Goal: Contribute content: Contribute content

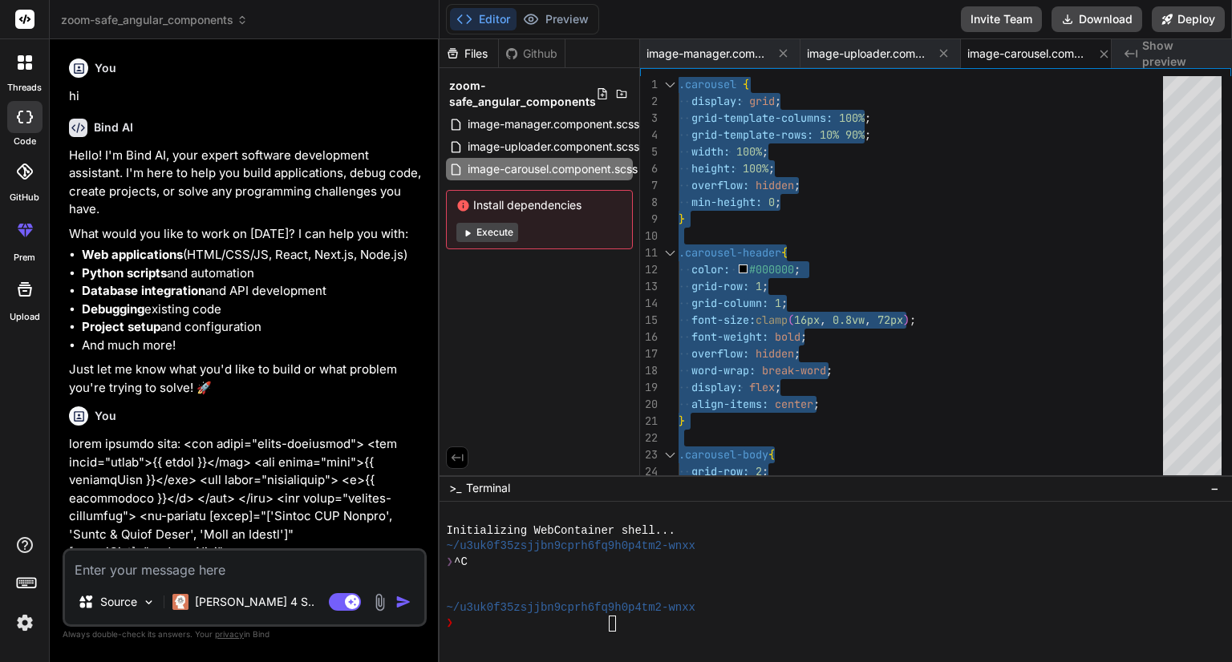
scroll to position [0, 10]
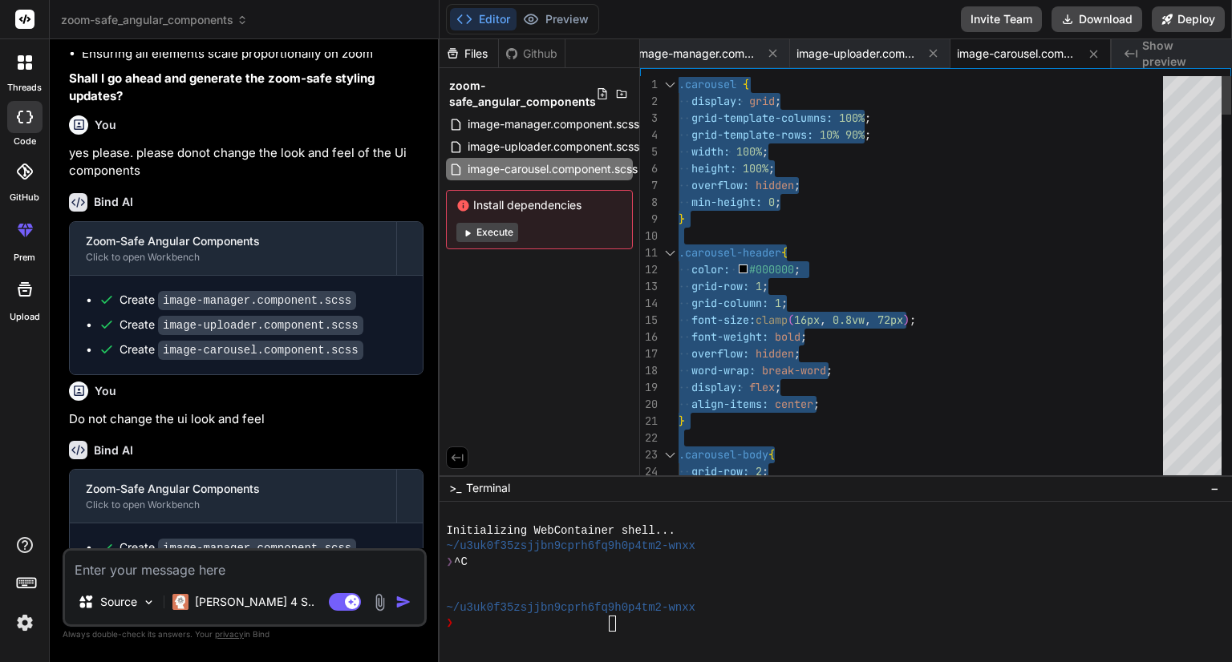
type textarea ".carousel-header{ color: #000000; grid-row: 1; grid-column: 1; font-size:clamp(…"
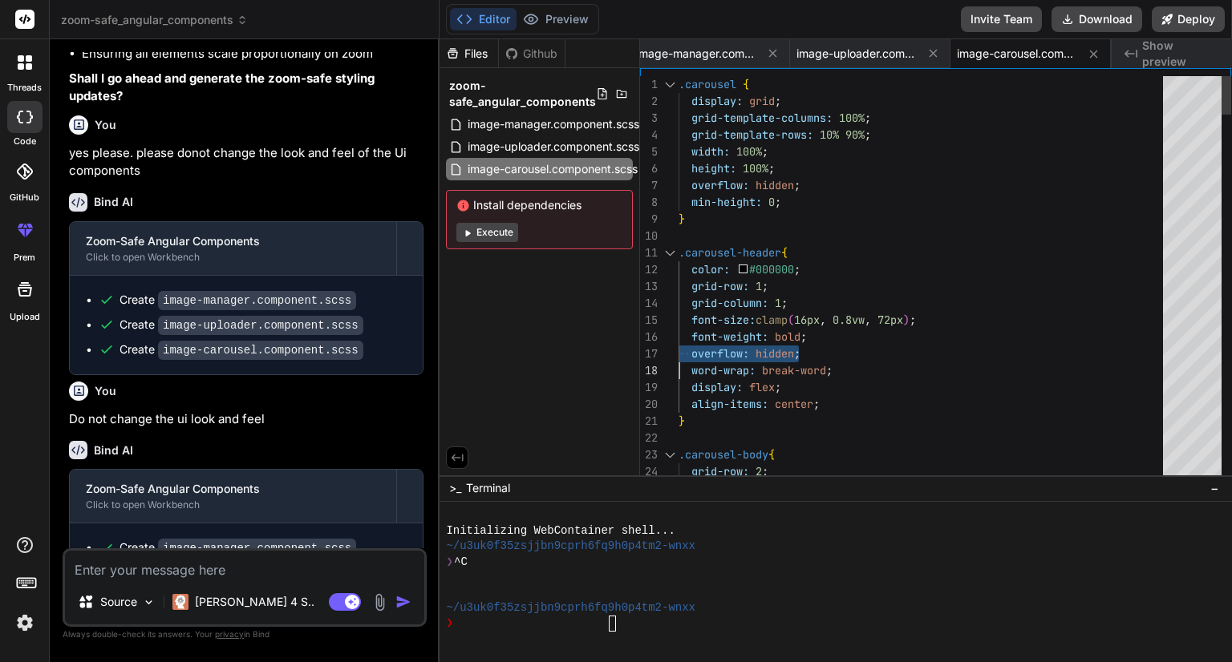
click at [196, 577] on textarea at bounding box center [244, 565] width 359 height 29
paste textarea "image manager html: <div class="title-container"> <div class="title">{{ title }…"
type textarea "image manager html: <div class="title-container"> <div class="title">{{ title }…"
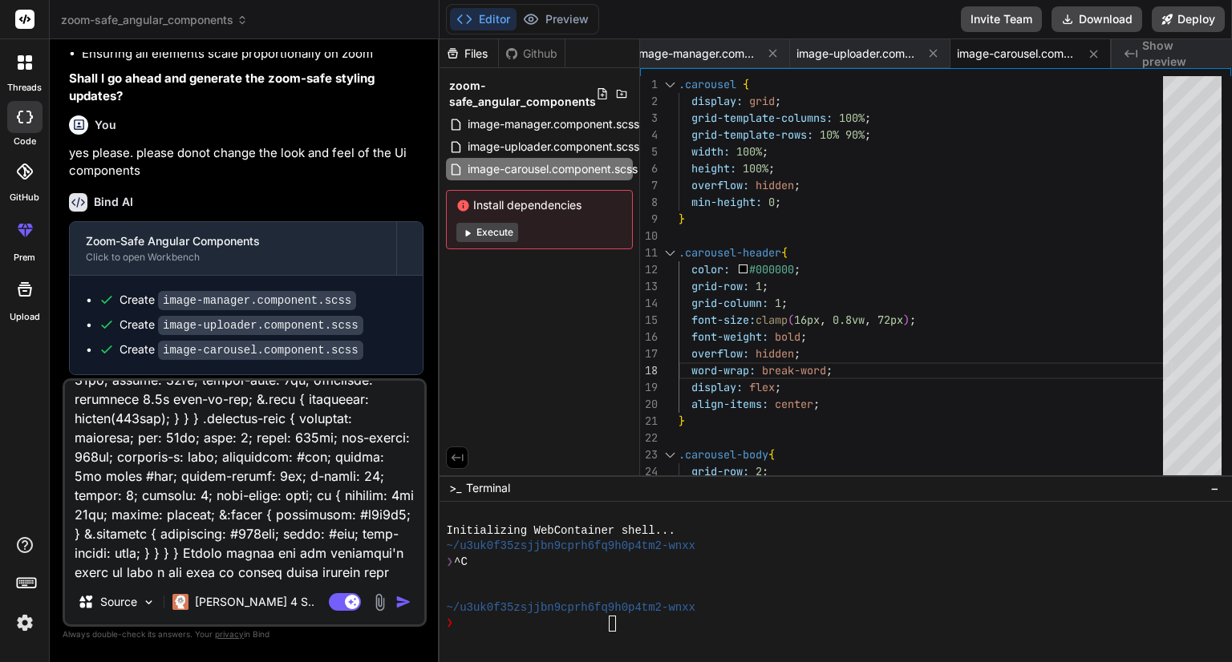
type textarea "x"
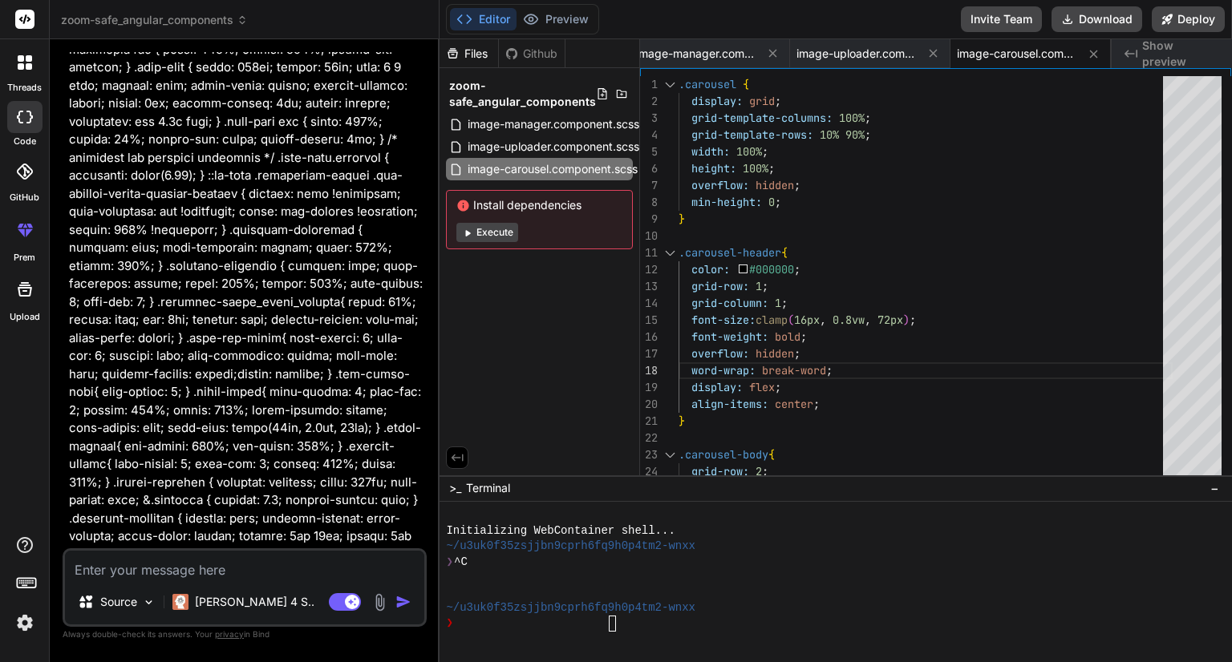
scroll to position [8458, 0]
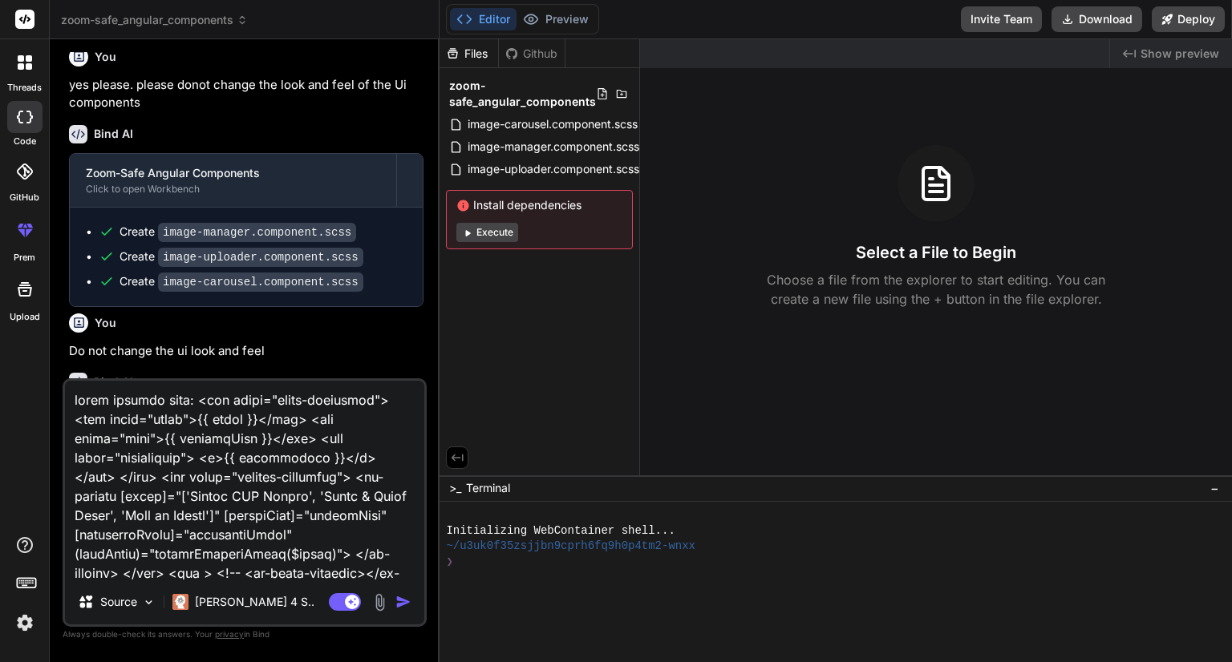
scroll to position [4692, 0]
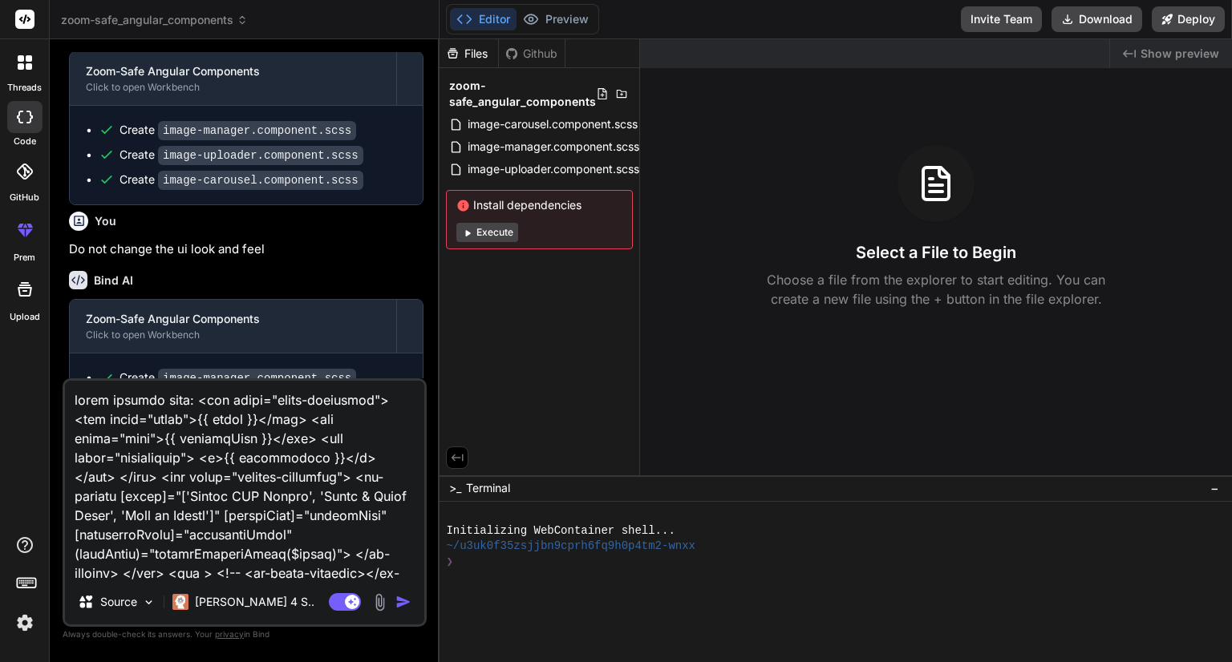
click at [271, 536] on textarea at bounding box center [244, 480] width 359 height 199
type textarea "x"
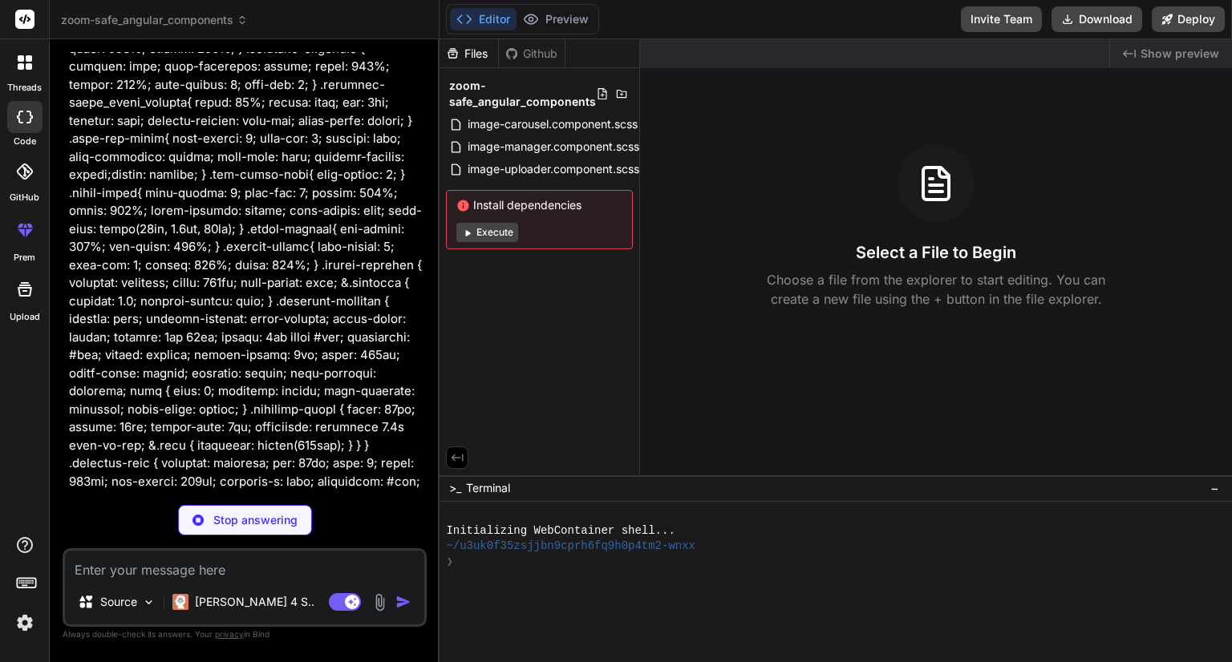
scroll to position [8458, 0]
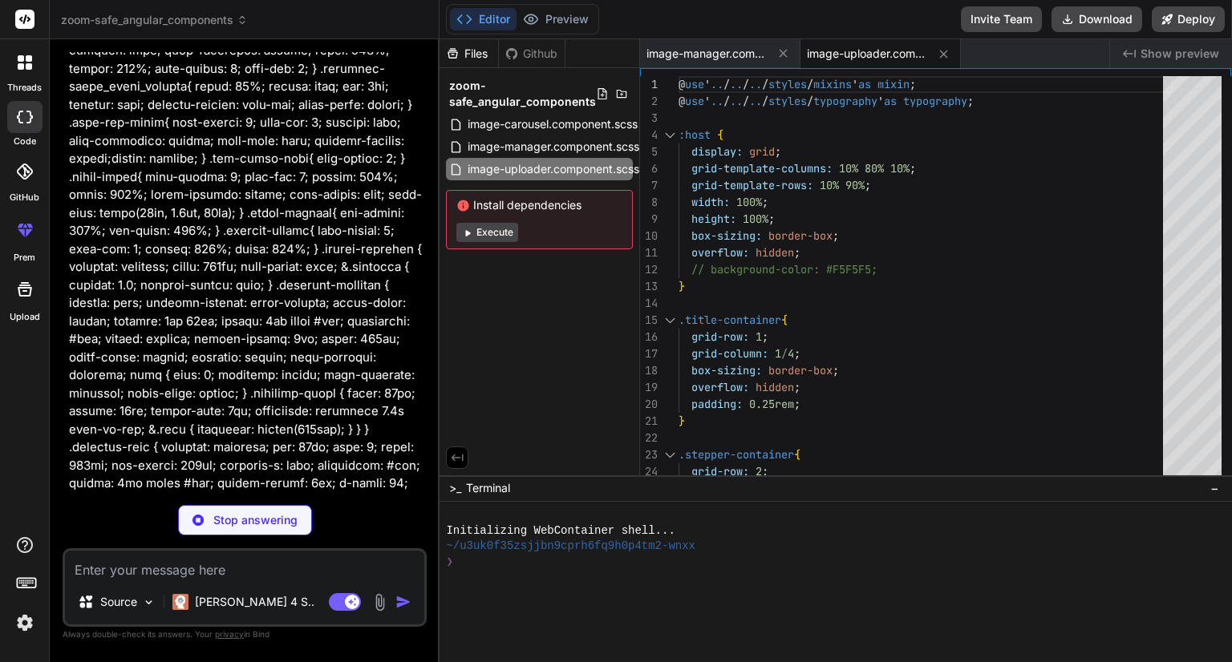
type textarea "x"
type textarea "} }"
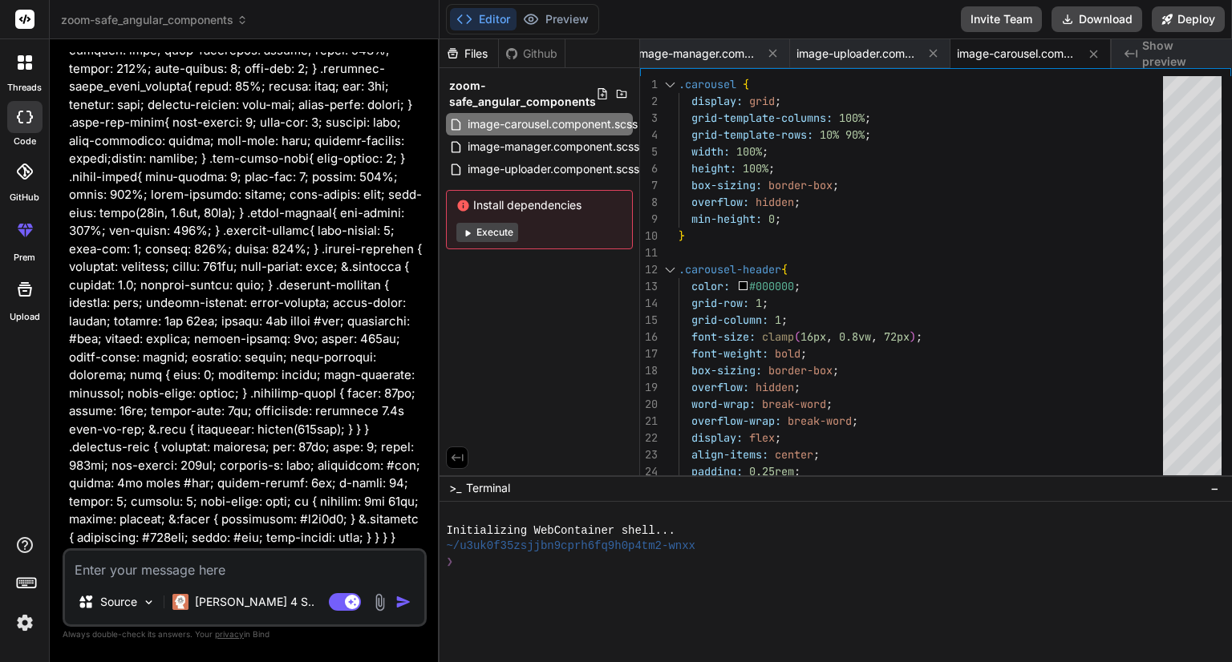
type textarea "x"
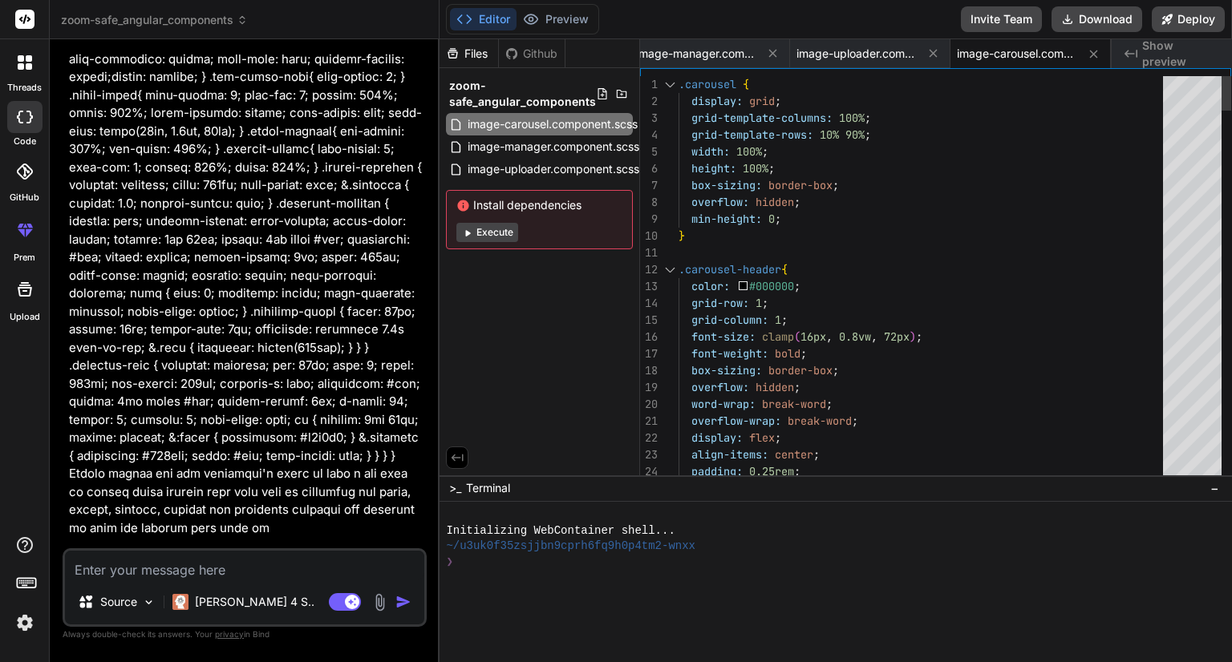
scroll to position [0, 0]
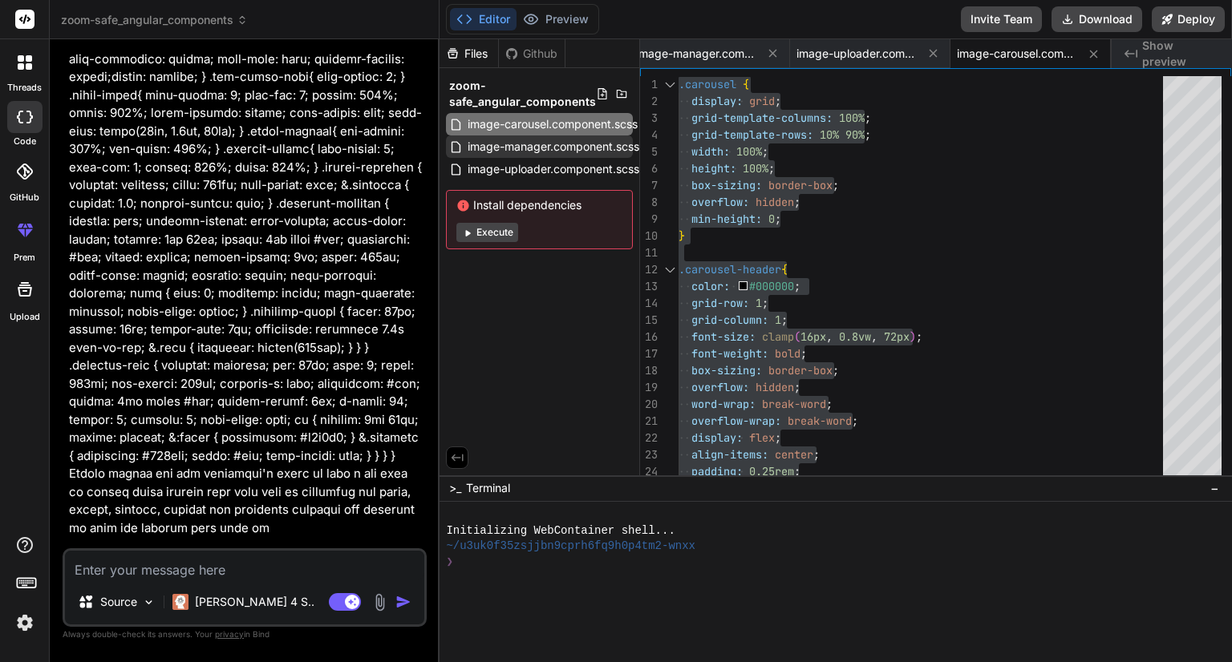
click at [559, 144] on span "image-manager.component.scss" at bounding box center [553, 146] width 175 height 19
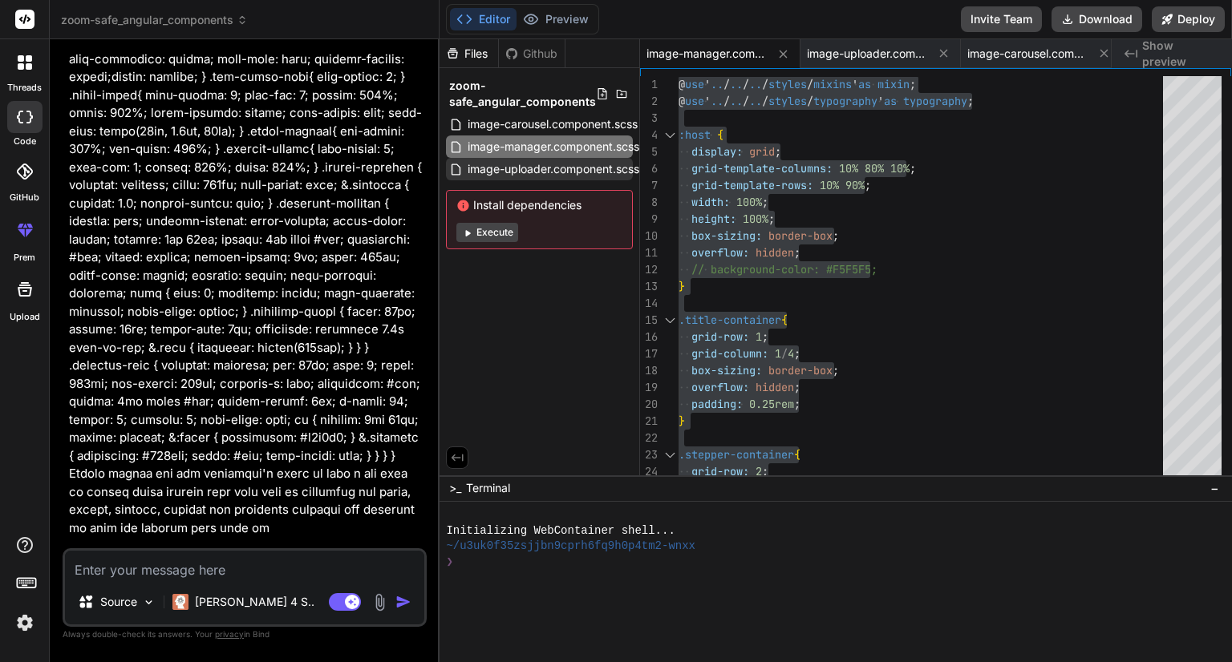
click at [563, 170] on span "image-uploader.component.scss" at bounding box center [553, 169] width 175 height 19
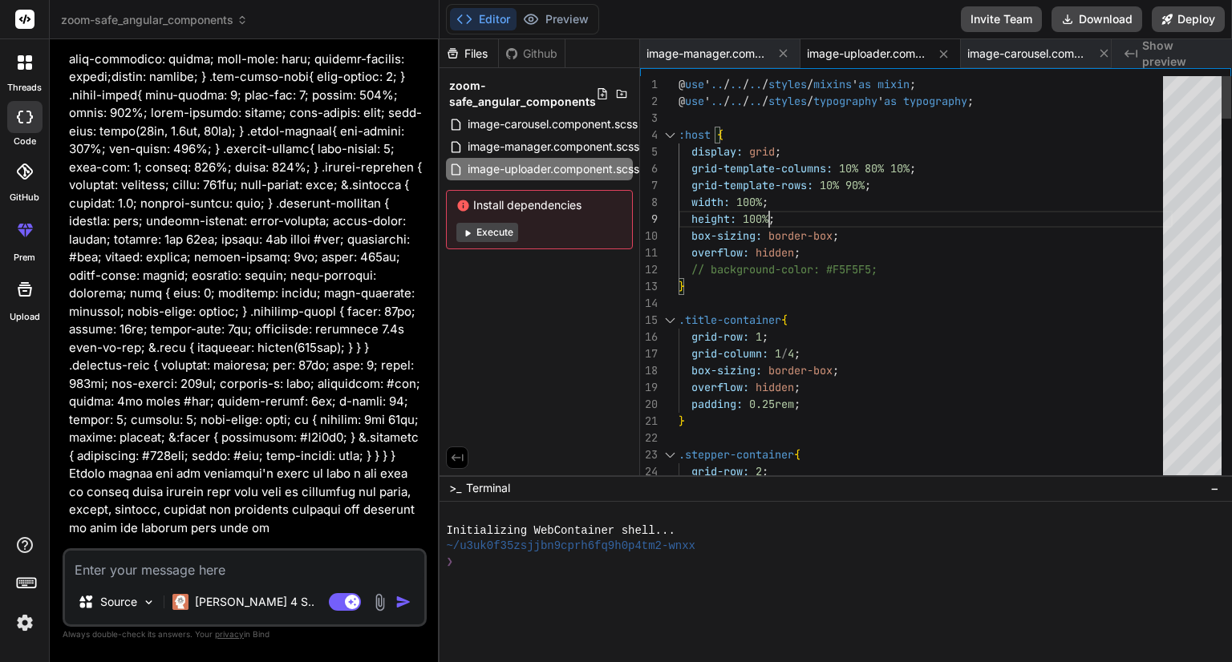
type textarea "@use '../../../styles/mixins' as mixin; @use '../../../styles/typography' as ty…"
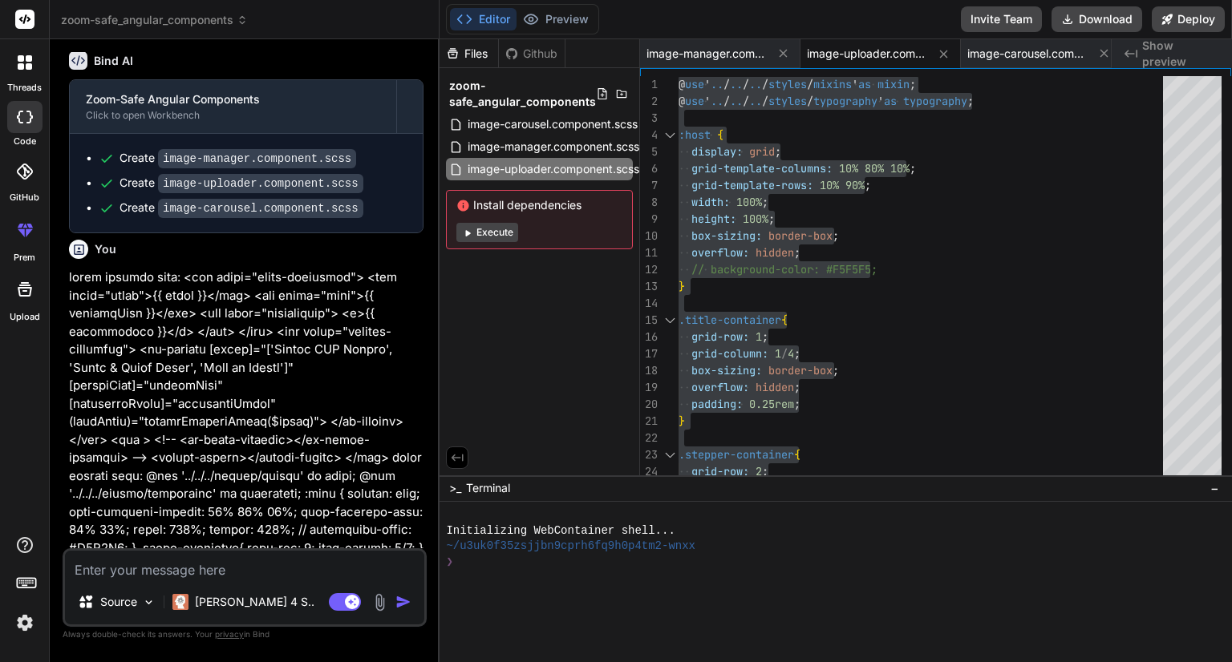
scroll to position [4917, 0]
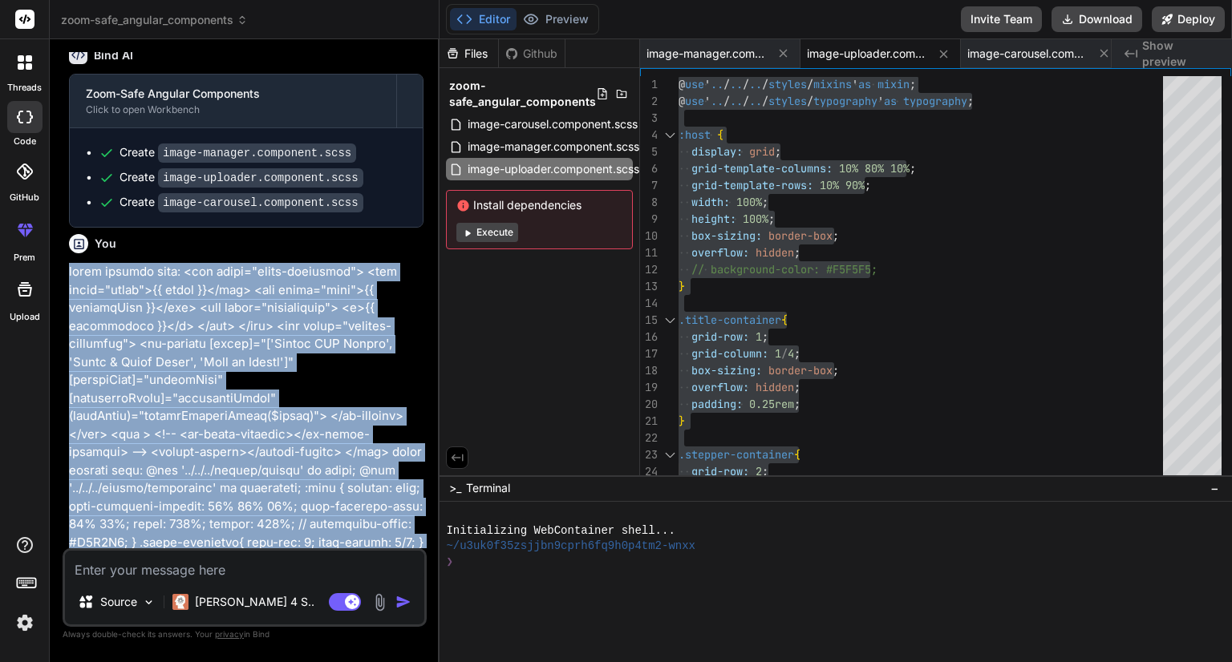
drag, startPoint x: 261, startPoint y: 493, endPoint x: 64, endPoint y: 193, distance: 358.5
click at [64, 193] on div "You hi Bind AI Hello! I'm Bind AI, your expert software development assistant. …" at bounding box center [245, 356] width 364 height 609
copy p "image manager html: <div class="title-container"> <div class="title">{{ title }…"
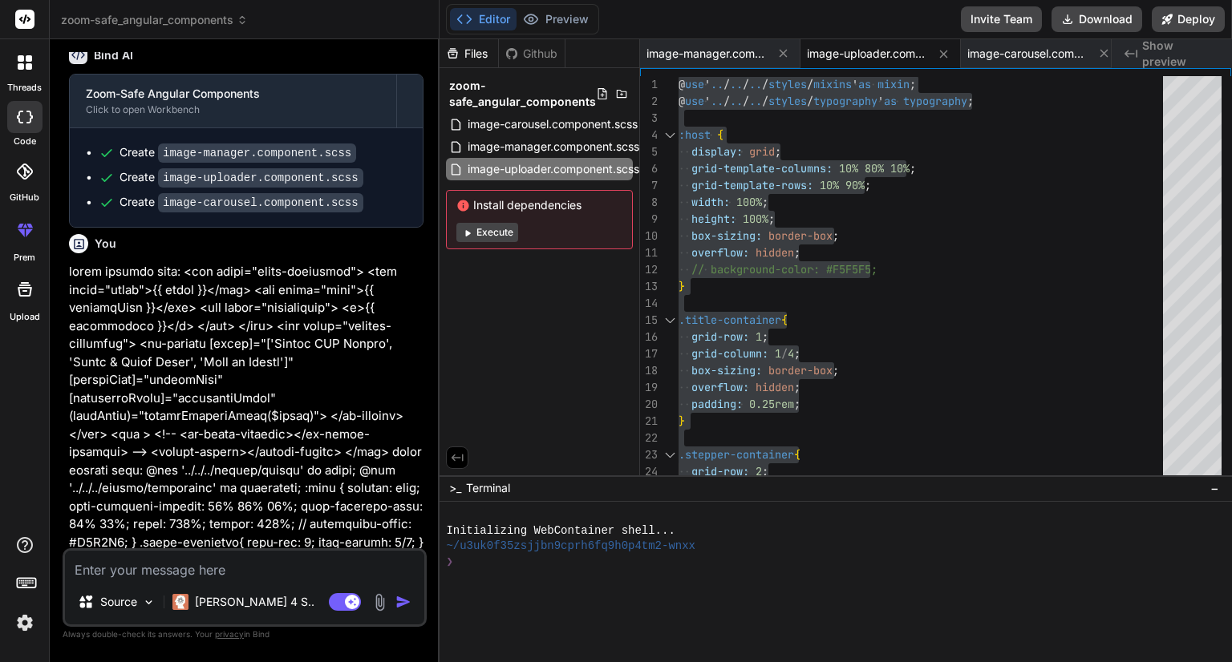
click at [208, 573] on textarea at bounding box center [244, 565] width 359 height 29
paste textarea "image manager html: <div class="title-container"> <div class="title">{{ title }…"
type textarea "image manager html: <div class="title-container"> <div class="title">{{ title }…"
type textarea "x"
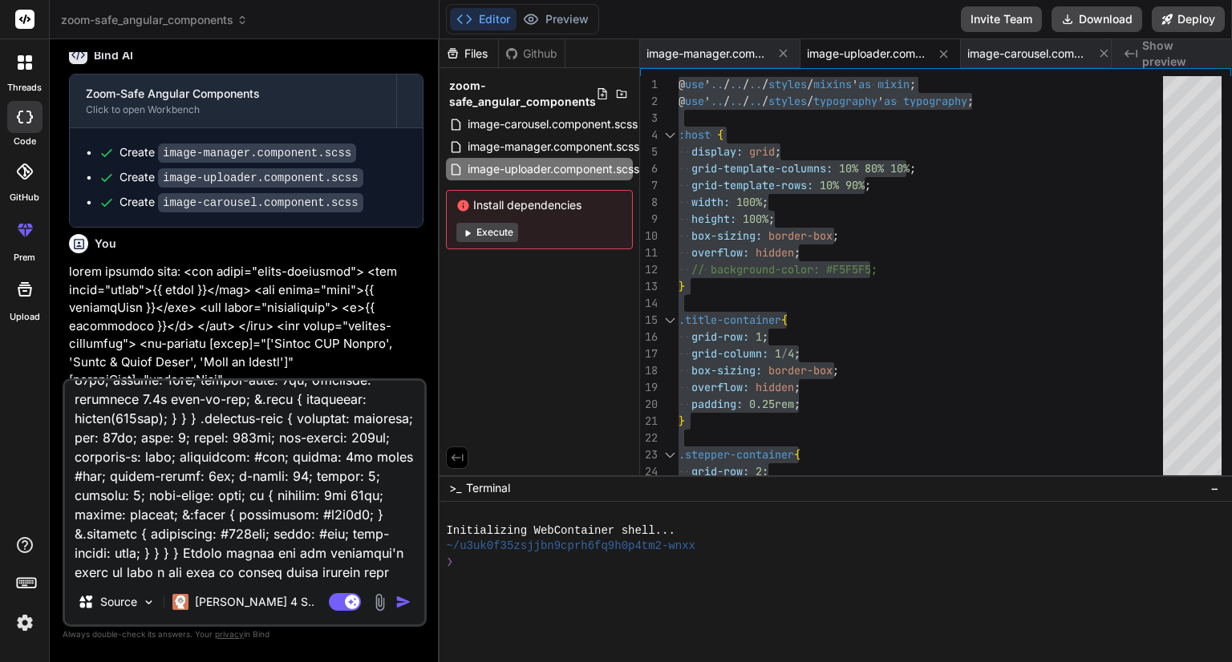
scroll to position [4468, 0]
click at [353, 551] on textarea at bounding box center [244, 480] width 359 height 199
click at [233, 573] on textarea at bounding box center [244, 480] width 359 height 199
type textarea "image manager html: <div class="title-container"> <div class="title">{{ title }…"
type textarea "x"
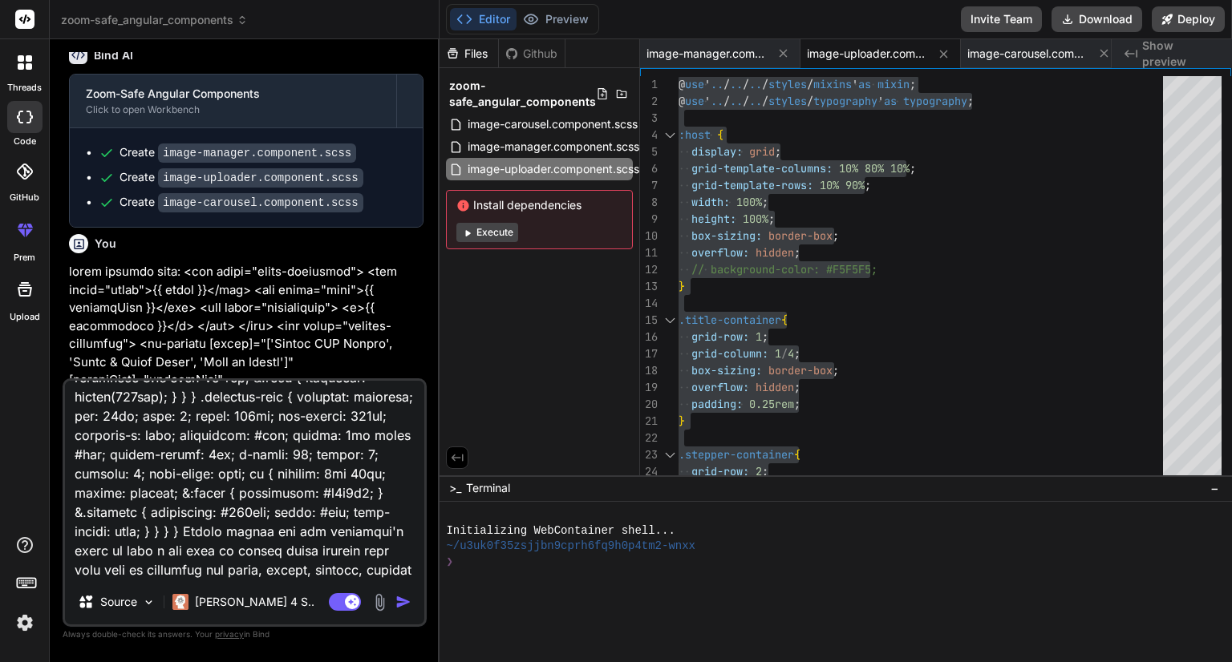
type textarea "image manager html: <div class="title-container"> <div class="title">{{ title }…"
type textarea "x"
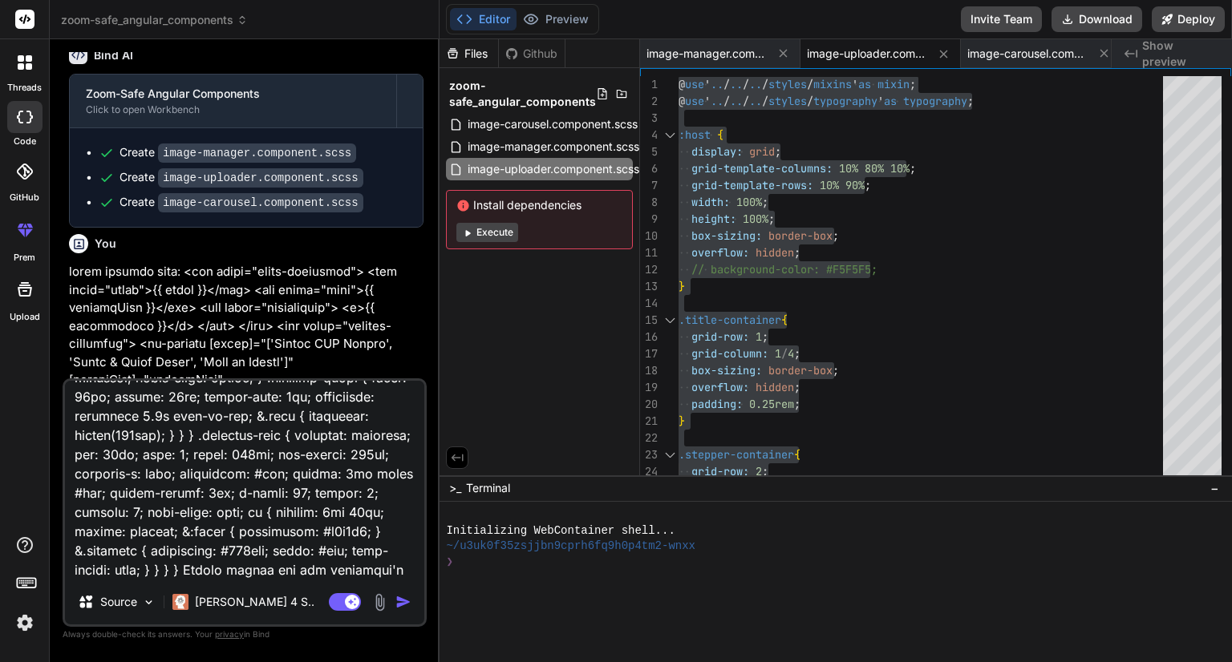
type textarea "image manager html: <div class="title-container"> <div class="title">{{ title }…"
type textarea "x"
type textarea "image manager html: <div class="title-container"> <div class="title">{{ title }…"
type textarea "x"
type textarea "image manager html: <div class="title-container"> <div class="title">{{ title }…"
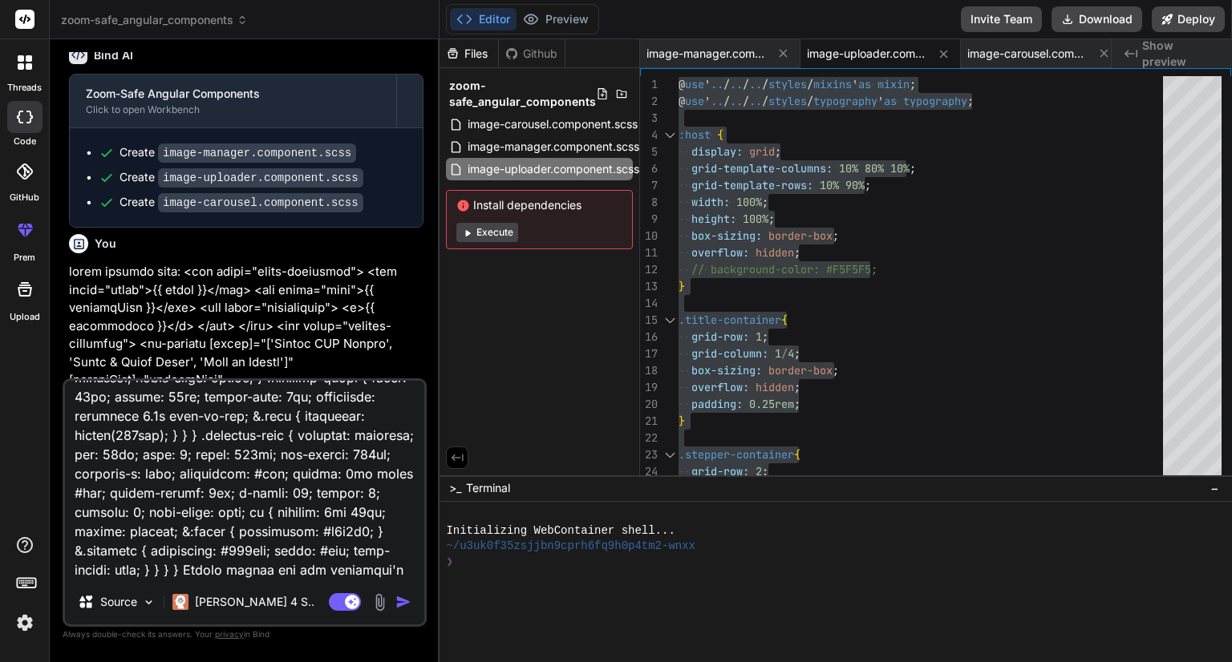
type textarea "x"
type textarea "image manager html: <div class="title-container"> <div class="title">{{ title }…"
type textarea "x"
type textarea "image manager html: <div class="title-container"> <div class="title">{{ title }…"
type textarea "x"
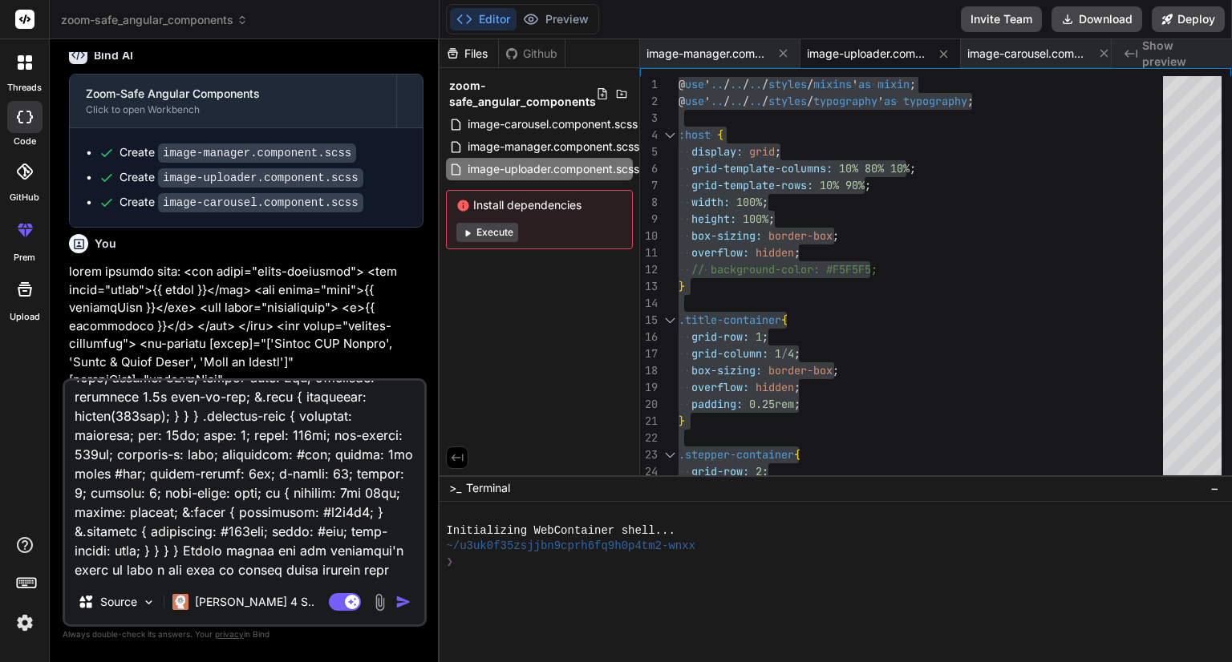
type textarea "image manager html: <div class="title-container"> <div class="title">{{ title }…"
type textarea "x"
type textarea "image manager html: <div class="title-container"> <div class="title">{{ title }…"
type textarea "x"
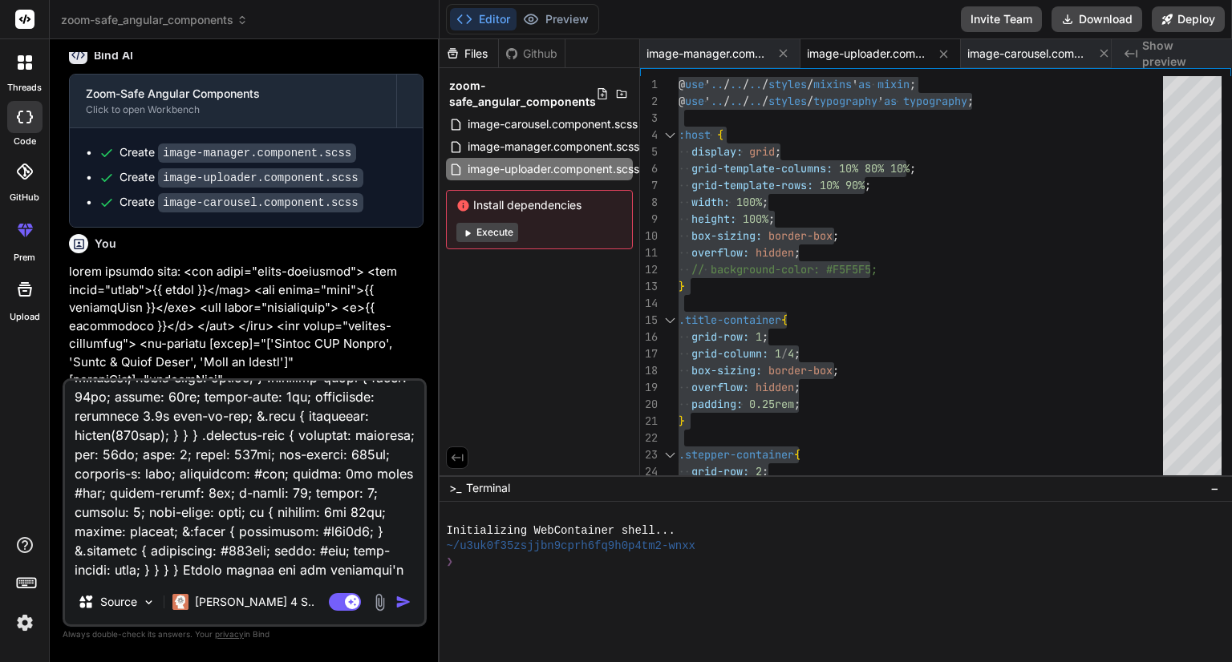
type textarea "image manager html: <div class="title-container"> <div class="title">{{ title }…"
type textarea "x"
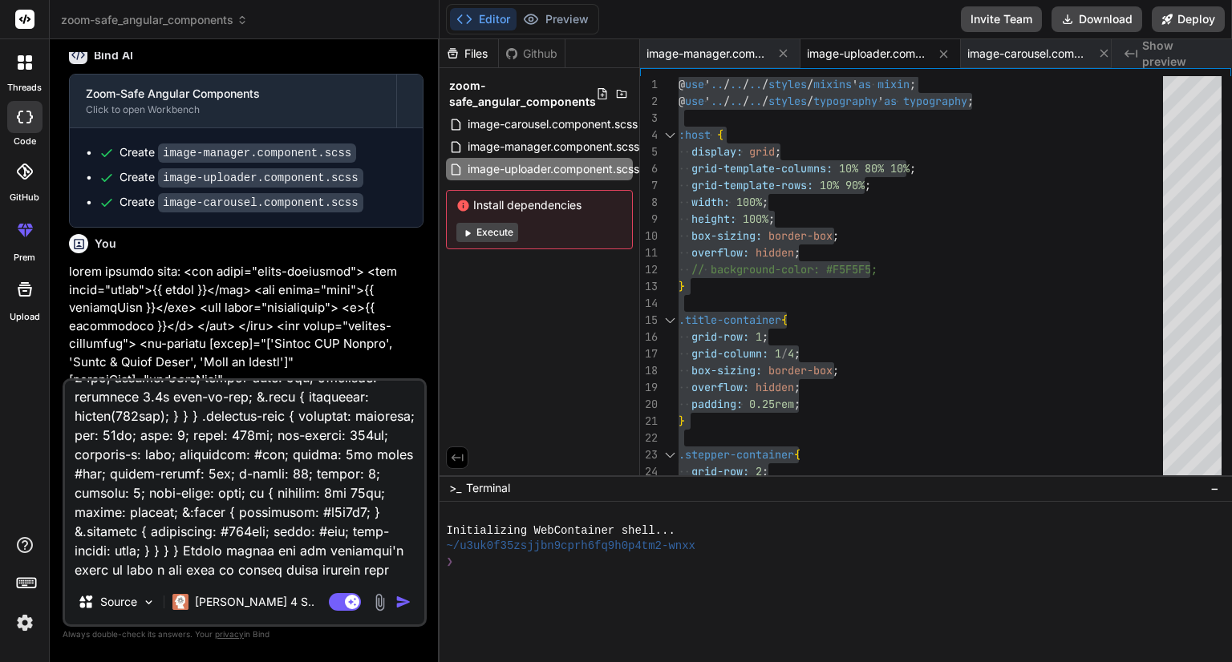
type textarea "image manager html: <div class="title-container"> <div class="title">{{ title }…"
type textarea "x"
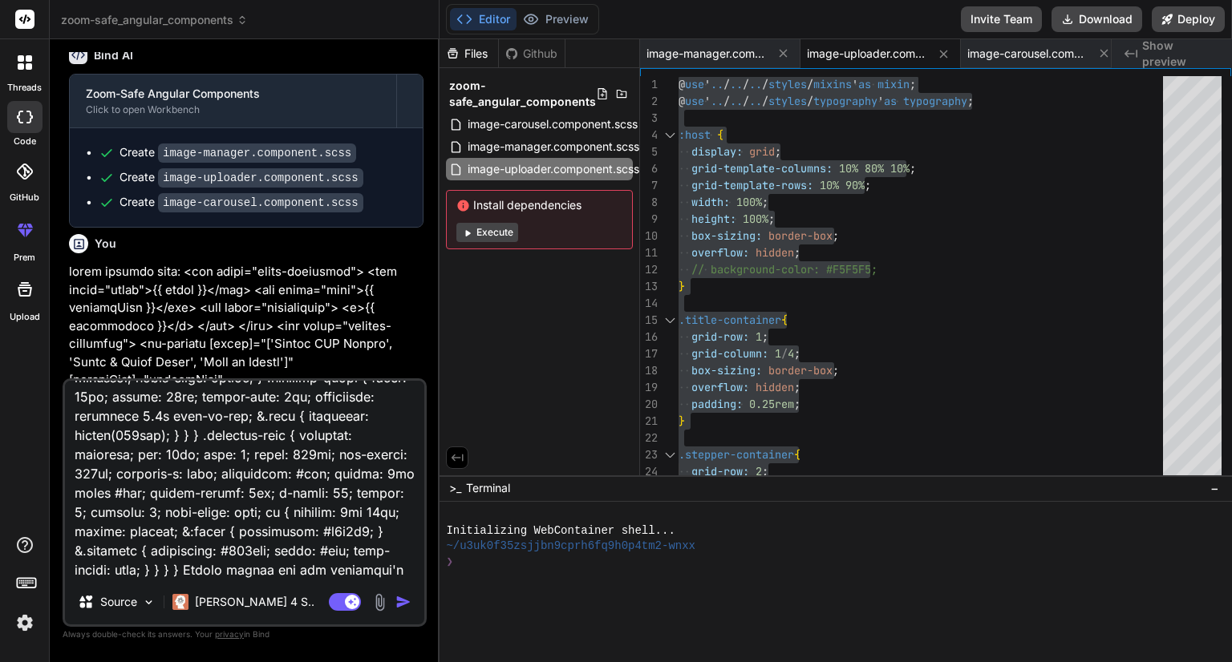
type textarea "image manager html: <div class="title-container"> <div class="title">{{ title }…"
type textarea "x"
type textarea "image manager html: <div class="title-container"> <div class="title">{{ title }…"
type textarea "x"
type textarea "image manager html: <div class="title-container"> <div class="title">{{ title }…"
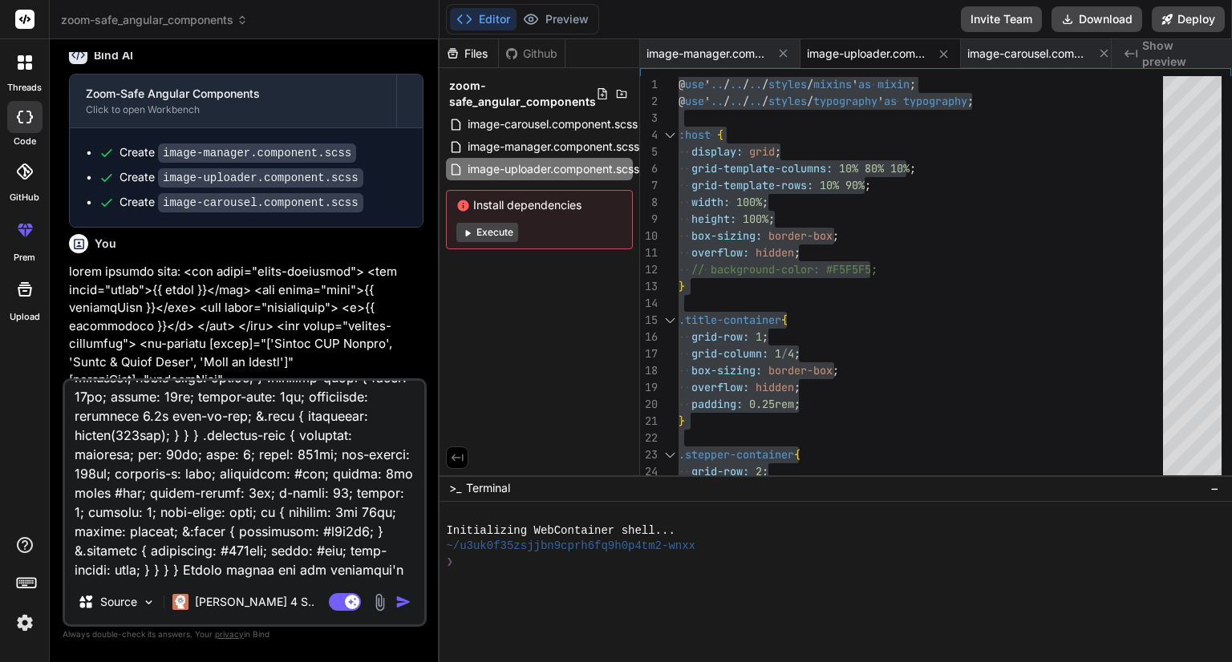
type textarea "x"
type textarea "image manager html: <div class="title-container"> <div class="title">{{ title }…"
type textarea "x"
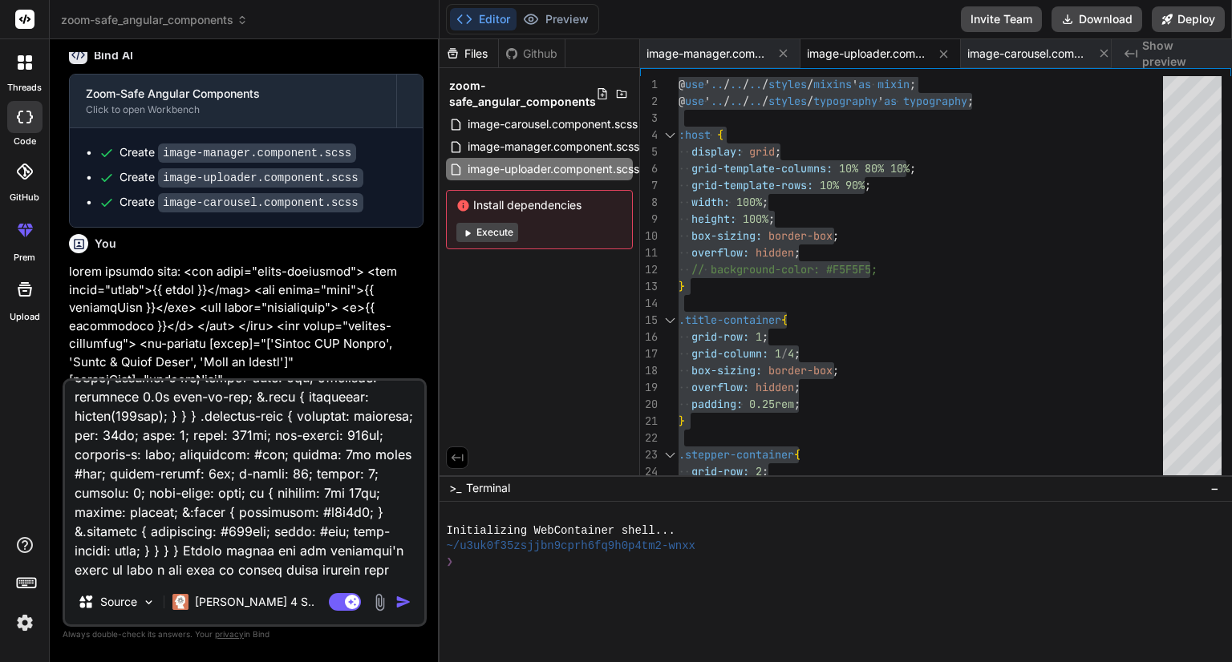
type textarea "image manager html: <div class="title-container"> <div class="title">{{ title }…"
type textarea "x"
type textarea "image manager html: <div class="title-container"> <div class="title">{{ title }…"
type textarea "x"
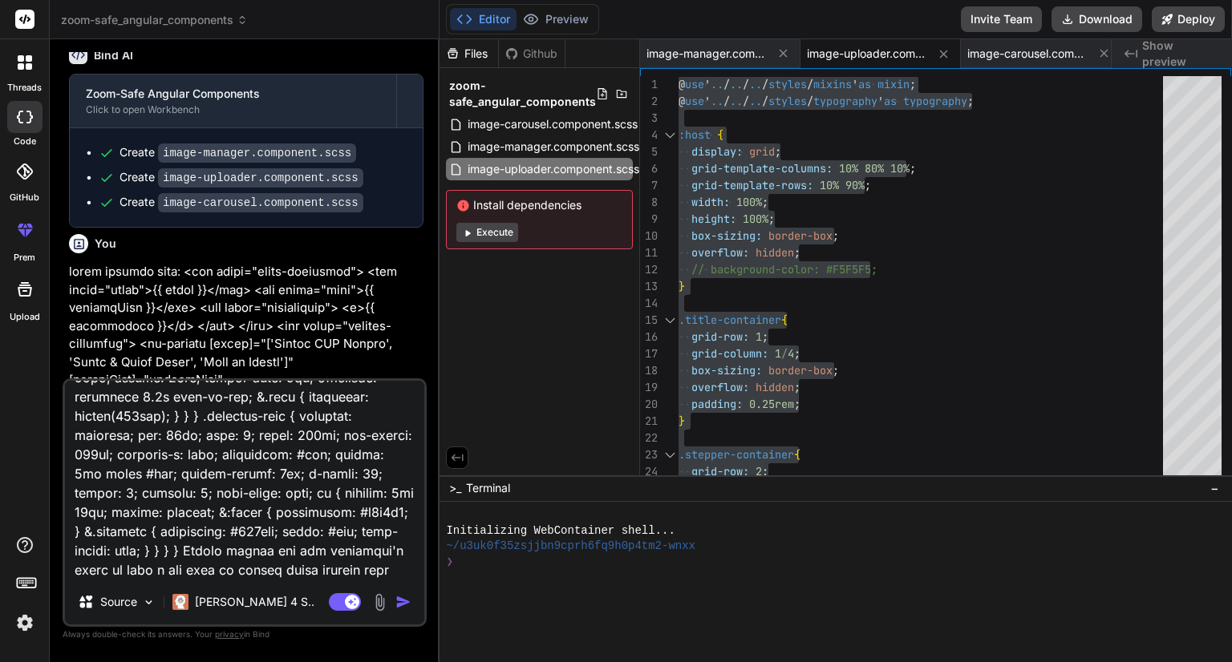
type textarea "image manager html: <div class="title-container"> <div class="title">{{ title }…"
type textarea "x"
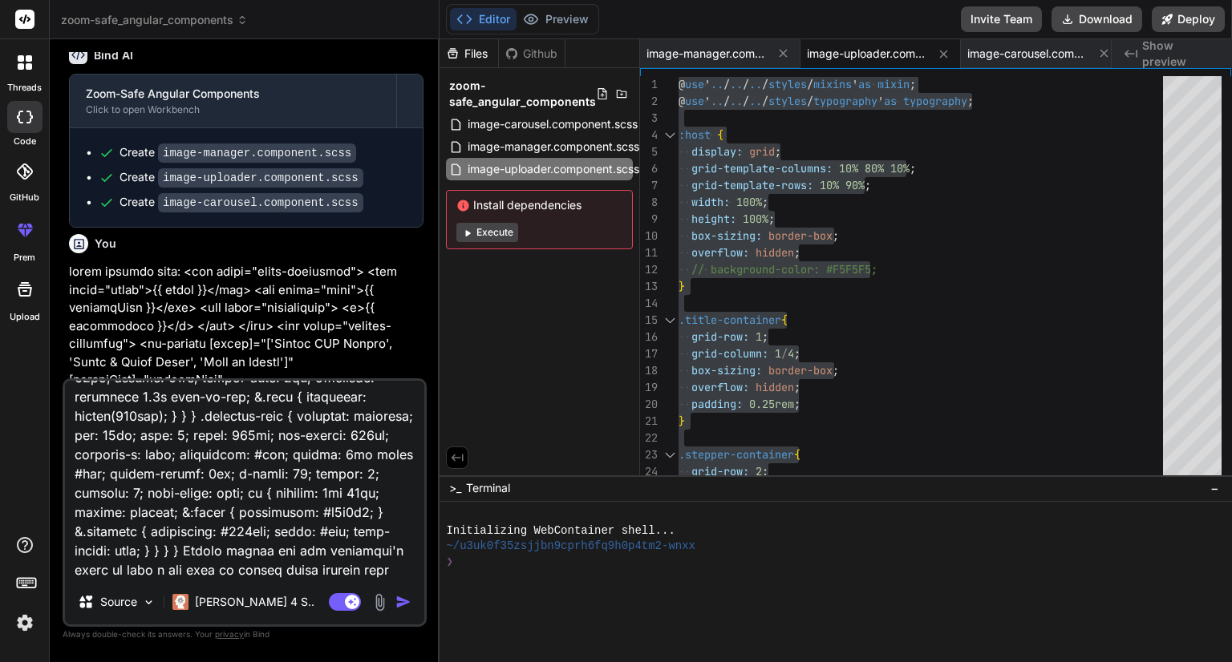
type textarea "image manager html: <div class="title-container"> <div class="title">{{ title }…"
type textarea "x"
type textarea "image manager html: <div class="title-container"> <div class="title">{{ title }…"
type textarea "x"
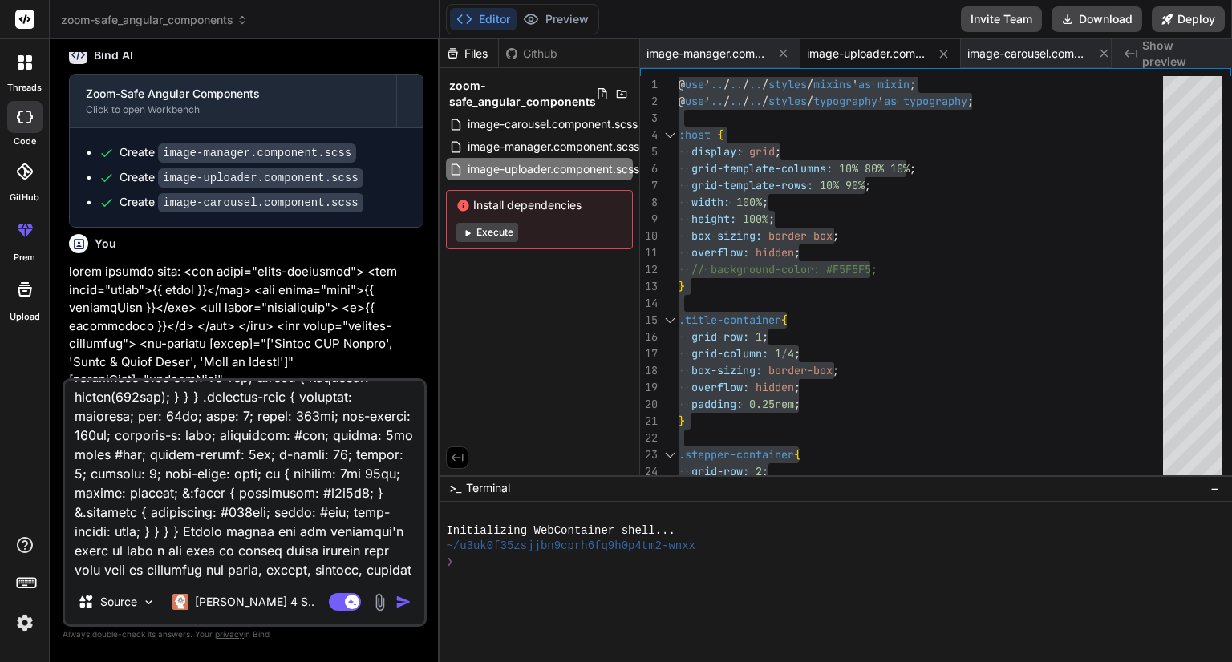
scroll to position [4449, 0]
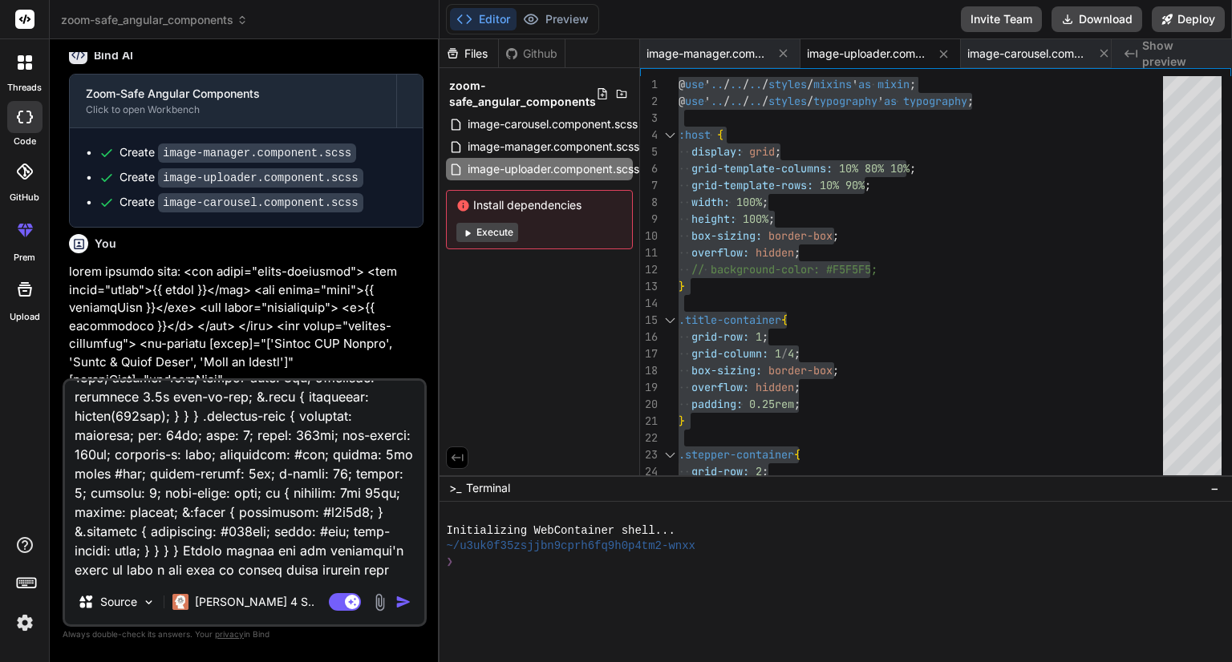
type textarea "image manager html: <div class="title-container"> <div class="title">{{ title }…"
type textarea "x"
type textarea "image manager html: <div class="title-container"> <div class="title">{{ title }…"
type textarea "x"
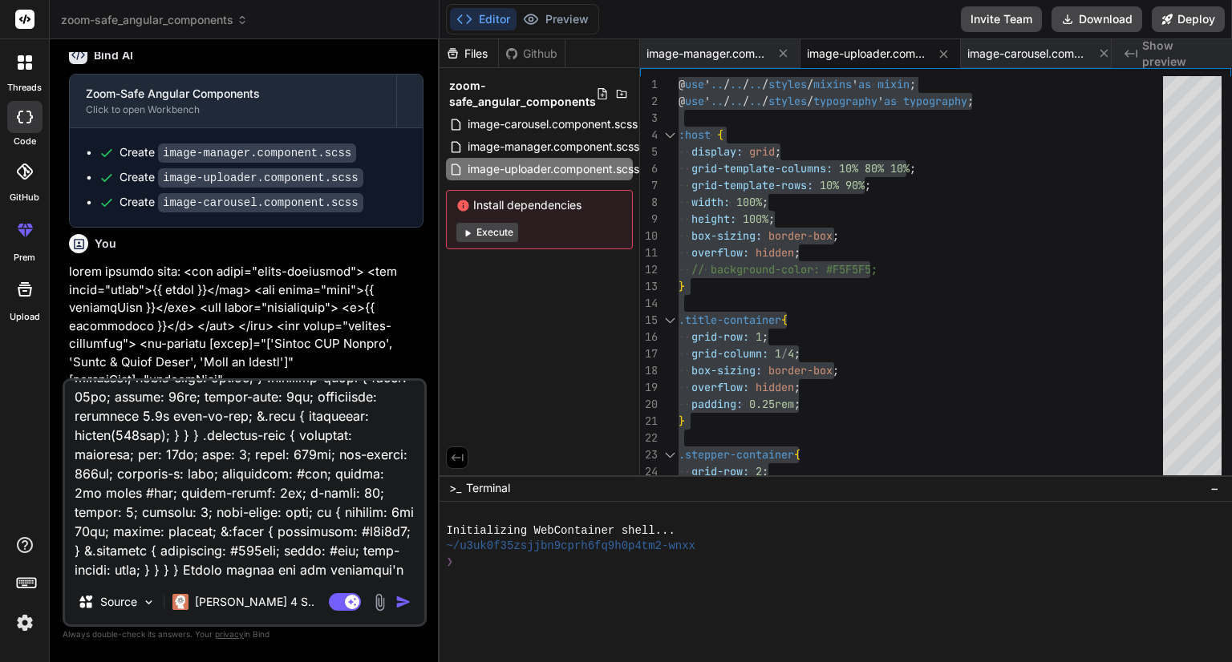
type textarea "image manager html: <div class="title-container"> <div class="title">{{ title }…"
type textarea "x"
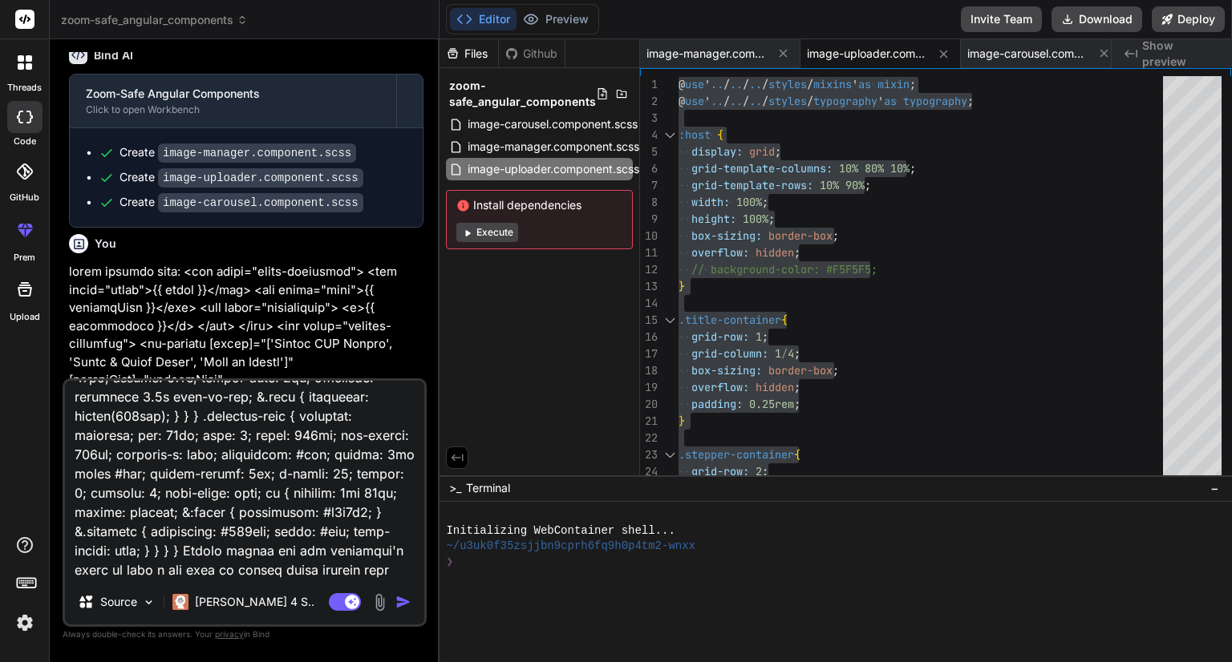
type textarea "image manager html: <div class="title-container"> <div class="title">{{ title }…"
type textarea "x"
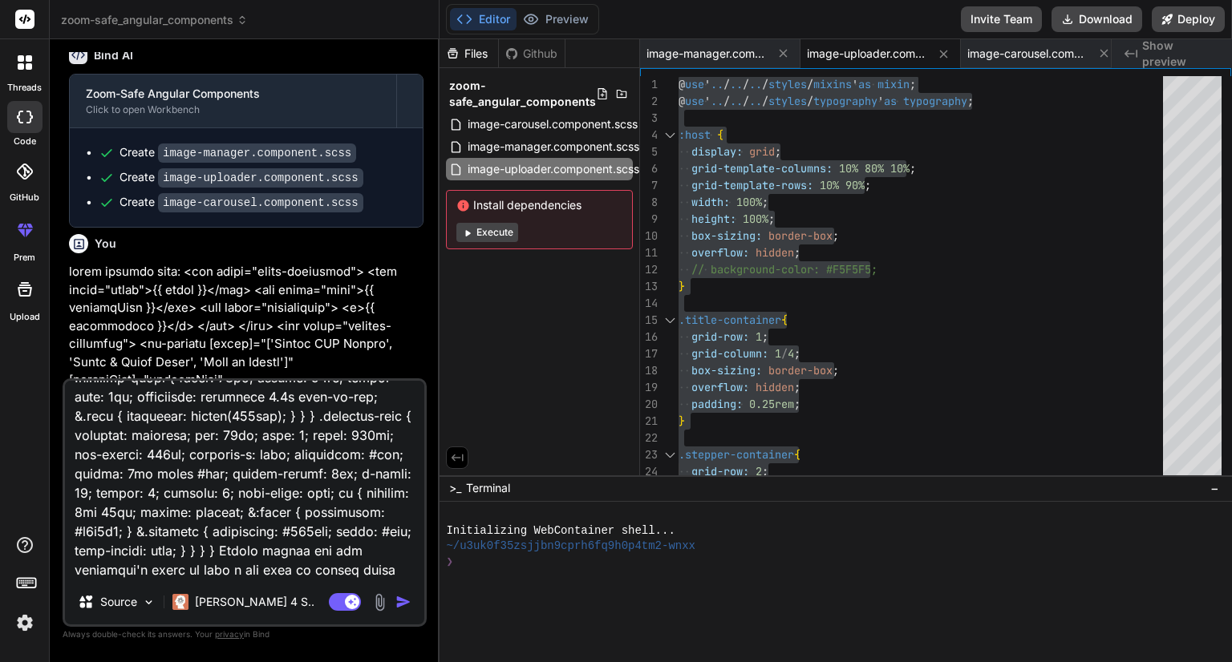
type textarea "image manager html: <div class="title-container"> <div class="title">{{ title }…"
type textarea "x"
type textarea "image manager html: <div class="title-container"> <div class="title">{{ title }…"
type textarea "x"
type textarea "image manager html: <div class="title-container"> <div class="title">{{ title }…"
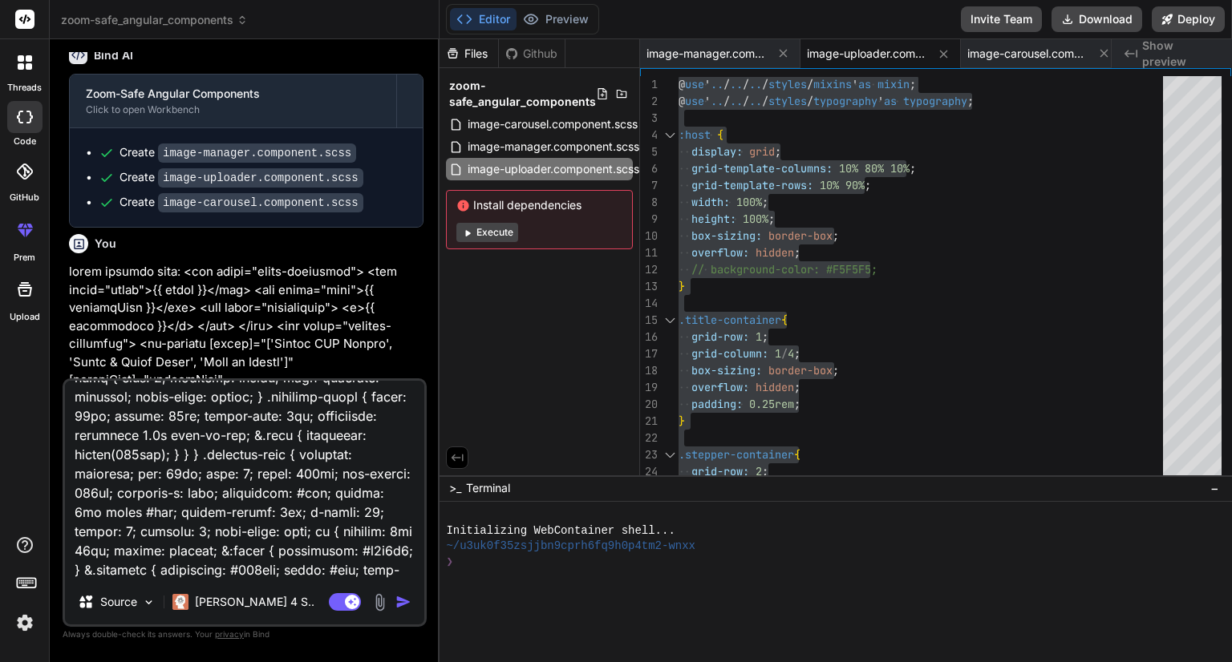
type textarea "x"
type textarea "image manager html: <div class="title-container"> <div class="title">{{ title }…"
type textarea "x"
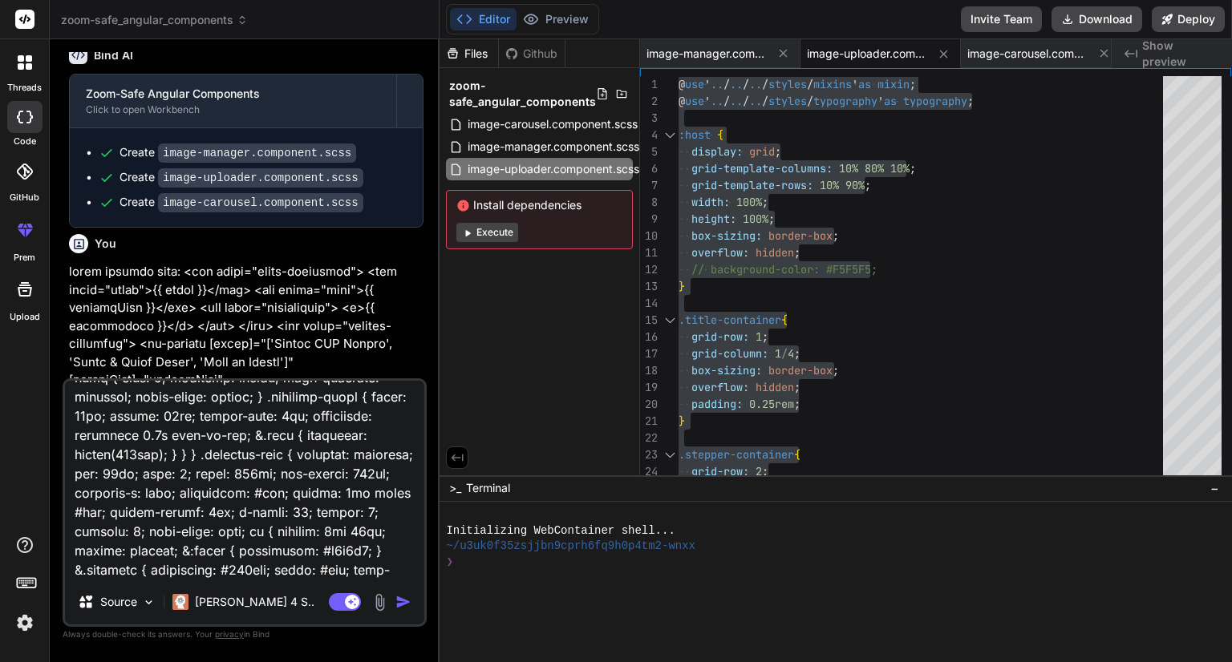
type textarea "image manager html: <div class="title-container"> <div class="title">{{ title }…"
type textarea "x"
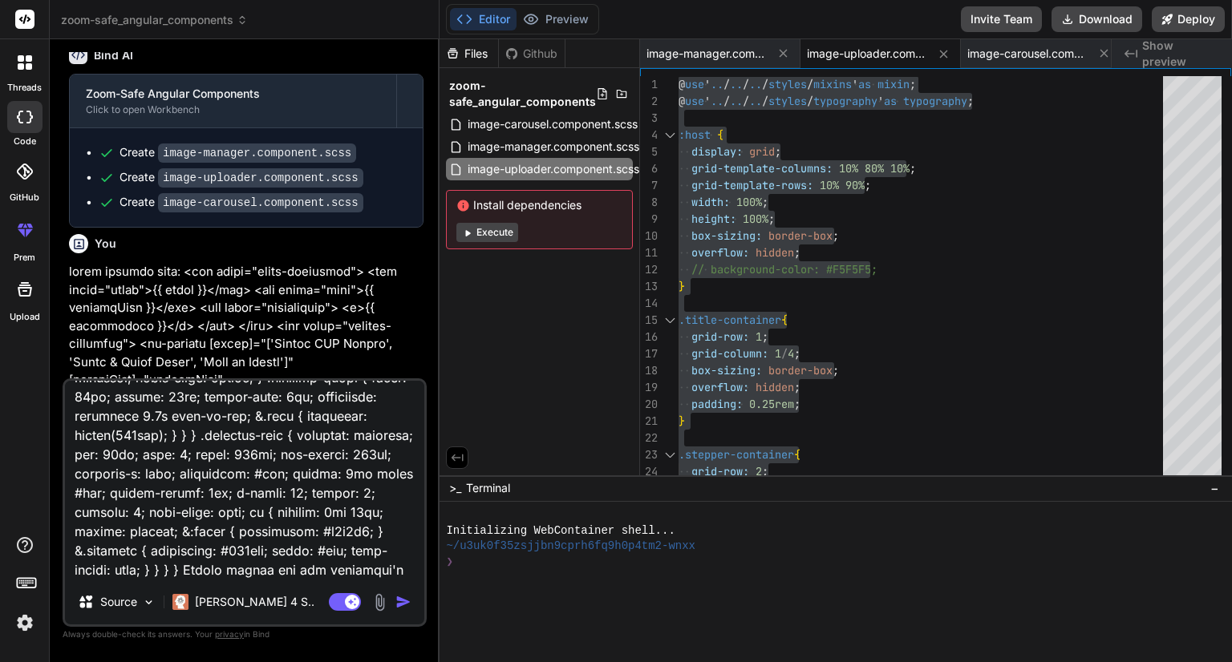
type textarea "image manager html: <div class="title-container"> <div class="title">{{ title }…"
type textarea "x"
type textarea "image manager html: <div class="title-container"> <div class="title">{{ title }…"
type textarea "x"
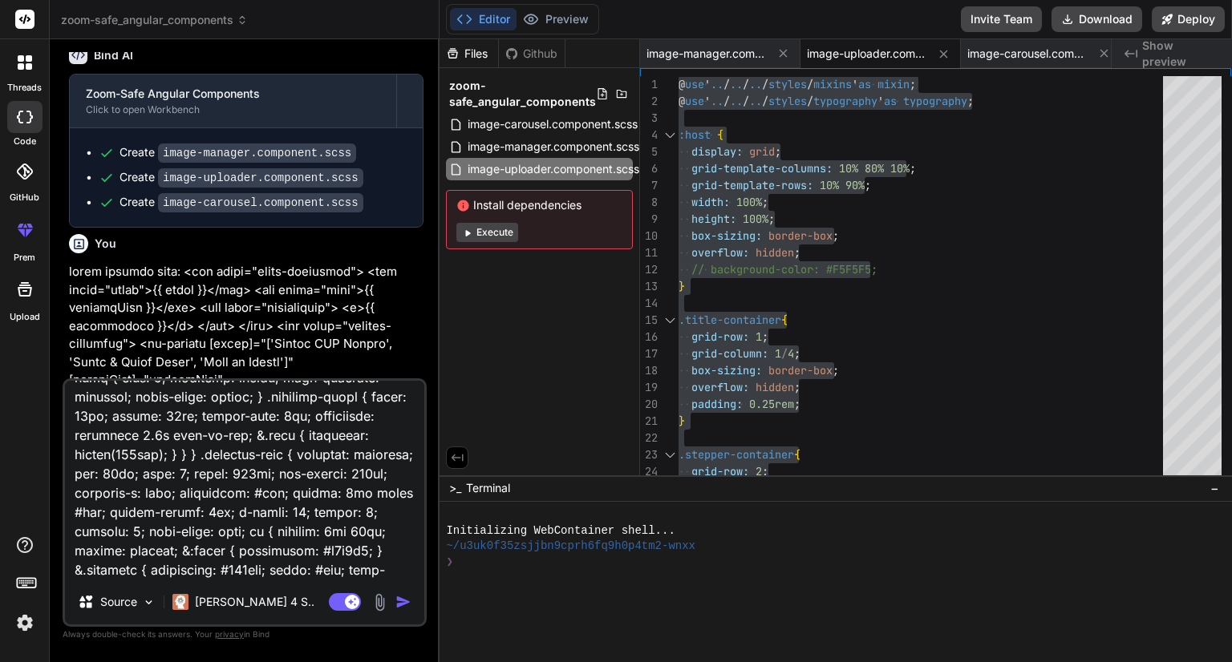
type textarea "image manager html: <div class="title-container"> <div class="title">{{ title }…"
type textarea "x"
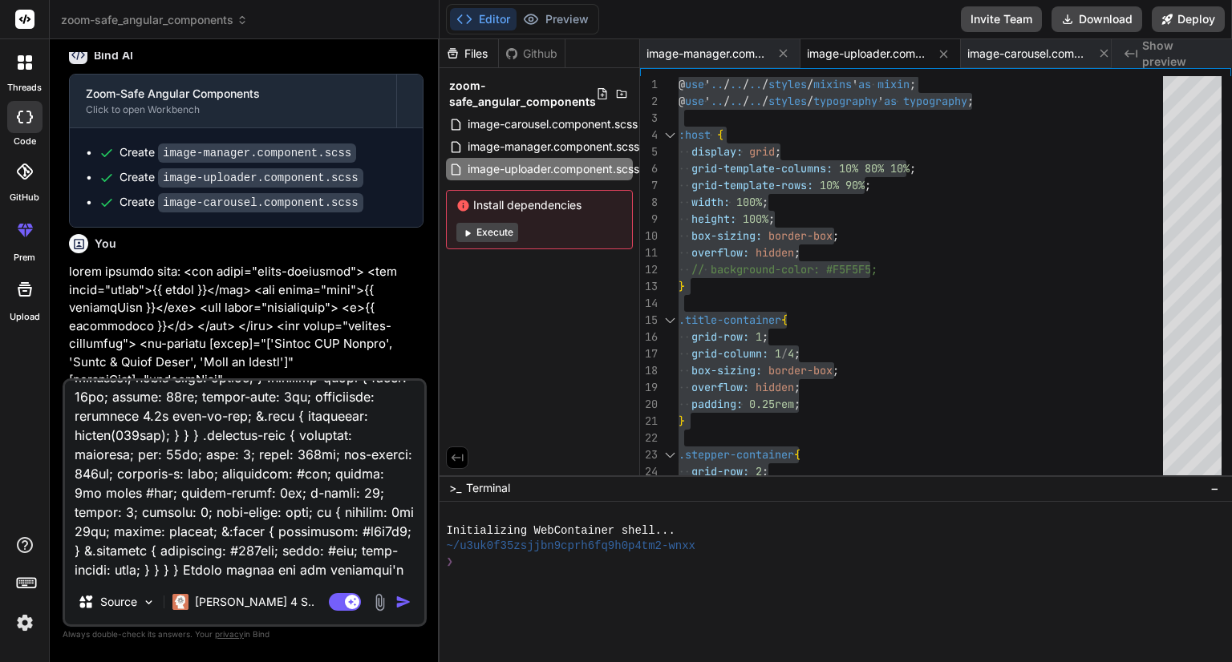
type textarea "image manager html: <div class="title-container"> <div class="title">{{ title }…"
type textarea "x"
type textarea "image manager html: <div class="title-container"> <div class="title">{{ title }…"
type textarea "x"
type textarea "image manager html: <div class="title-container"> <div class="title">{{ title }…"
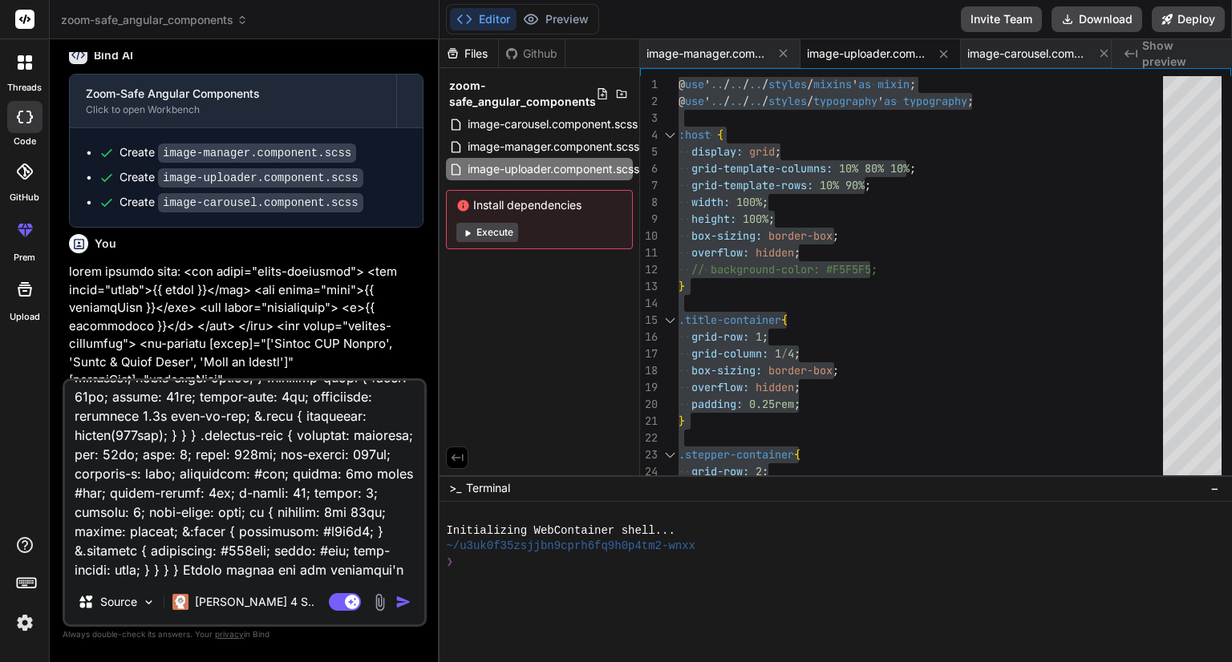
type textarea "x"
type textarea "image manager html: <div class="title-container"> <div class="title">{{ title }…"
type textarea "x"
type textarea "image manager html: <div class="title-container"> <div class="title">{{ title }…"
type textarea "x"
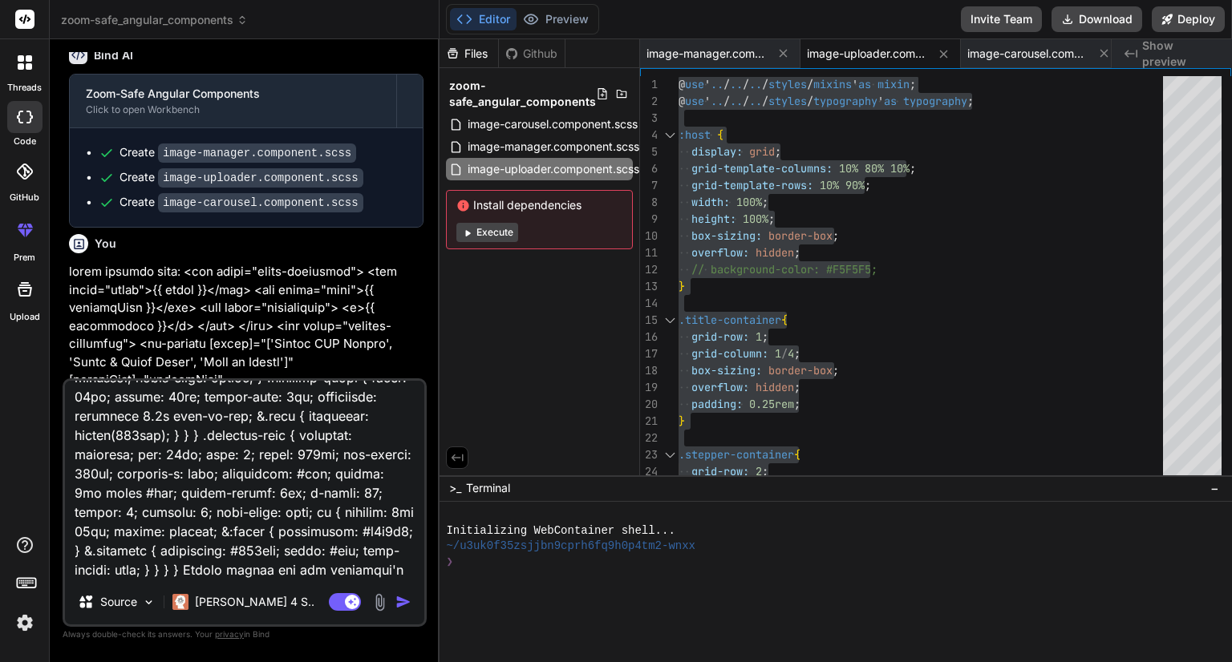
type textarea "image manager html: <div class="title-container"> <div class="title">{{ title }…"
type textarea "x"
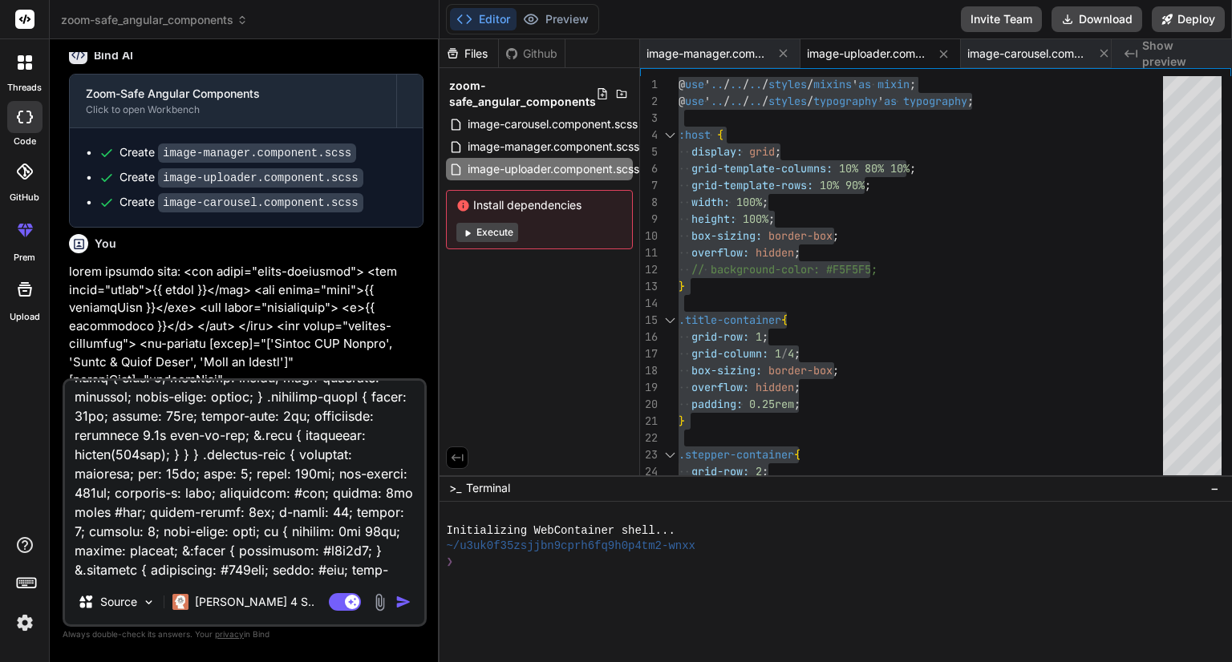
type textarea "image manager html: <div class="title-container"> <div class="title">{{ title }…"
type textarea "x"
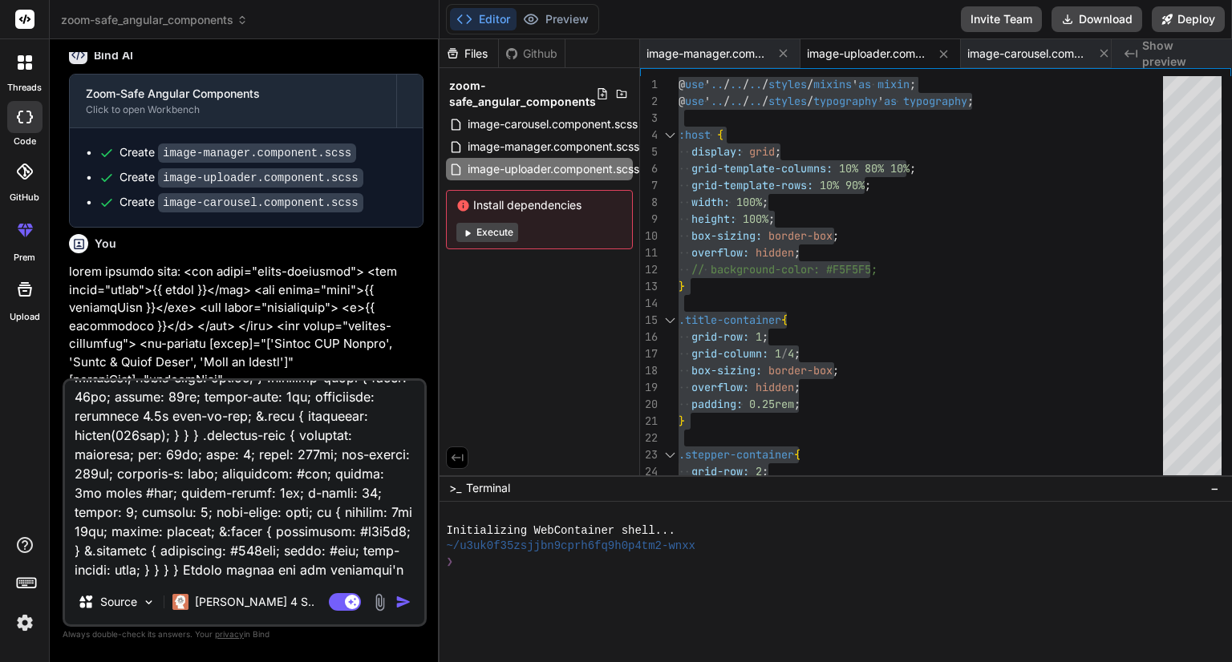
type textarea "image manager html: <div class="title-container"> <div class="title">{{ title }…"
type textarea "x"
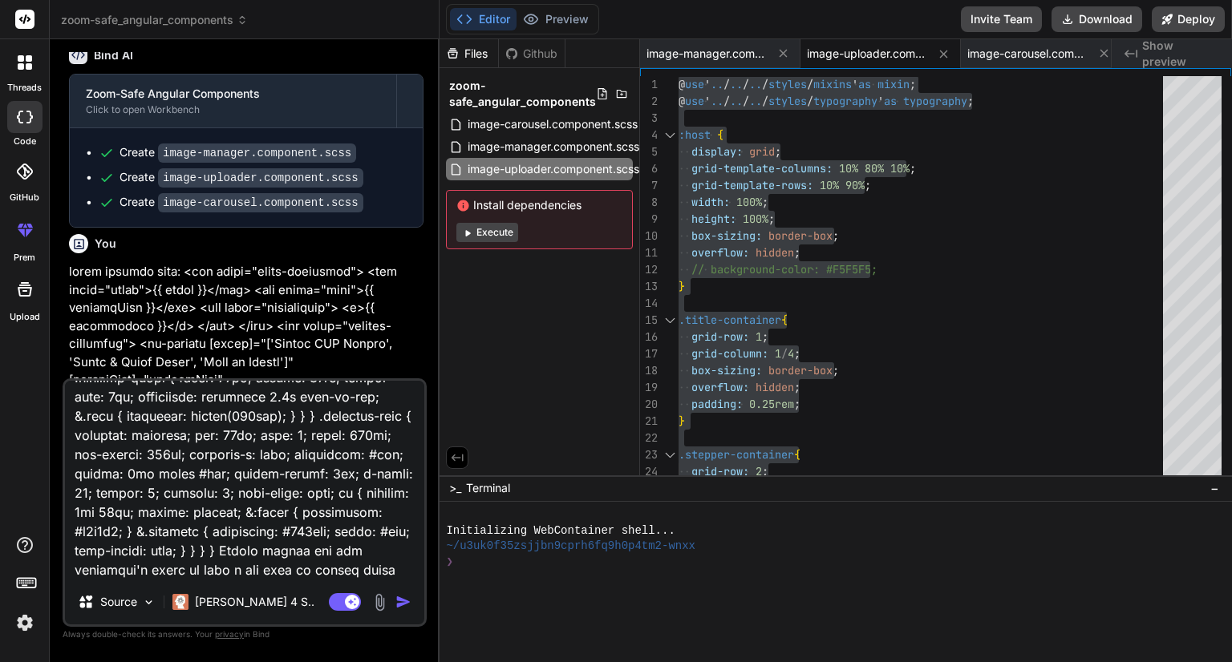
type textarea "image manager html: <div class="title-container"> <div class="title">{{ title }…"
type textarea "x"
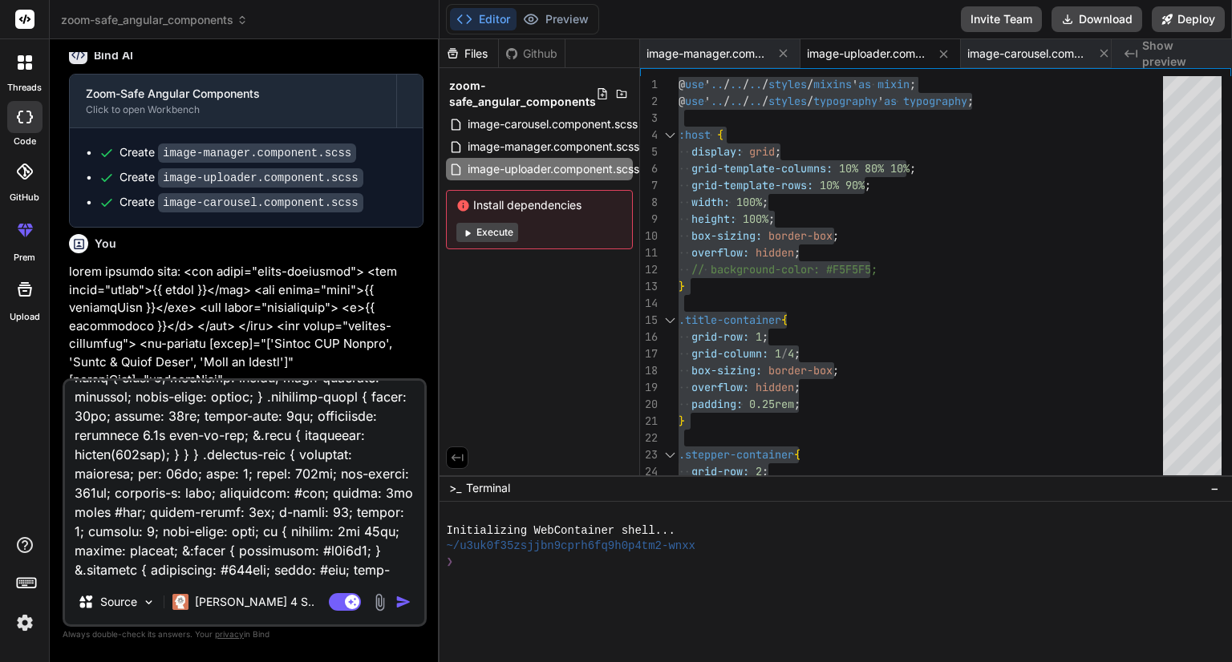
type textarea "image manager html: <div class="title-container"> <div class="title">{{ title }…"
type textarea "x"
type textarea "image manager html: <div class="title-container"> <div class="title">{{ title }…"
type textarea "x"
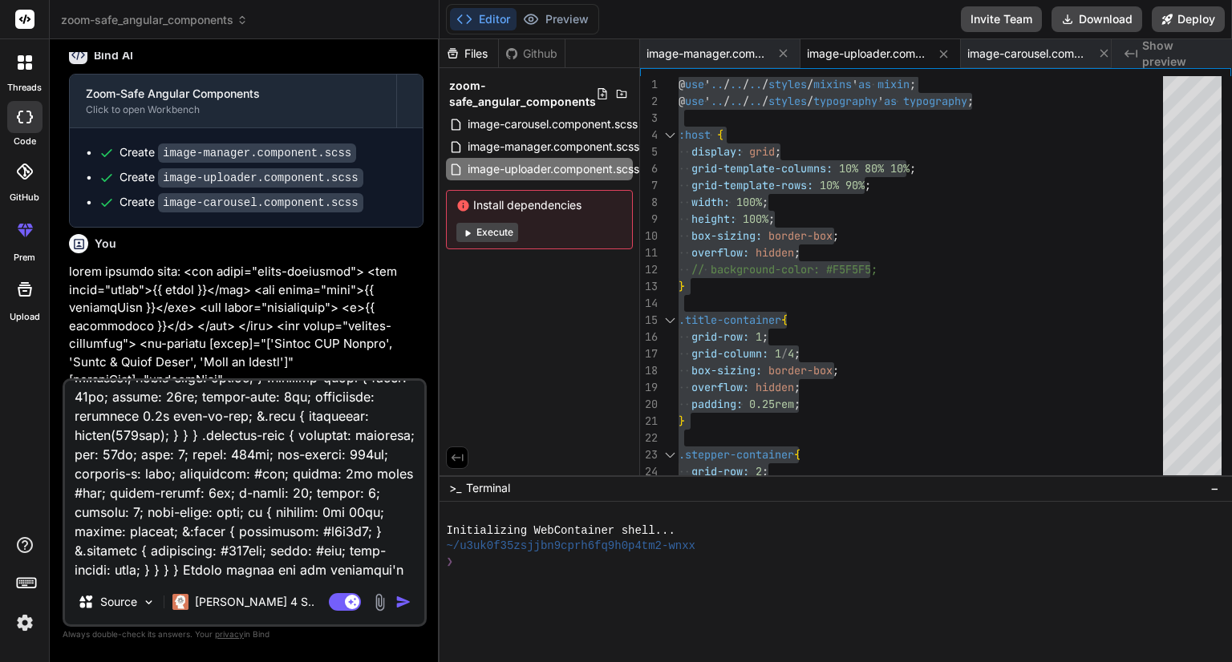
type textarea "image manager html: <div class="title-container"> <div class="title">{{ title }…"
type textarea "x"
type textarea "image manager html: <div class="title-container"> <div class="title">{{ title }…"
type textarea "x"
type textarea "image manager html: <div class="title-container"> <div class="title">{{ title }…"
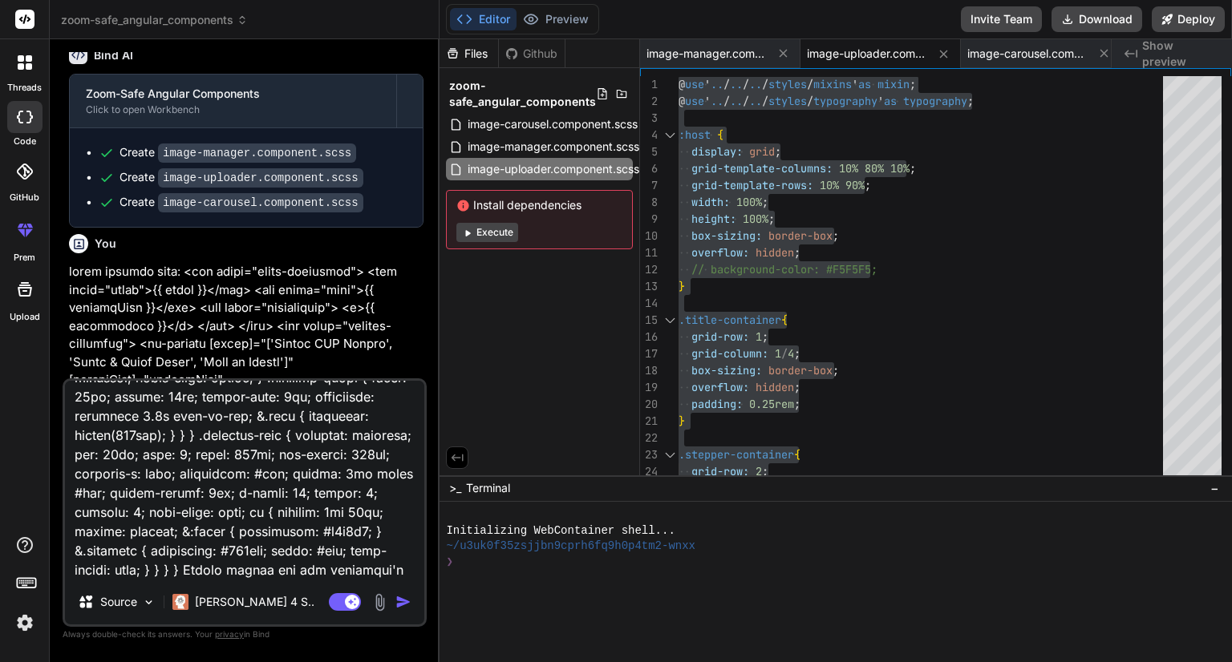
type textarea "x"
type textarea "image manager html: <div class="title-container"> <div class="title">{{ title }…"
type textarea "x"
type textarea "image manager html: <div class="title-container"> <div class="title">{{ title }…"
type textarea "x"
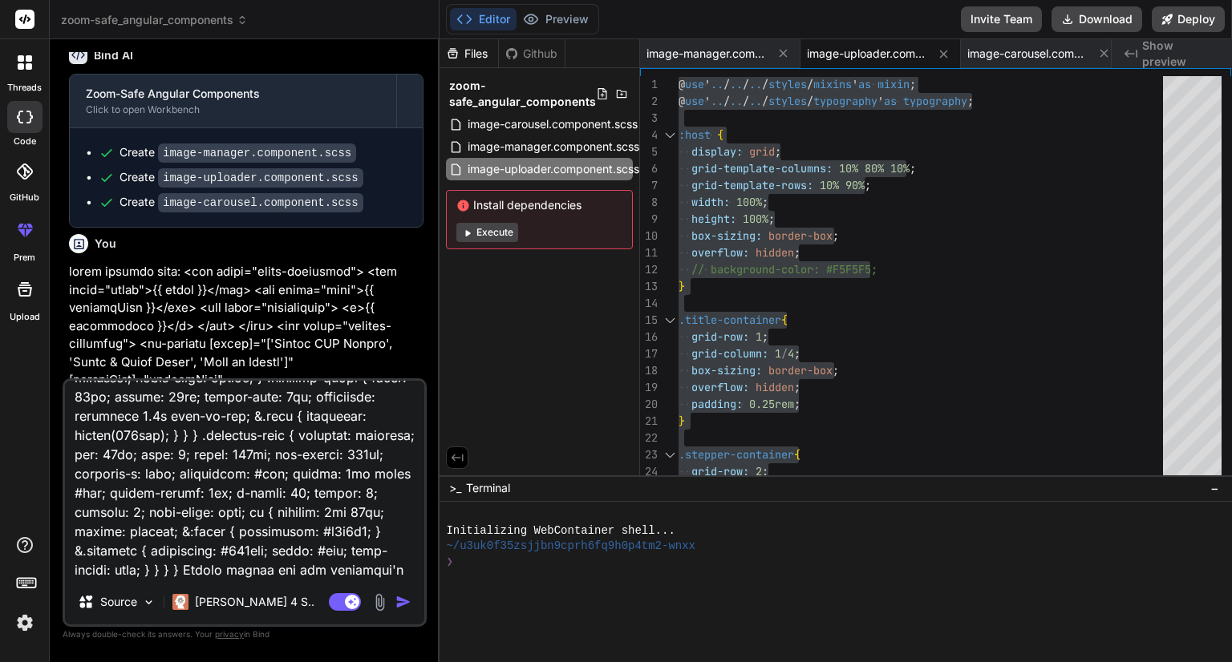
type textarea "image manager html: <div class="title-container"> <div class="title">{{ title }…"
type textarea "x"
type textarea "image manager html: <div class="title-container"> <div class="title">{{ title }…"
type textarea "x"
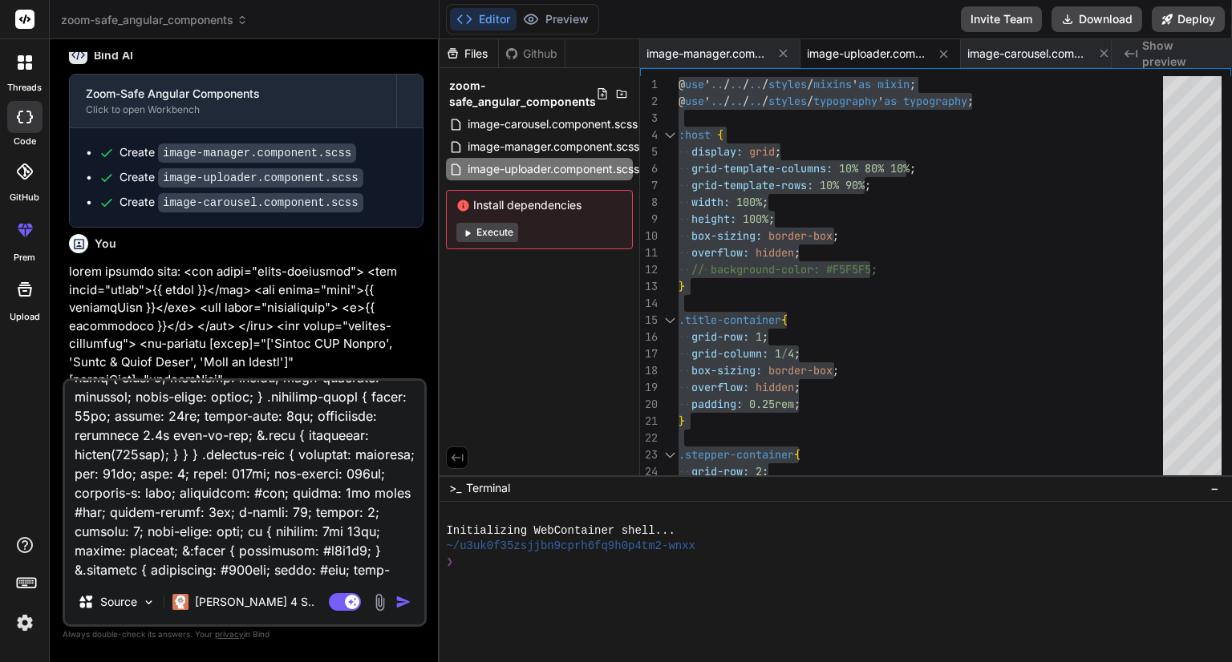
type textarea "image manager html: <div class="title-container"> <div class="title">{{ title }…"
type textarea "x"
type textarea "image manager html: <div class="title-container"> <div class="title">{{ title }…"
type textarea "x"
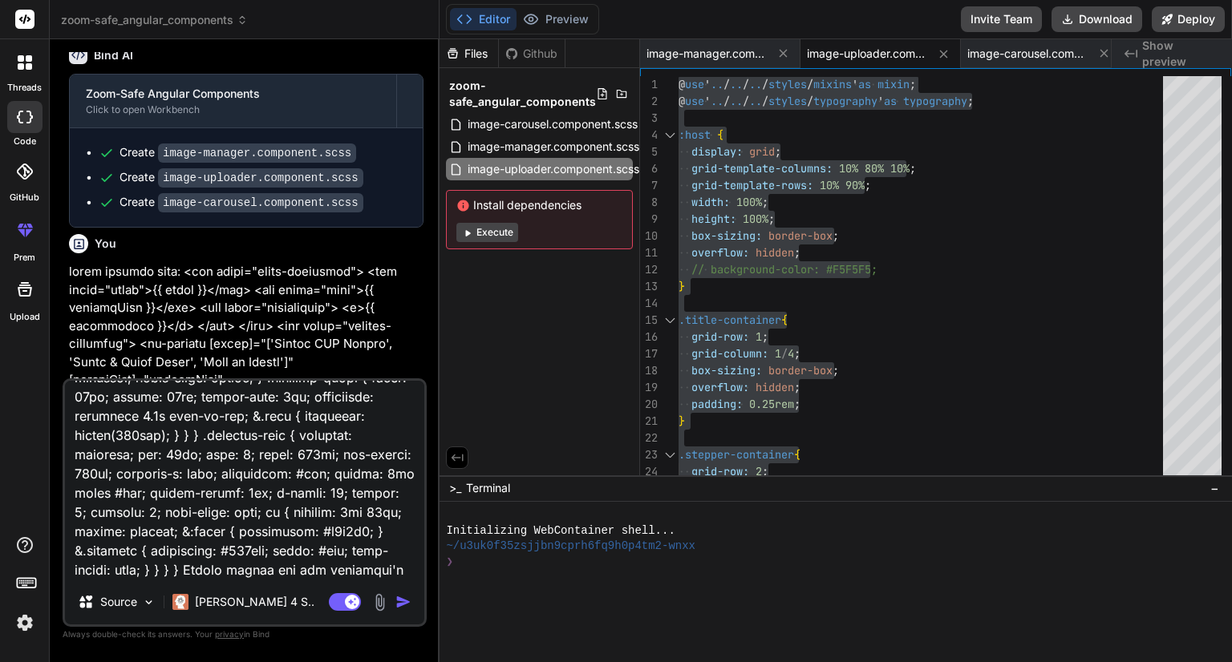
type textarea "image manager html: <div class="title-container"> <div class="title">{{ title }…"
type textarea "x"
type textarea "image manager html: <div class="title-container"> <div class="title">{{ title }…"
type textarea "x"
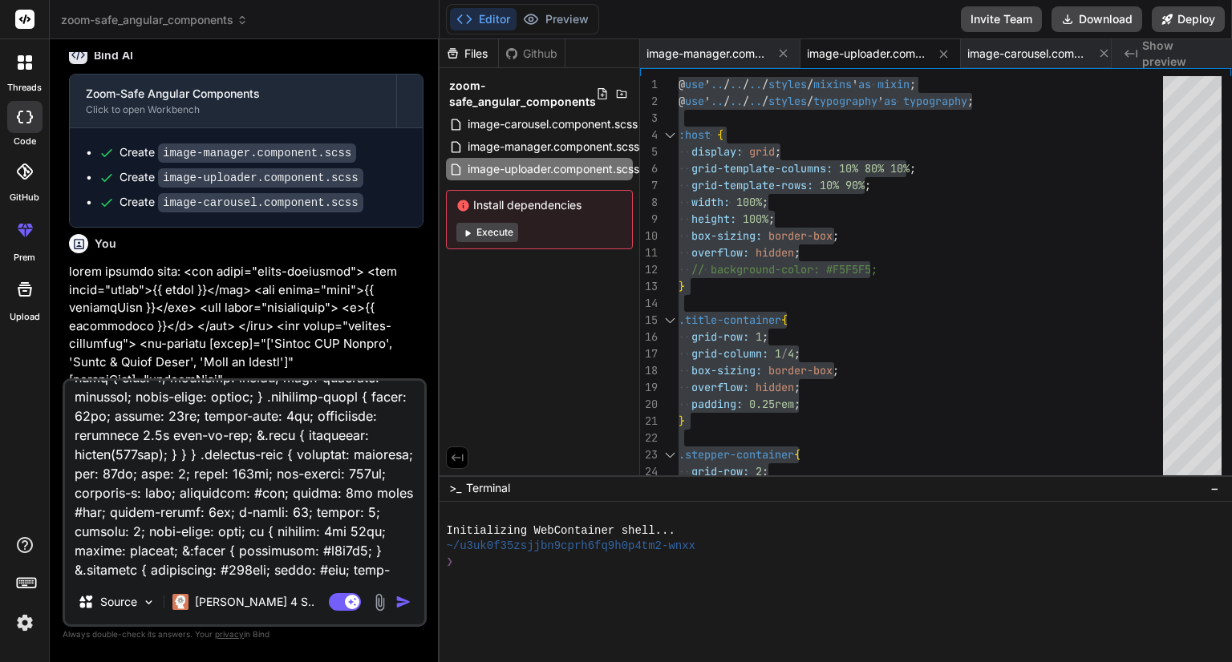
type textarea "image manager html: <div class="title-container"> <div class="title">{{ title }…"
type textarea "x"
type textarea "image manager html: <div class="title-container"> <div class="title">{{ title }…"
type textarea "x"
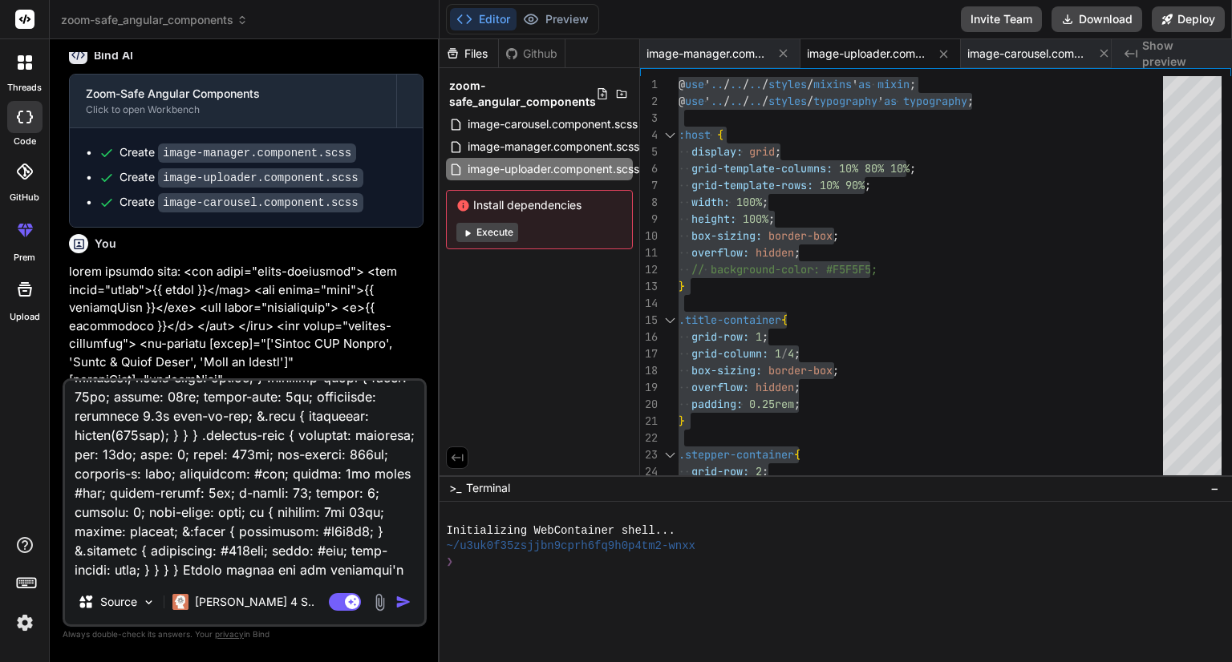
type textarea "image manager html: <div class="title-container"> <div class="title">{{ title }…"
type textarea "x"
type textarea "image manager html: <div class="title-container"> <div class="title">{{ title }…"
type textarea "x"
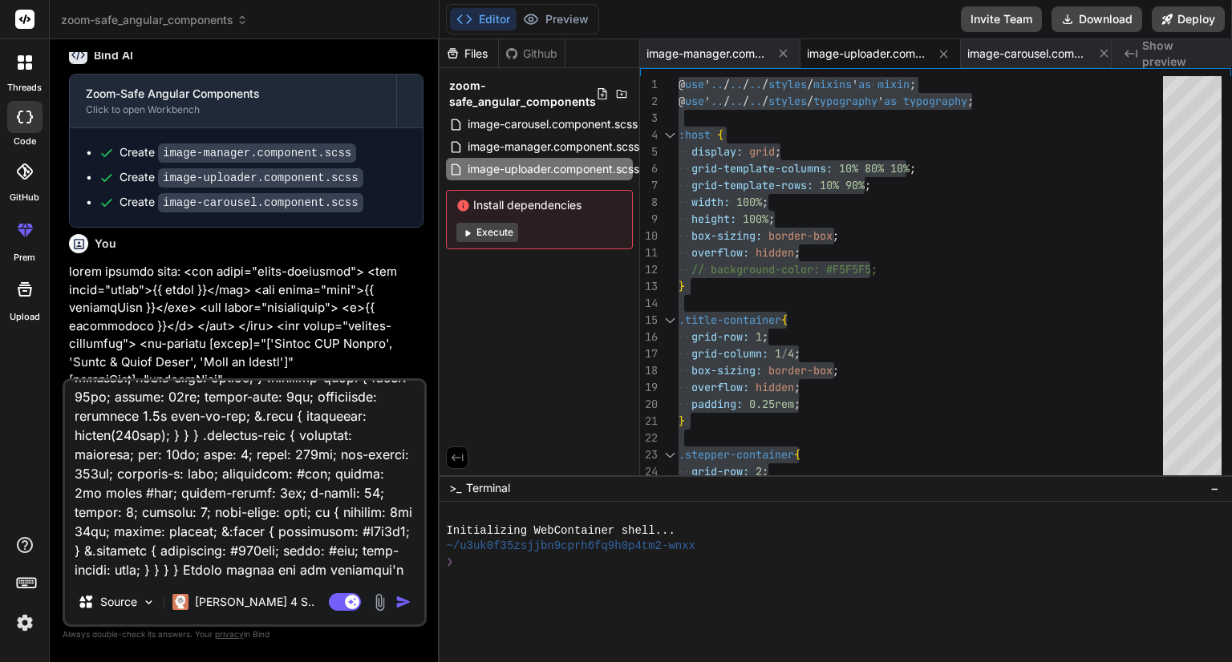
type textarea "image manager html: <div class="title-container"> <div class="title">{{ title }…"
type textarea "x"
type textarea "image manager html: <div class="title-container"> <div class="title">{{ title }…"
type textarea "x"
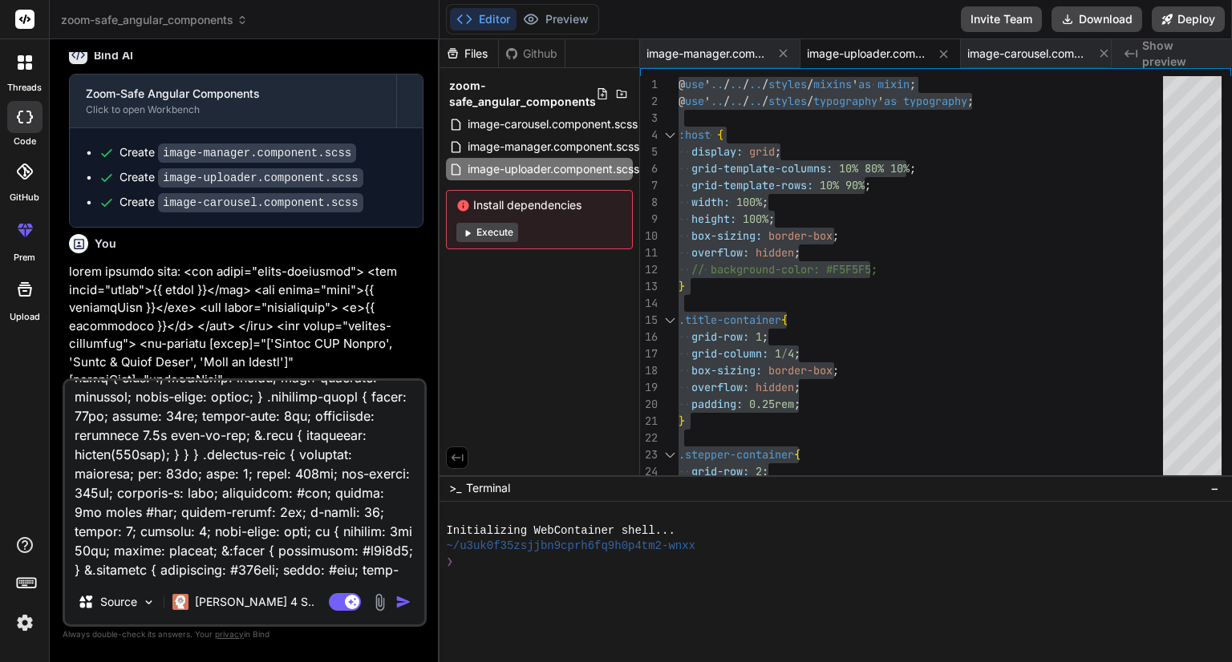
type textarea "image manager html: <div class="title-container"> <div class="title">{{ title }…"
type textarea "x"
type textarea "image manager html: <div class="title-container"> <div class="title">{{ title }…"
type textarea "x"
type textarea "image manager html: <div class="title-container"> <div class="title">{{ title }…"
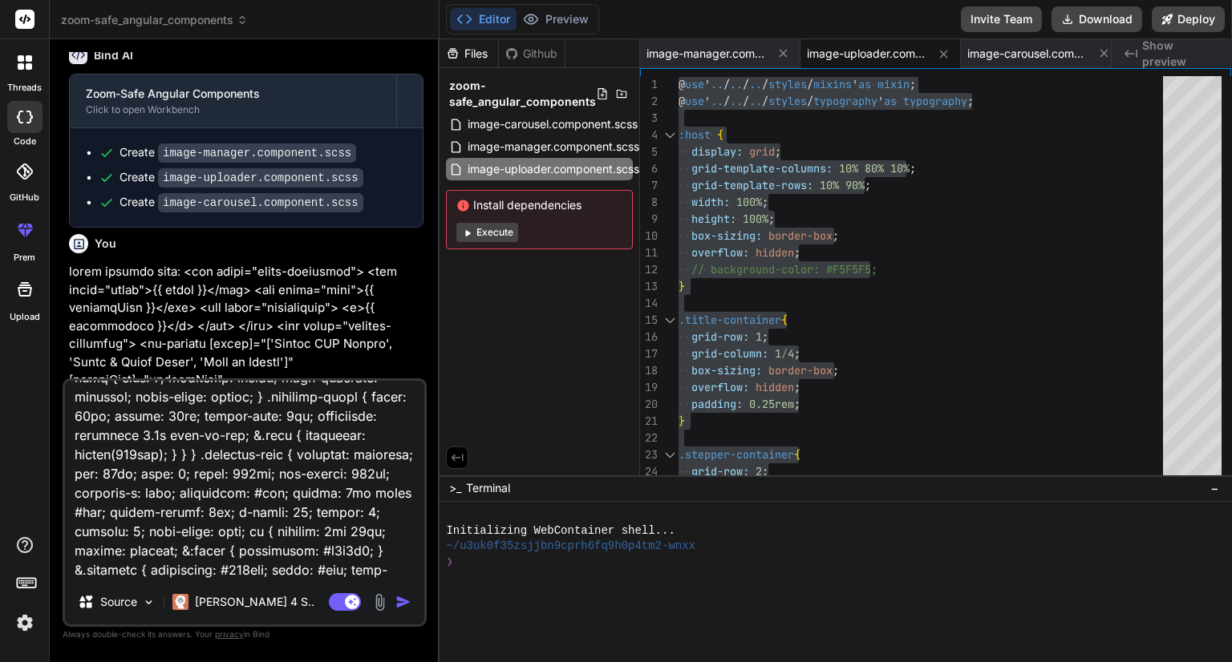
type textarea "x"
type textarea "image manager html: <div class="title-container"> <div class="title">{{ title }…"
type textarea "x"
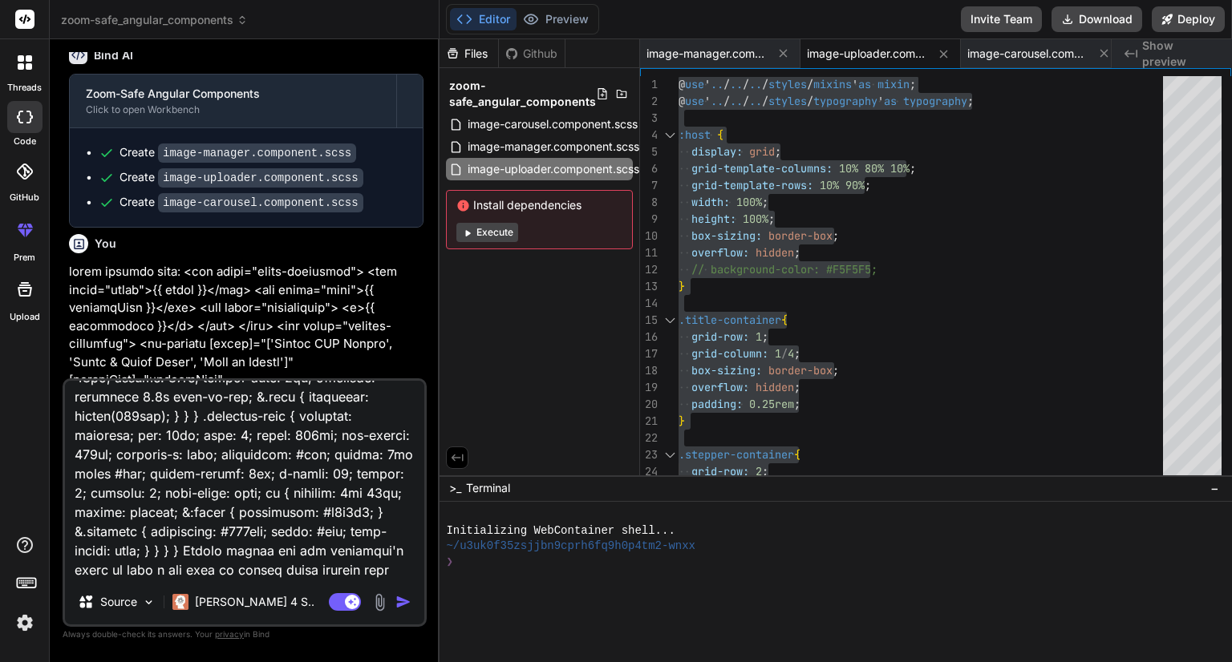
type textarea "image manager html: <div class="title-container"> <div class="title">{{ title }…"
type textarea "x"
type textarea "image manager html: <div class="title-container"> <div class="title">{{ title }…"
type textarea "x"
type textarea "image manager html: <div class="title-container"> <div class="title">{{ title }…"
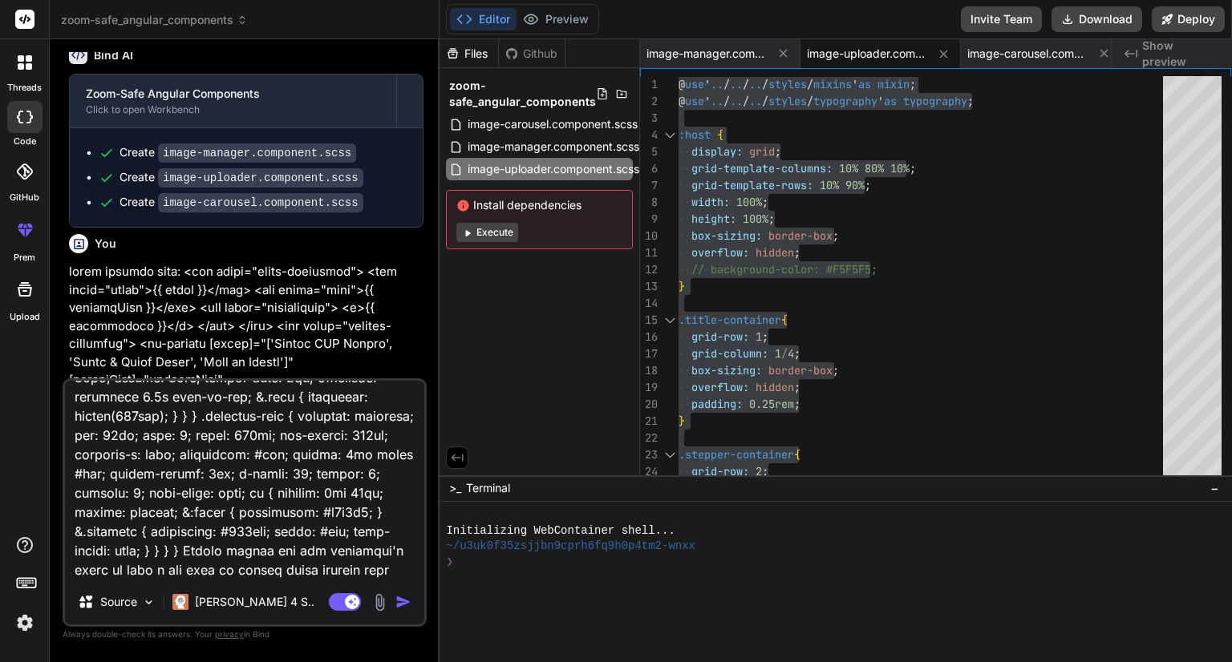
type textarea "x"
type textarea "image manager html: <div class="title-container"> <div class="title">{{ title }…"
type textarea "x"
type textarea "image manager html: <div class="title-container"> <div class="title">{{ title }…"
type textarea "x"
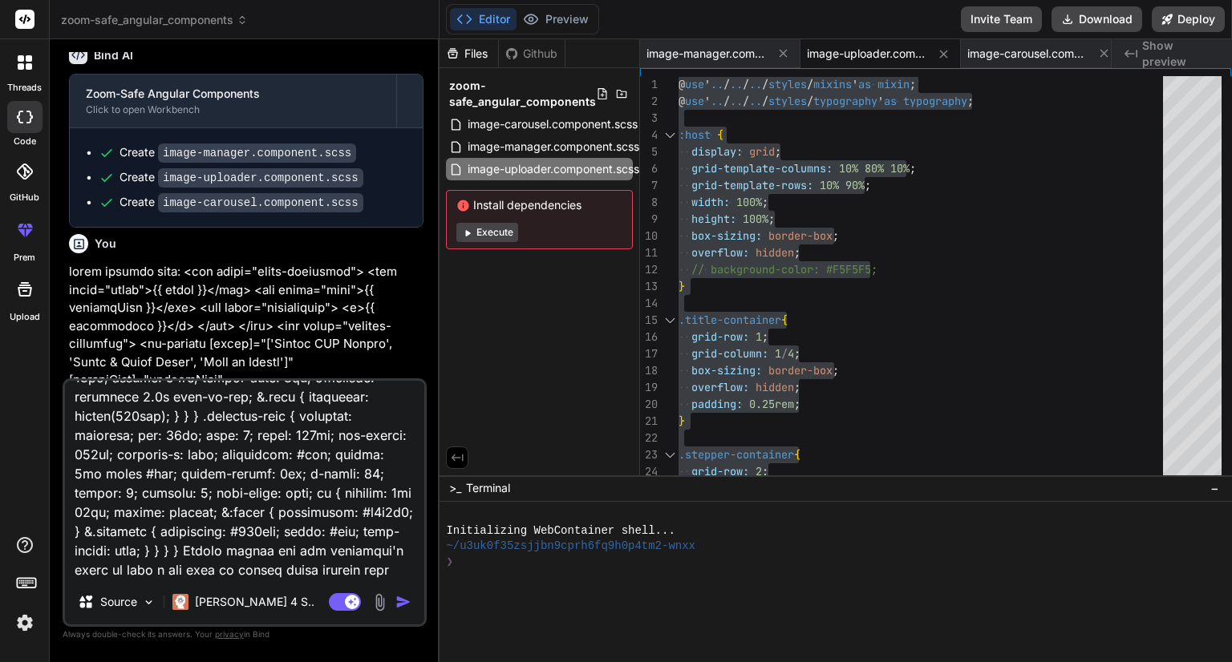
type textarea "image manager html: <div class="title-container"> <div class="title">{{ title }…"
type textarea "x"
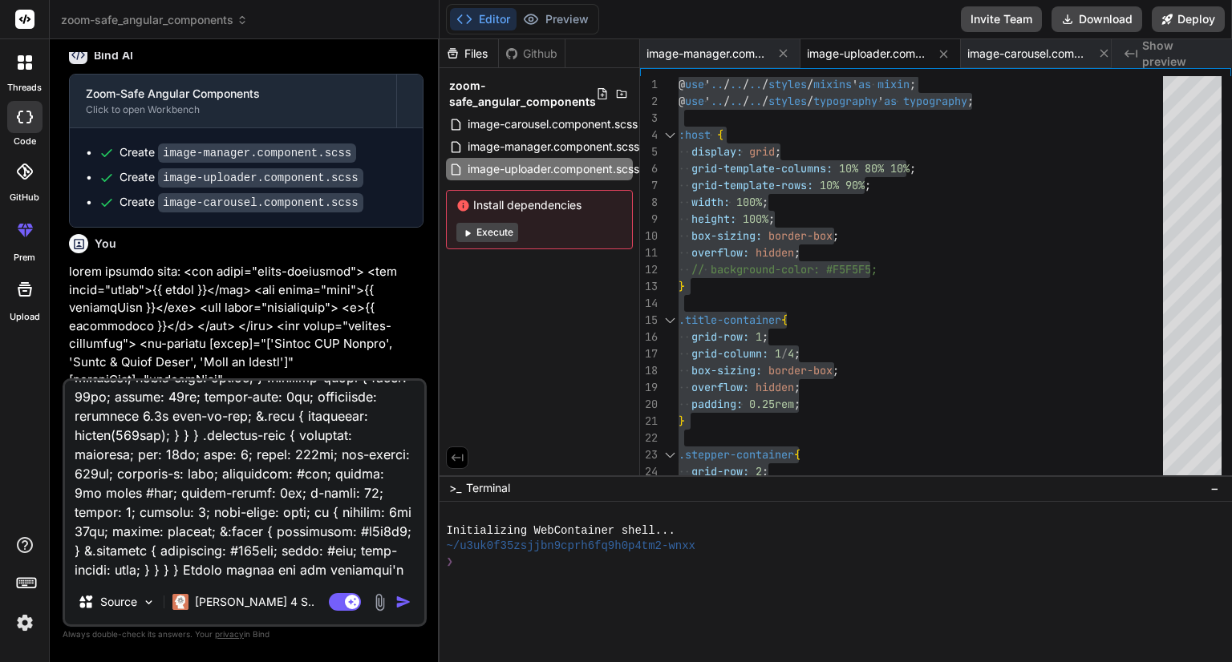
type textarea "image manager html: <div class="title-container"> <div class="title">{{ title }…"
type textarea "x"
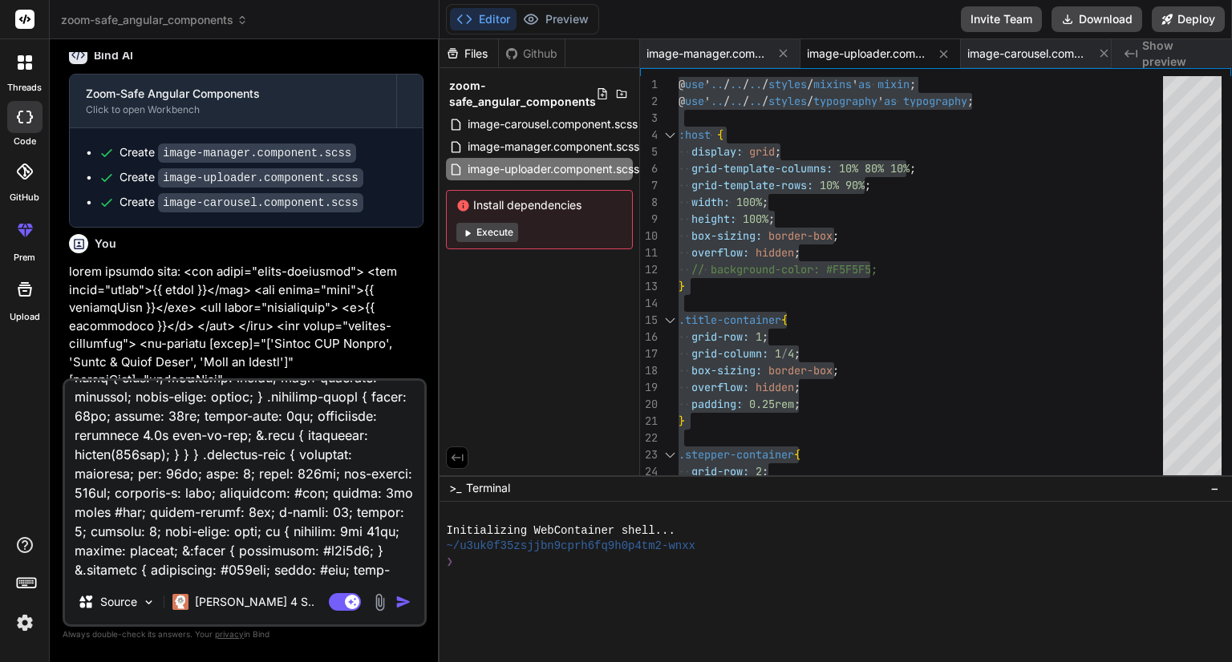
type textarea "image manager html: <div class="title-container"> <div class="title">{{ title }…"
type textarea "x"
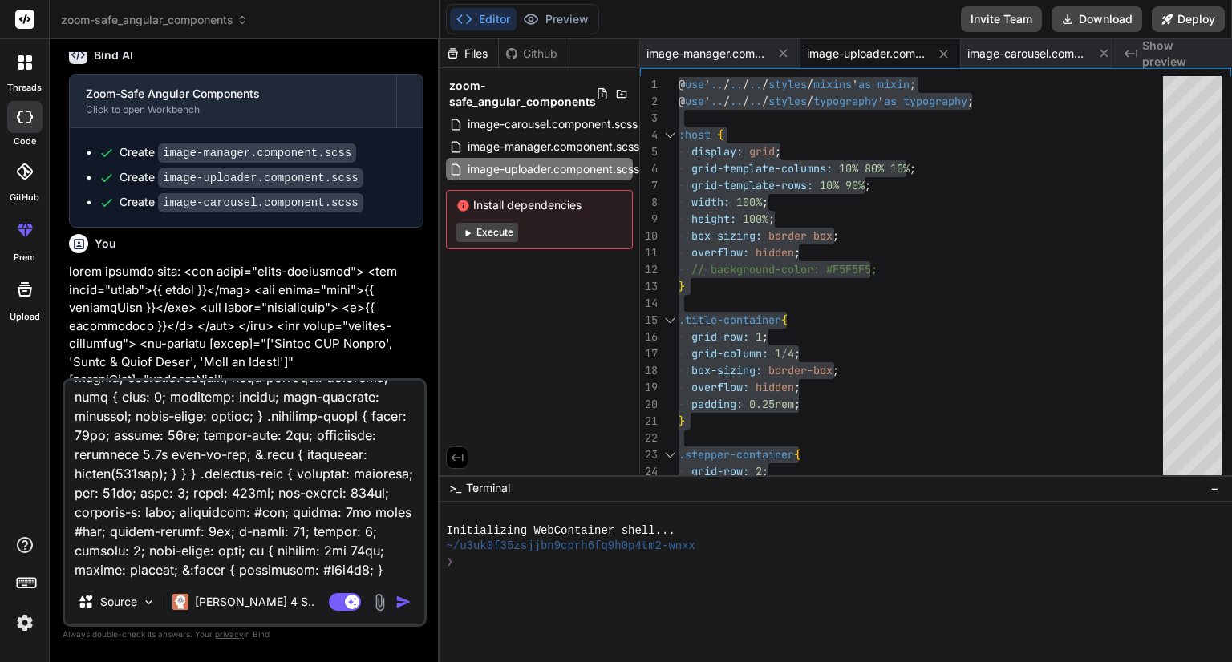
type textarea "image manager html: <div class="title-container"> <div class="title">{{ title }…"
type textarea "x"
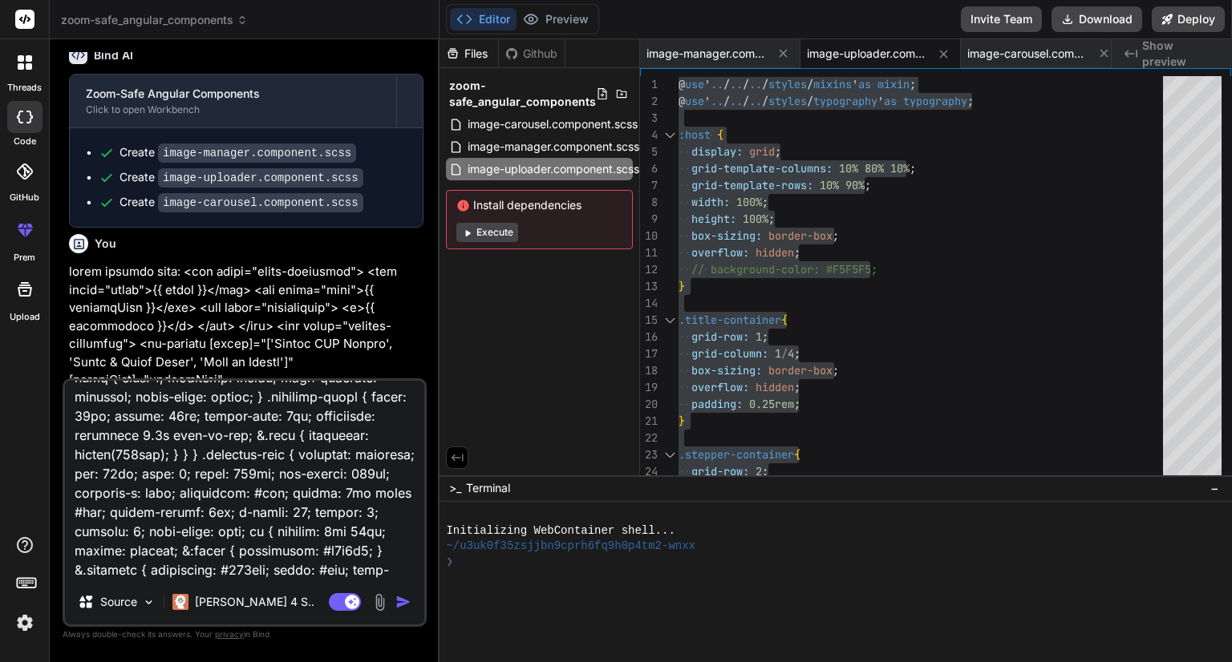
type textarea "image manager html: <div class="title-container"> <div class="title">{{ title }…"
type textarea "x"
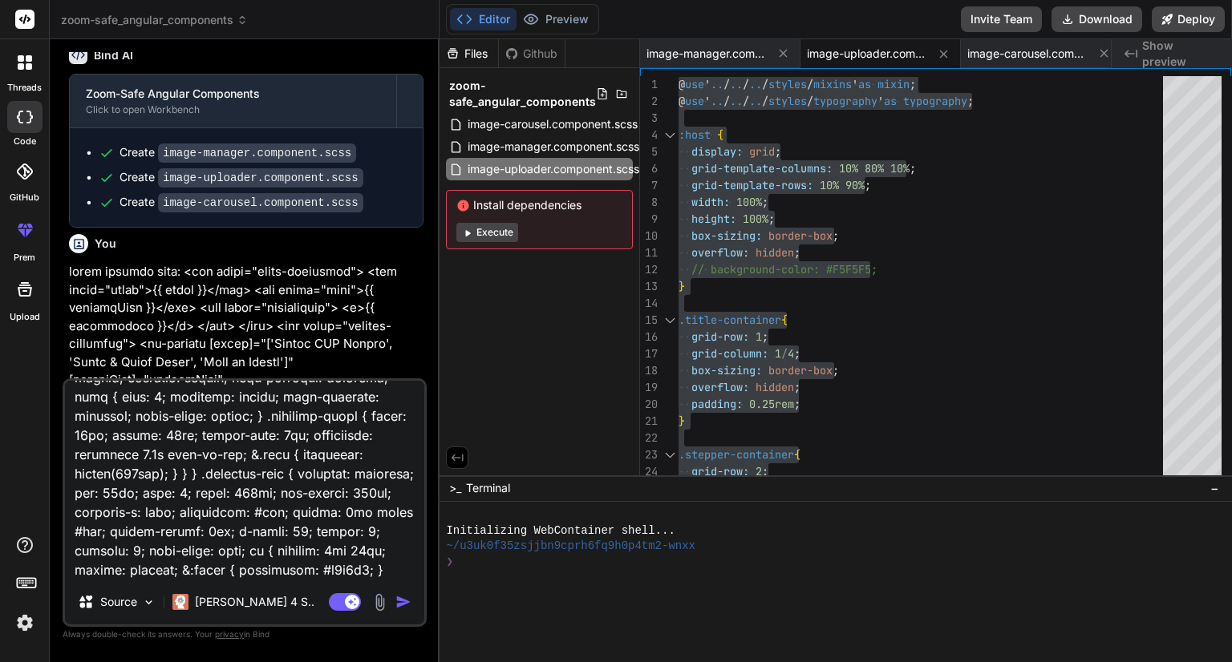
type textarea "image manager html: <div class="title-container"> <div class="title">{{ title }…"
type textarea "x"
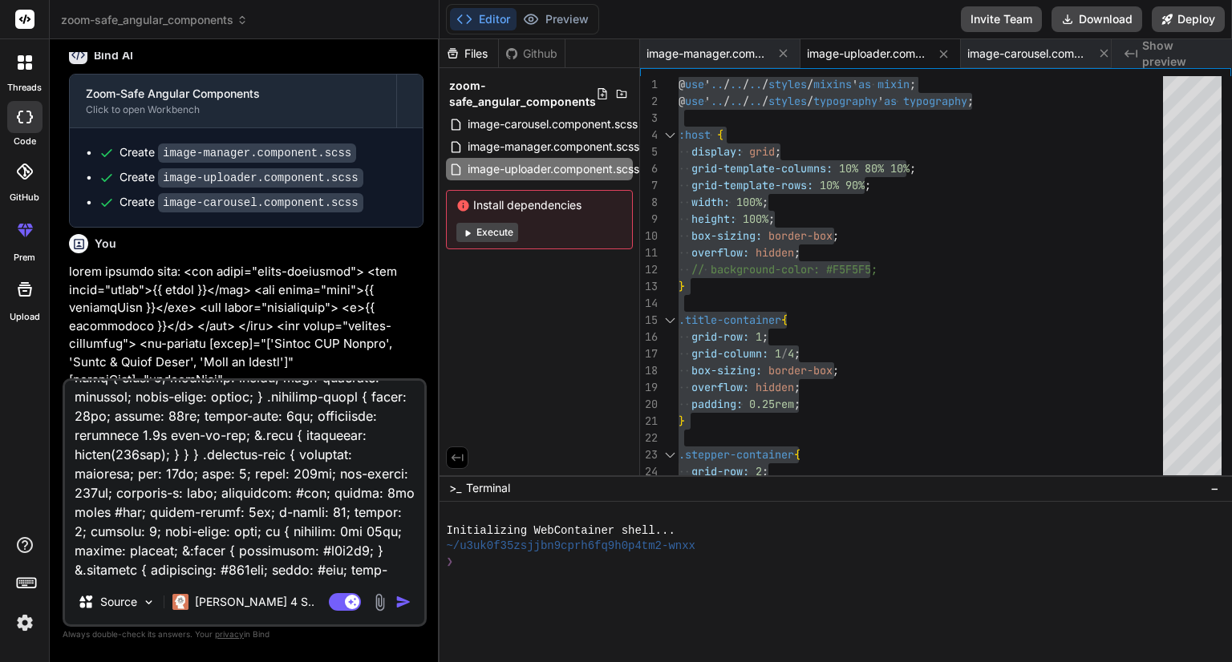
type textarea "image manager html: <div class="title-container"> <div class="title">{{ title }…"
type textarea "x"
type textarea "image manager html: <div class="title-container"> <div class="title">{{ title }…"
type textarea "x"
type textarea "image manager html: <div class="title-container"> <div class="title">{{ title }…"
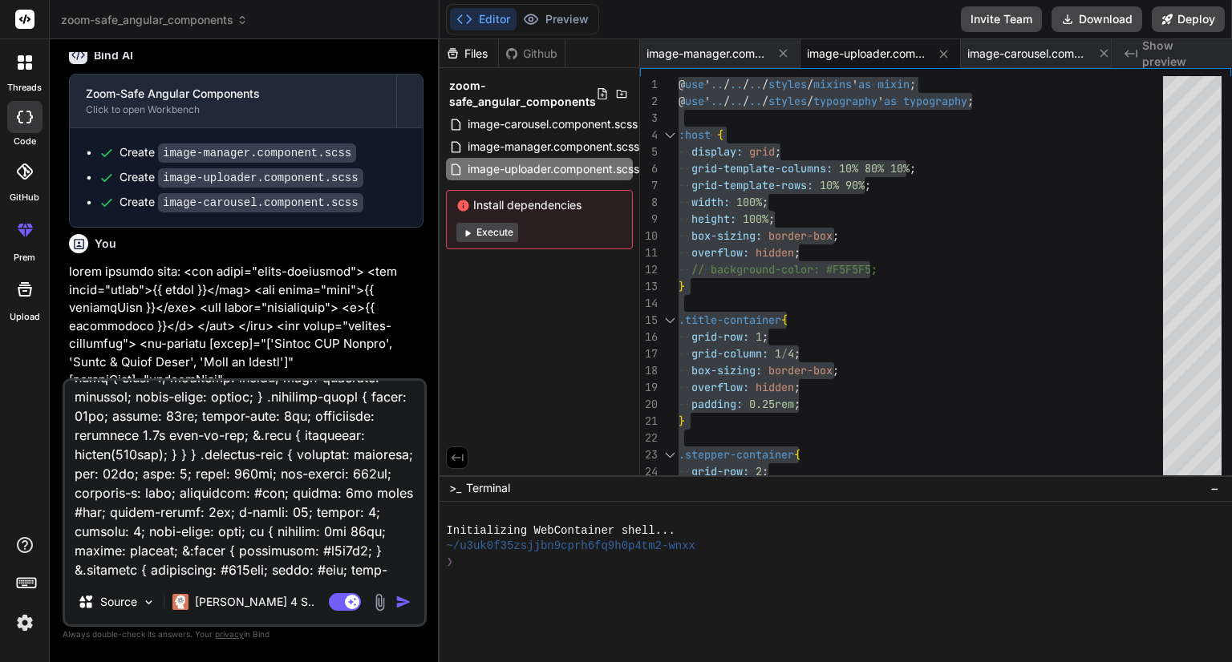
type textarea "x"
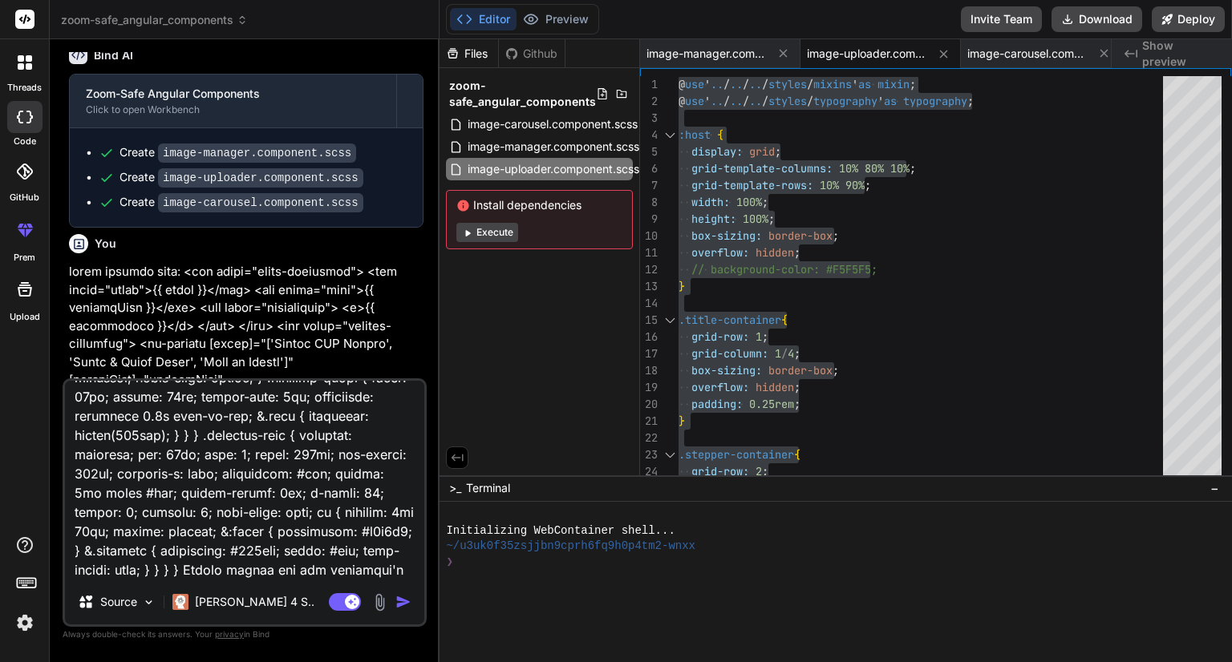
type textarea "image manager html: <div class="title-container"> <div class="title">{{ title }…"
type textarea "x"
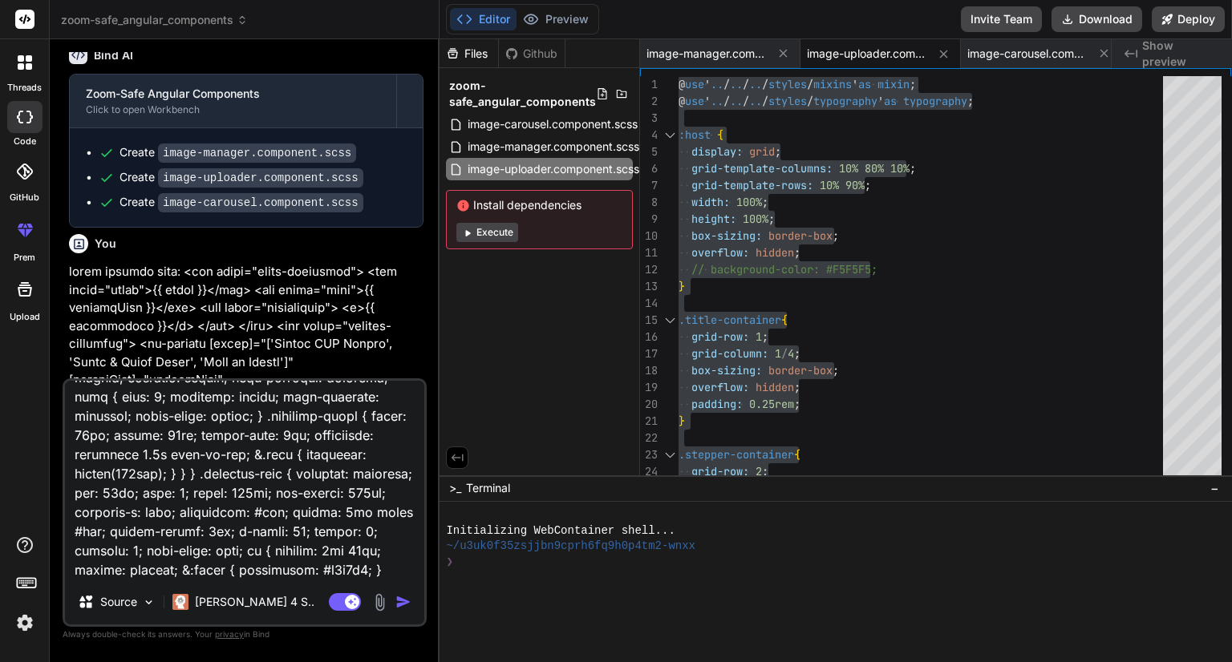
type textarea "image manager html: <div class="title-container"> <div class="title">{{ title }…"
type textarea "x"
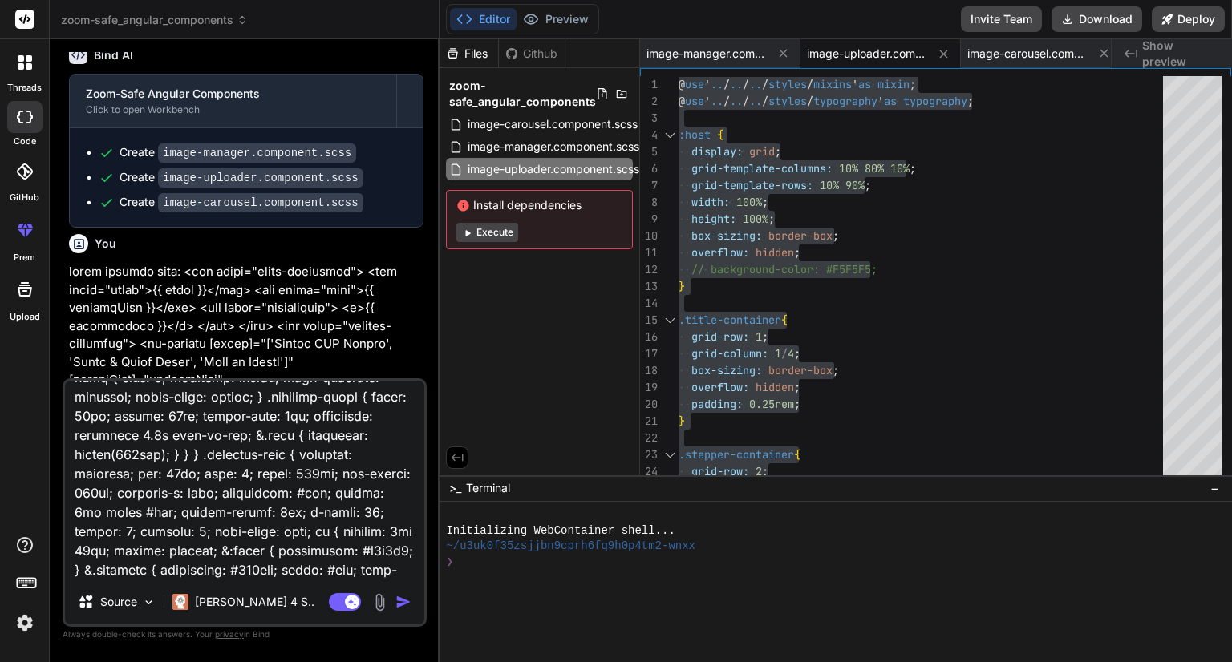
type textarea "image manager html: <div class="title-container"> <div class="title">{{ title }…"
type textarea "x"
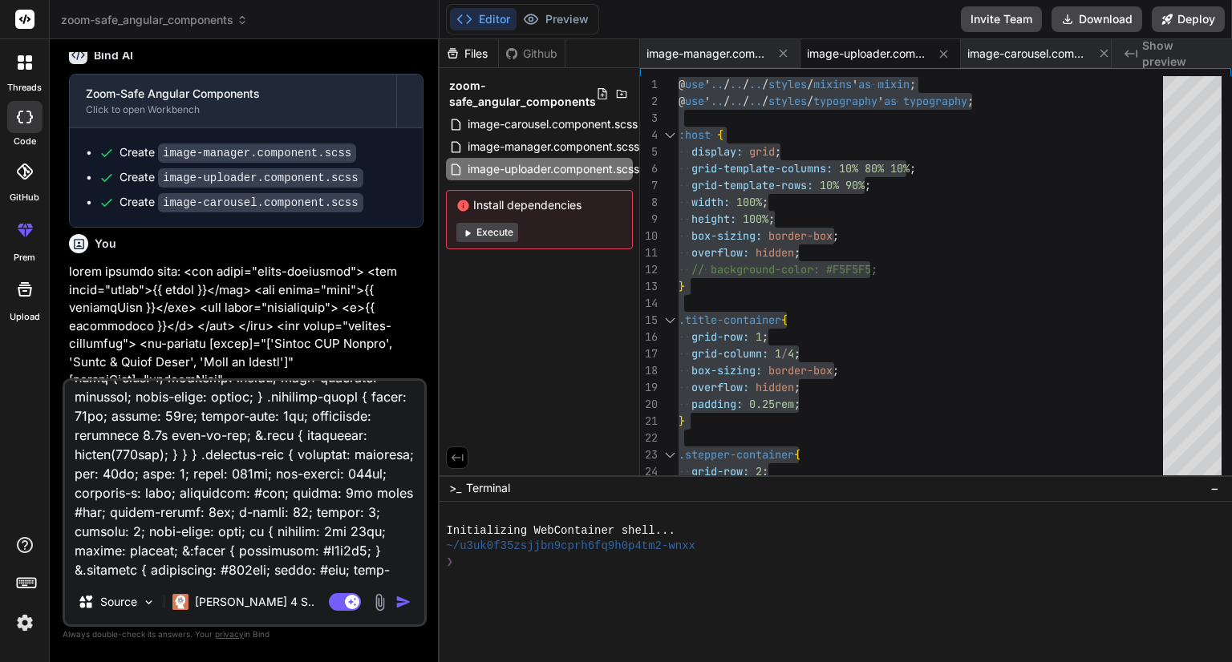
type textarea "image manager html: <div class="title-container"> <div class="title">{{ title }…"
type textarea "x"
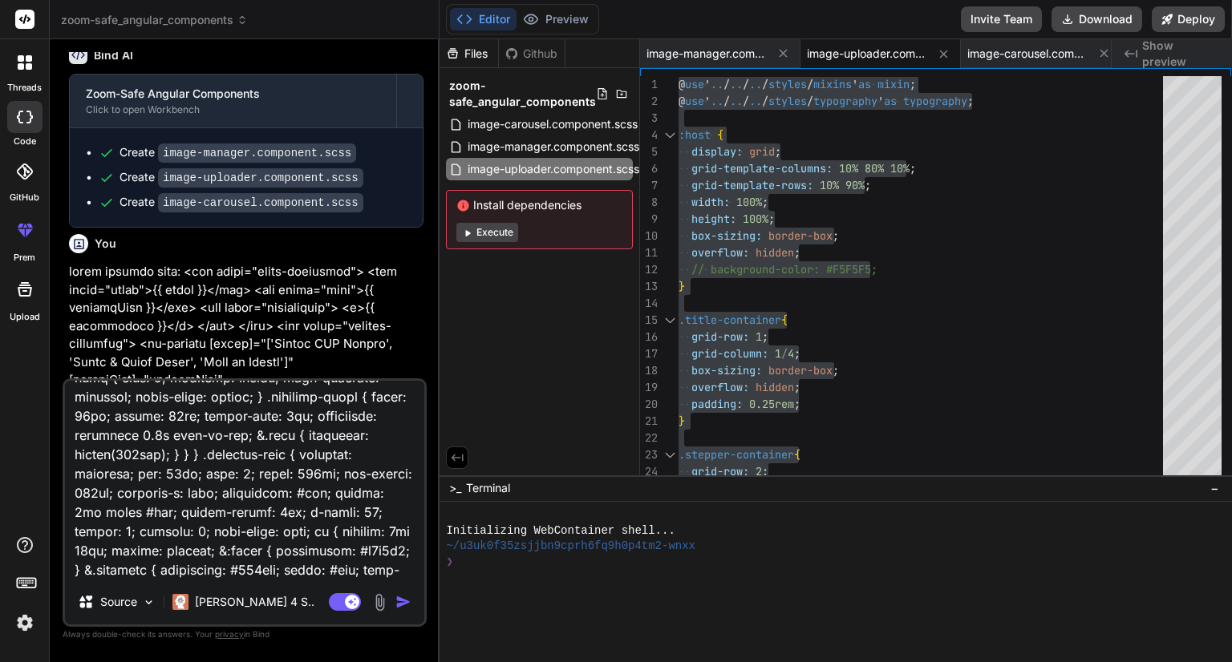
type textarea "image manager html: <div class="title-container"> <div class="title">{{ title }…"
type textarea "x"
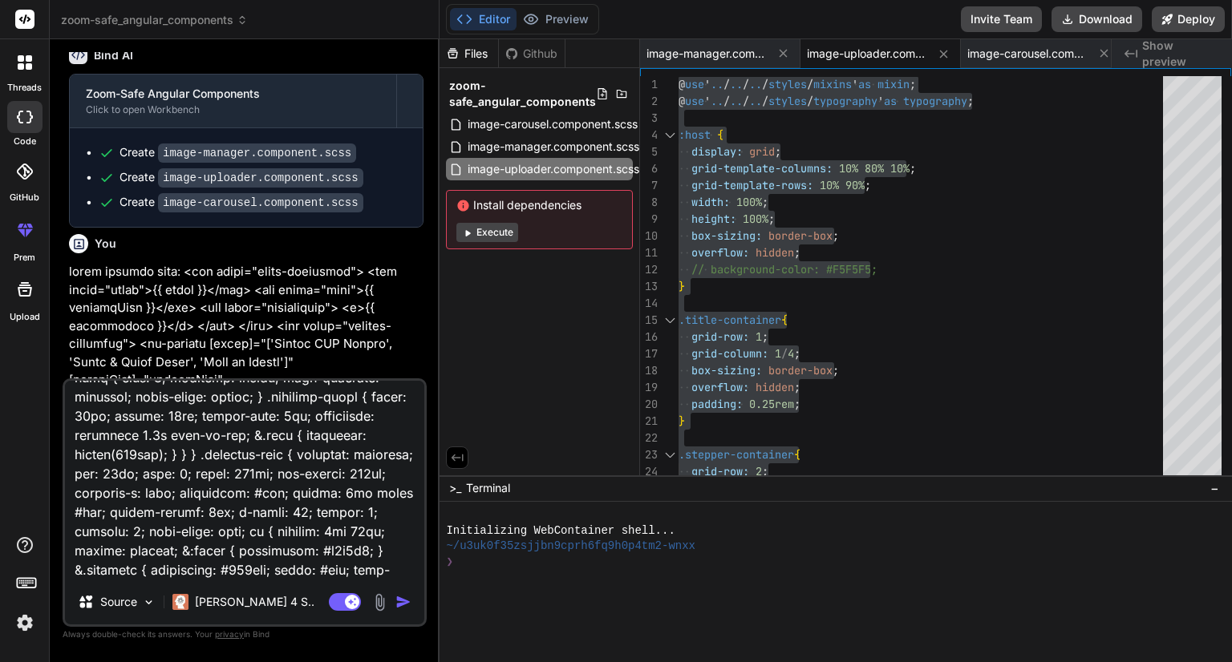
type textarea "image manager html: <div class="title-container"> <div class="title">{{ title }…"
type textarea "x"
type textarea "image manager html: <div class="title-container"> <div class="title">{{ title }…"
type textarea "x"
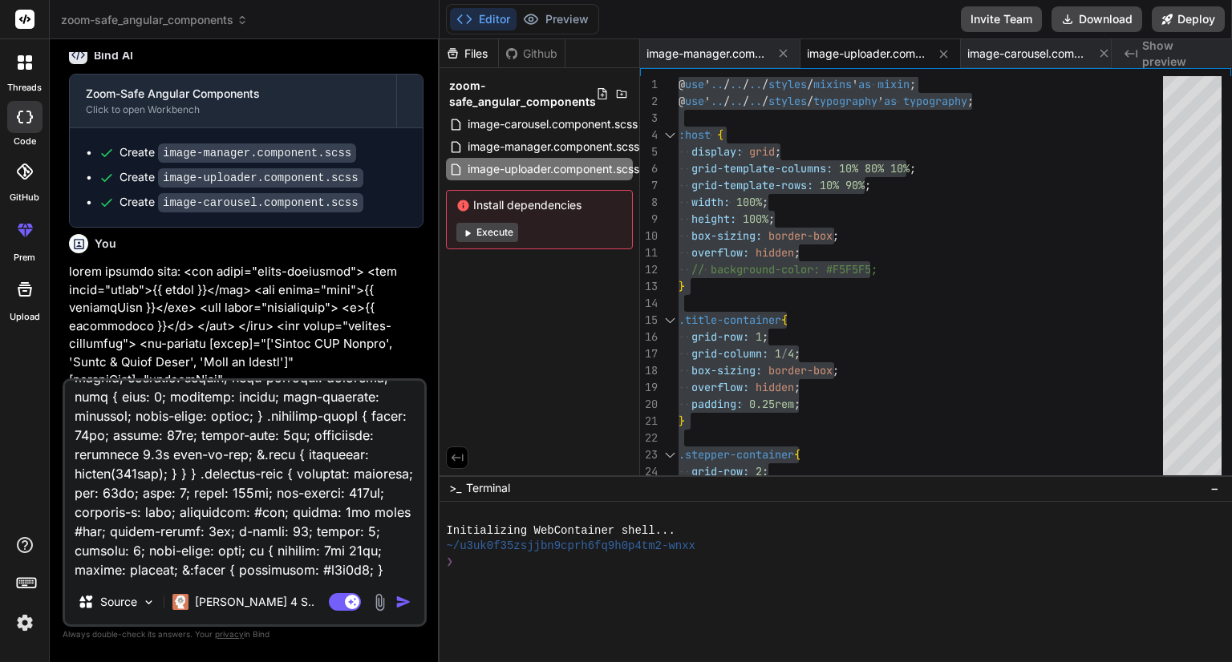
type textarea "image manager html: <div class="title-container"> <div class="title">{{ title }…"
type textarea "x"
type textarea "image manager html: <div class="title-container"> <div class="title">{{ title }…"
type textarea "x"
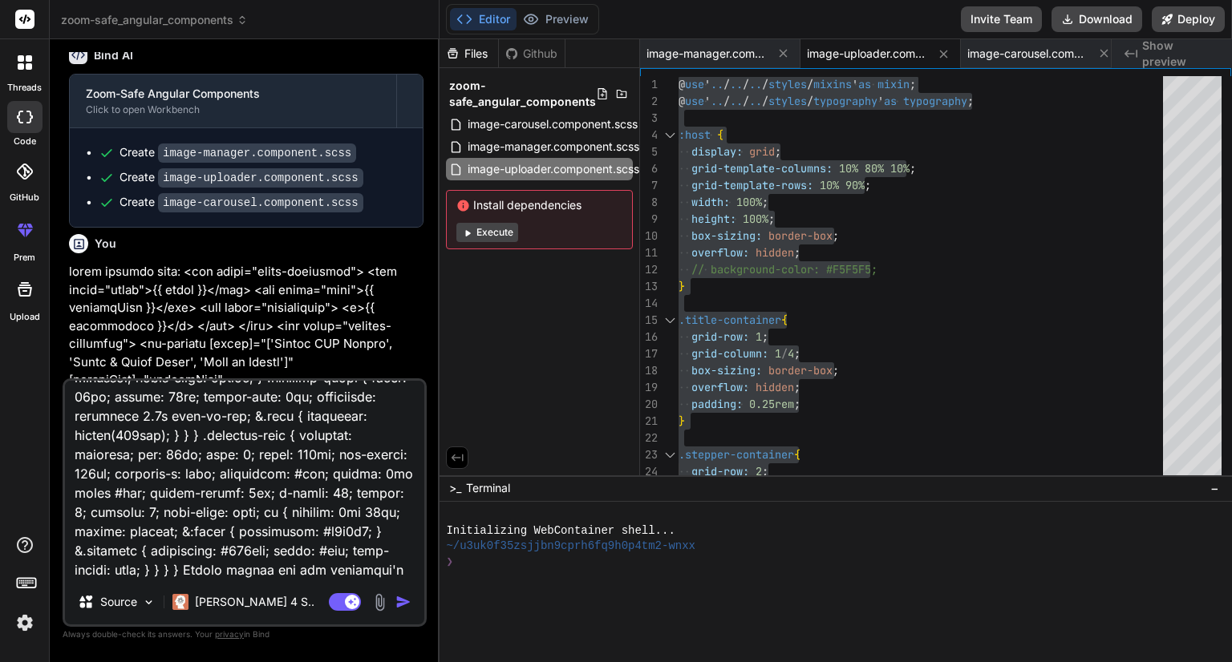
type textarea "image manager html: <div class="title-container"> <div class="title">{{ title }…"
type textarea "x"
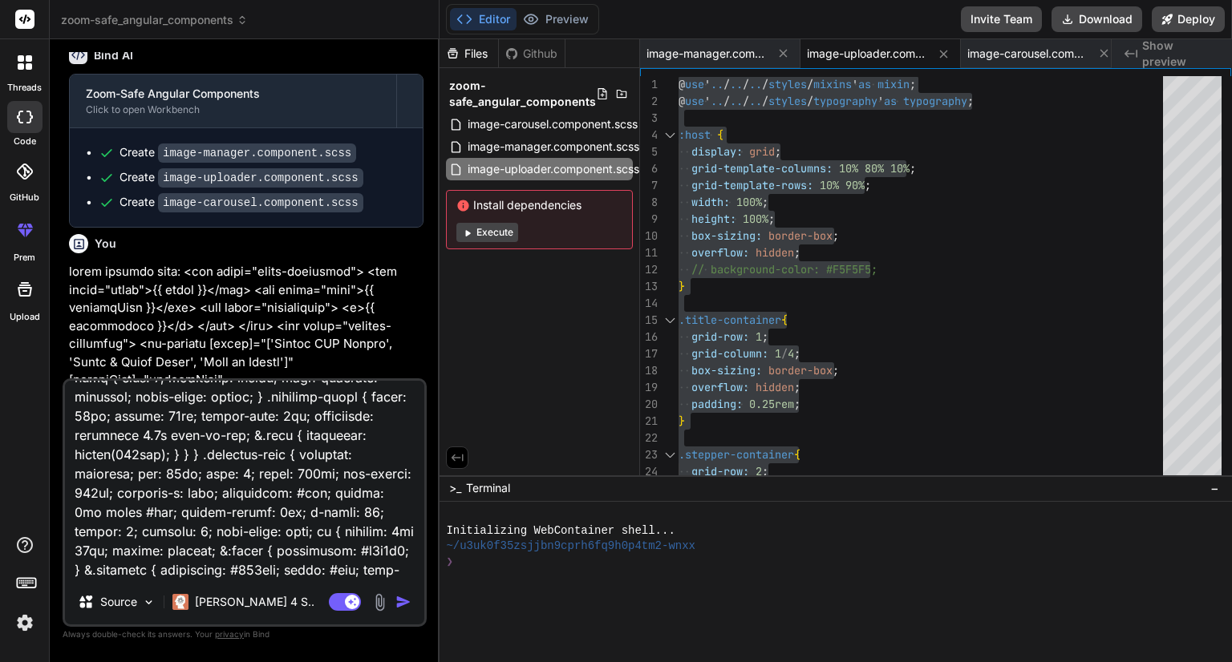
type textarea "image manager html: <div class="title-container"> <div class="title">{{ title }…"
type textarea "x"
type textarea "image manager html: <div class="title-container"> <div class="title">{{ title }…"
type textarea "x"
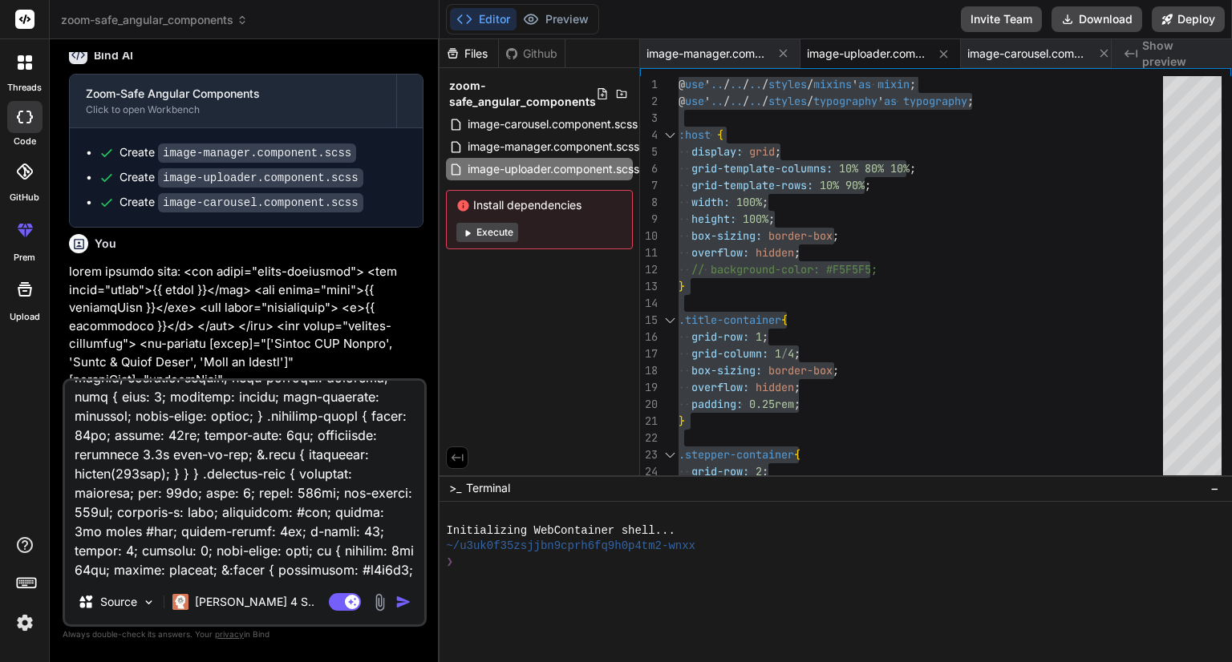
type textarea "image manager html: <div class="title-container"> <div class="title">{{ title }…"
type textarea "x"
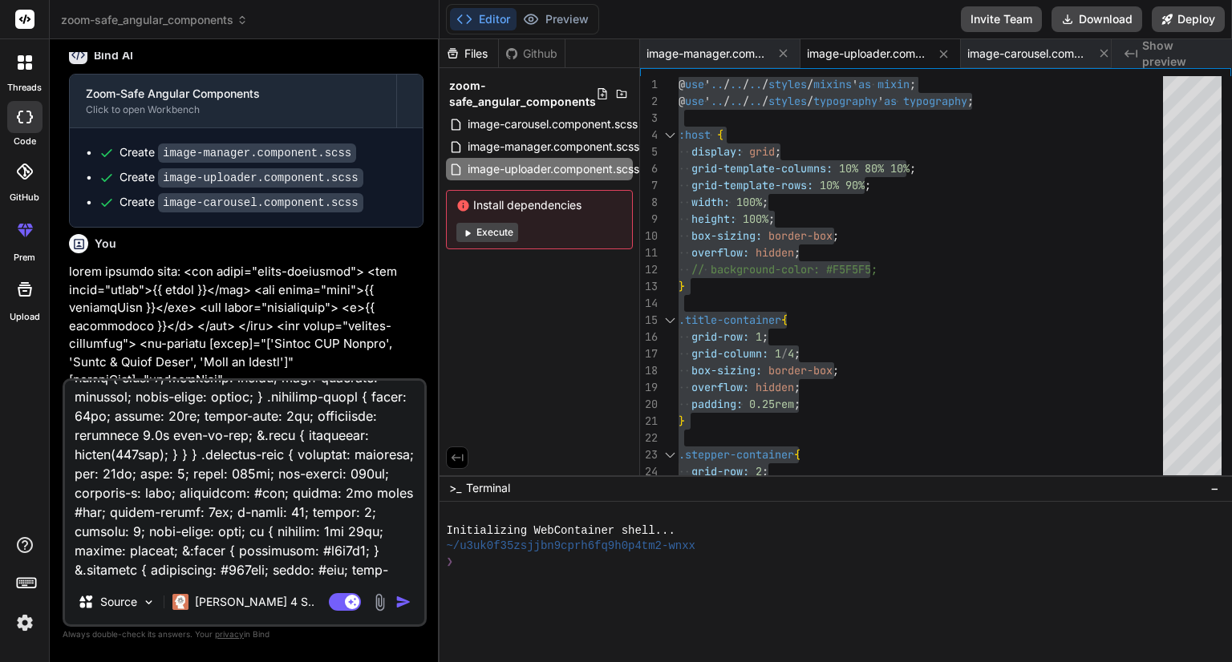
type textarea "image manager html: <div class="title-container"> <div class="title">{{ title }…"
type textarea "x"
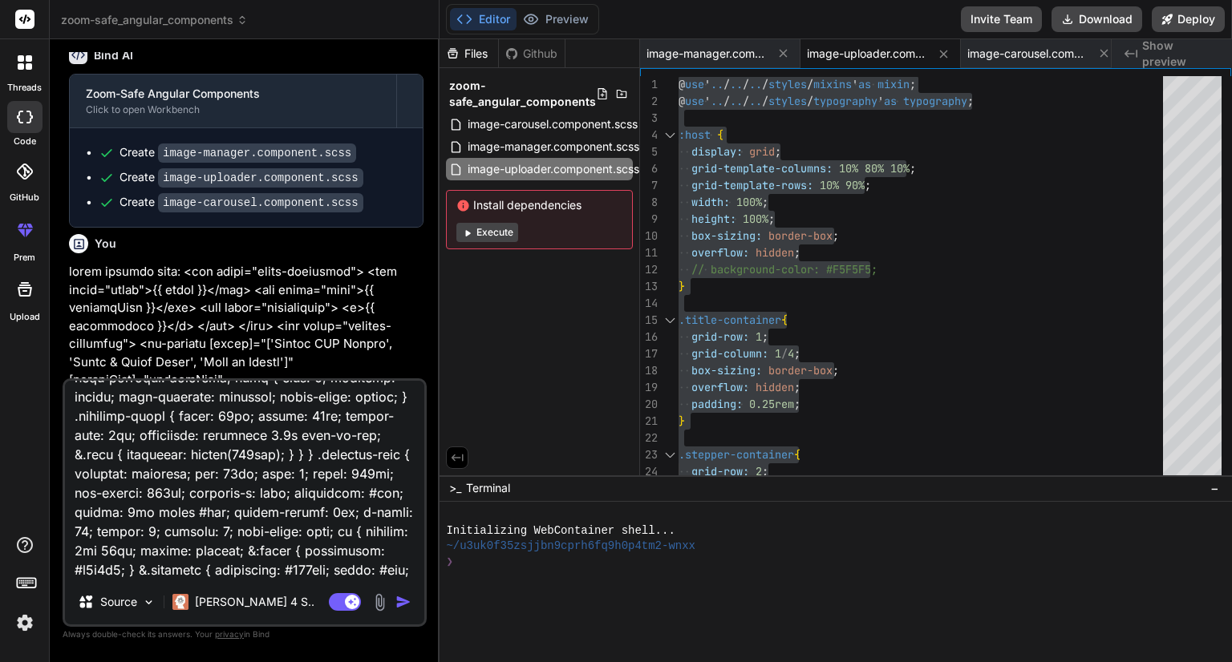
type textarea "image manager html: <div class="title-container"> <div class="title">{{ title }…"
type textarea "x"
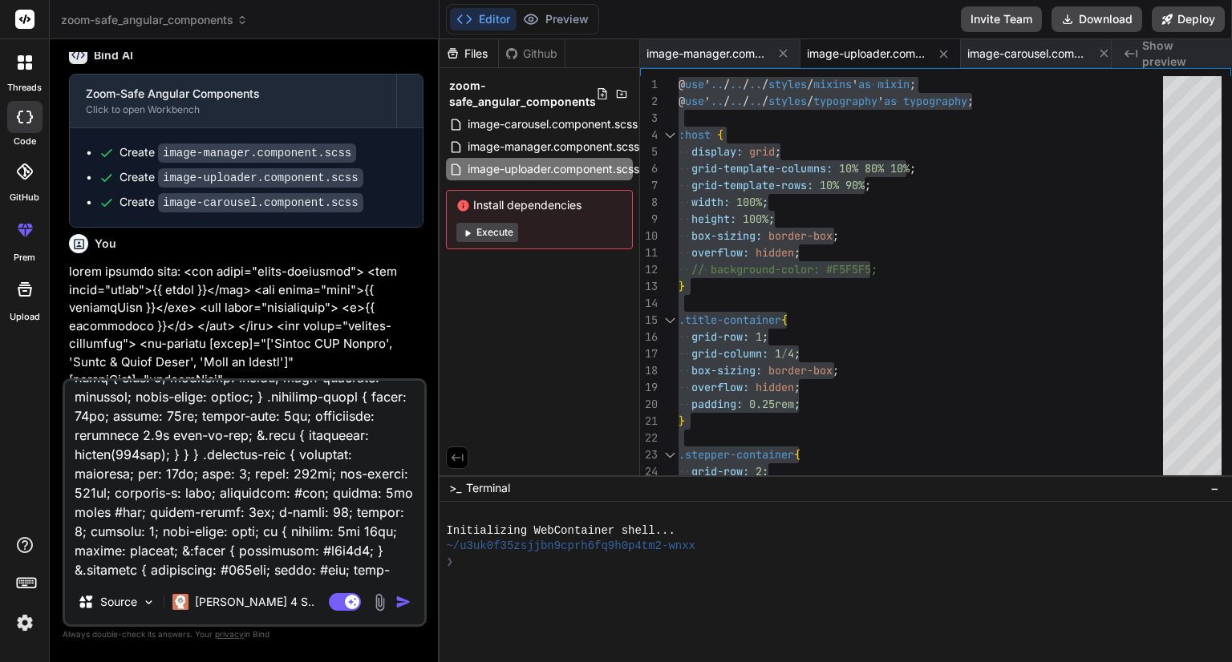
type textarea "image manager html: <div class="title-container"> <div class="title">{{ title }…"
type textarea "x"
type textarea "image manager html: <div class="title-container"> <div class="title">{{ title }…"
type textarea "x"
type textarea "image manager html: <div class="title-container"> <div class="title">{{ title }…"
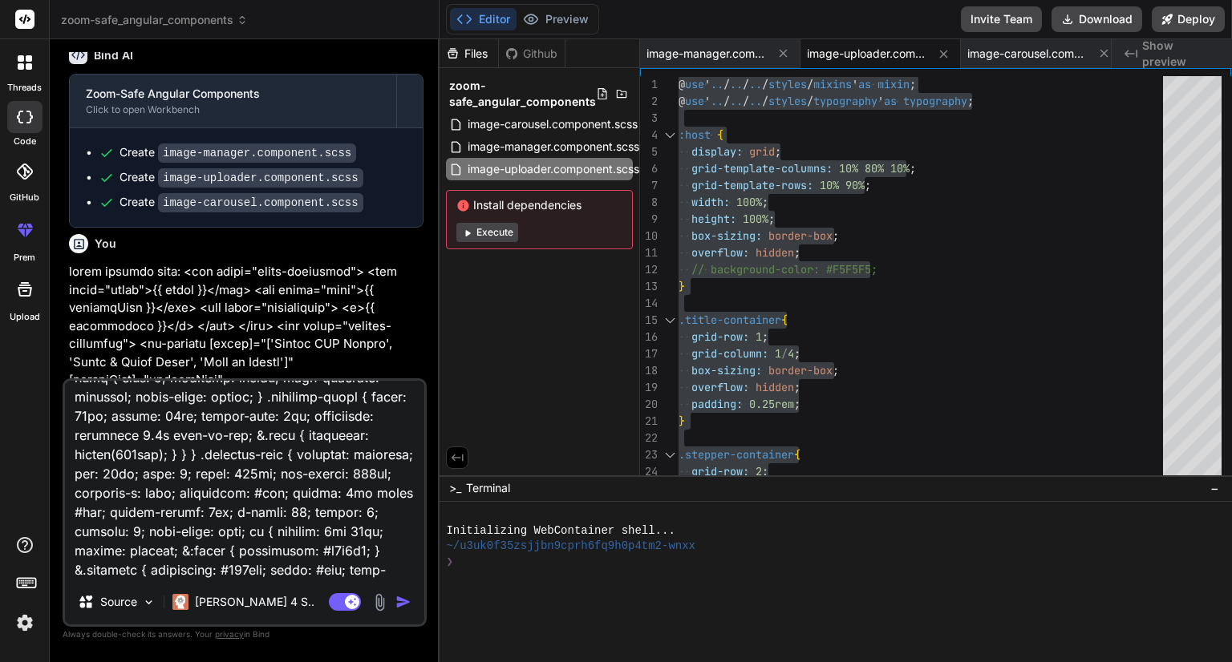
type textarea "x"
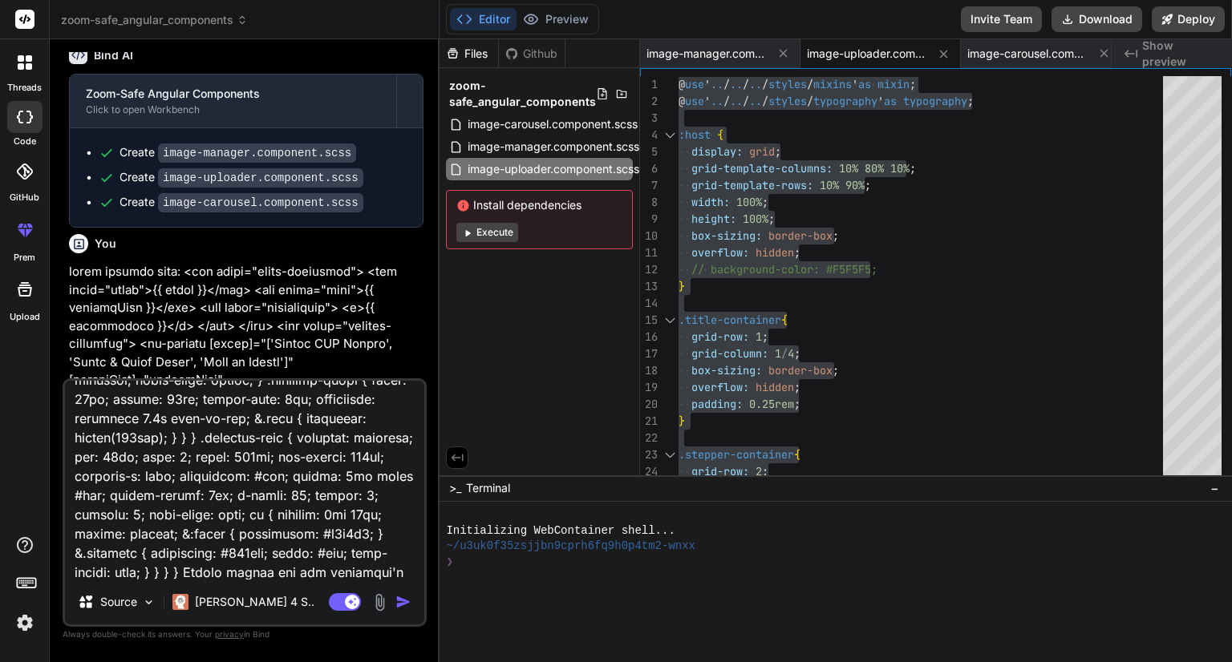
click at [335, 559] on textarea at bounding box center [244, 480] width 359 height 199
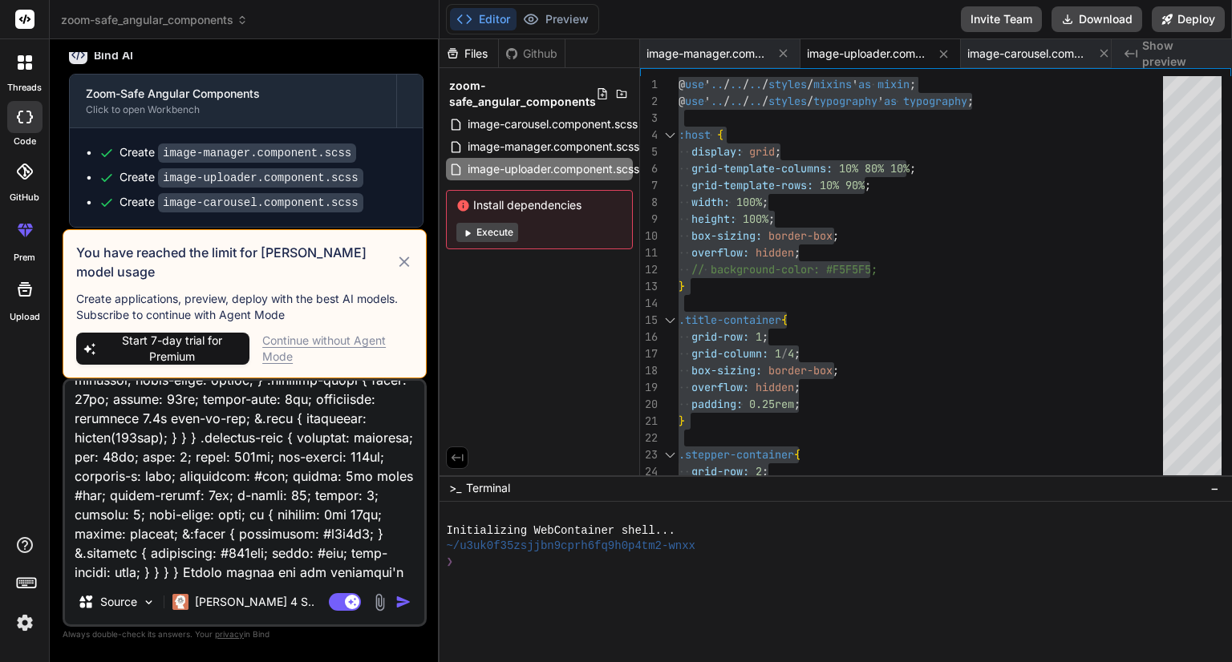
click at [305, 342] on div "Continue without Agent Mode" at bounding box center [337, 349] width 151 height 32
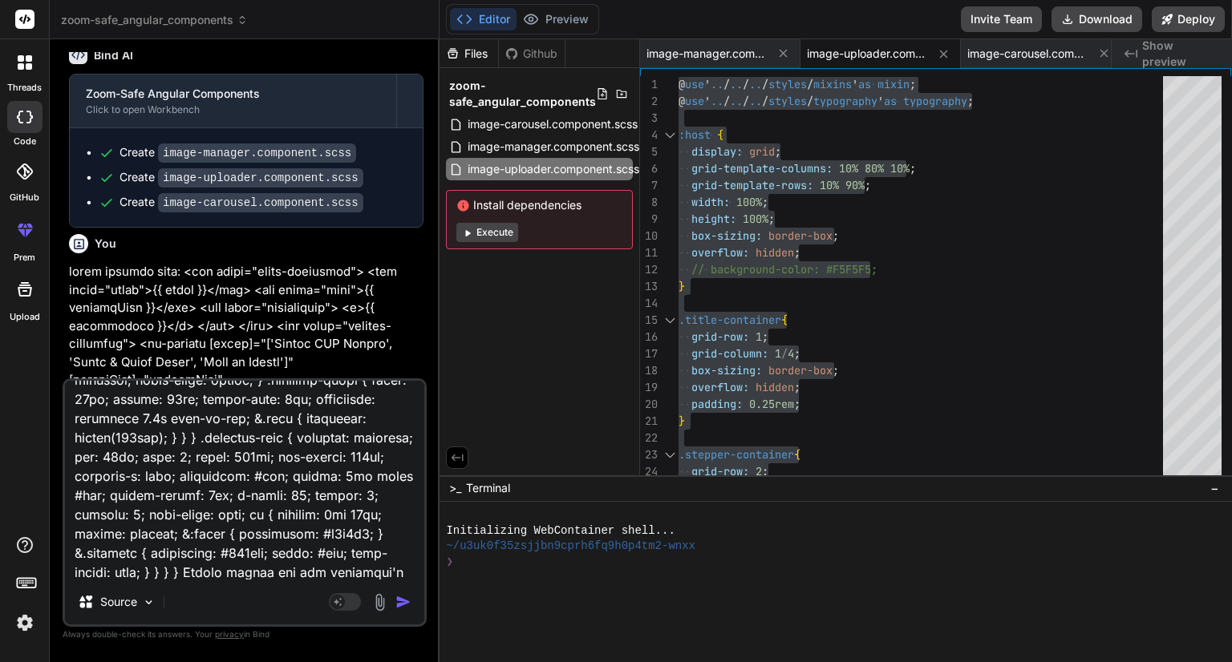
click at [293, 524] on textarea at bounding box center [244, 480] width 359 height 199
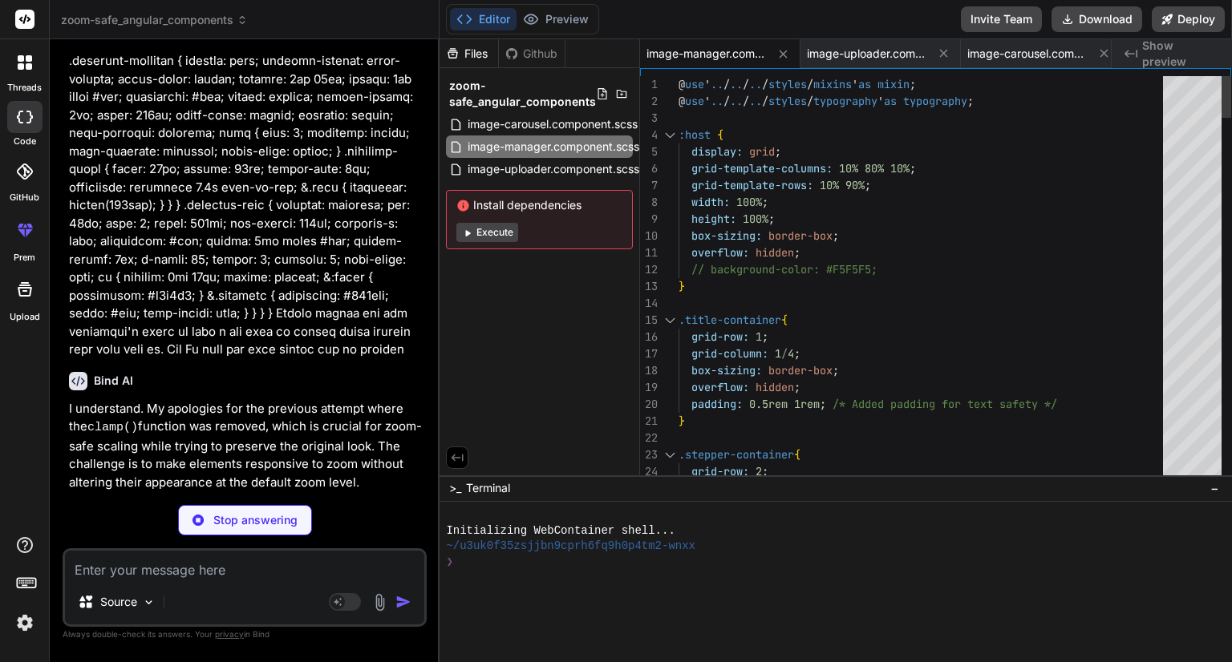
scroll to position [12821, 0]
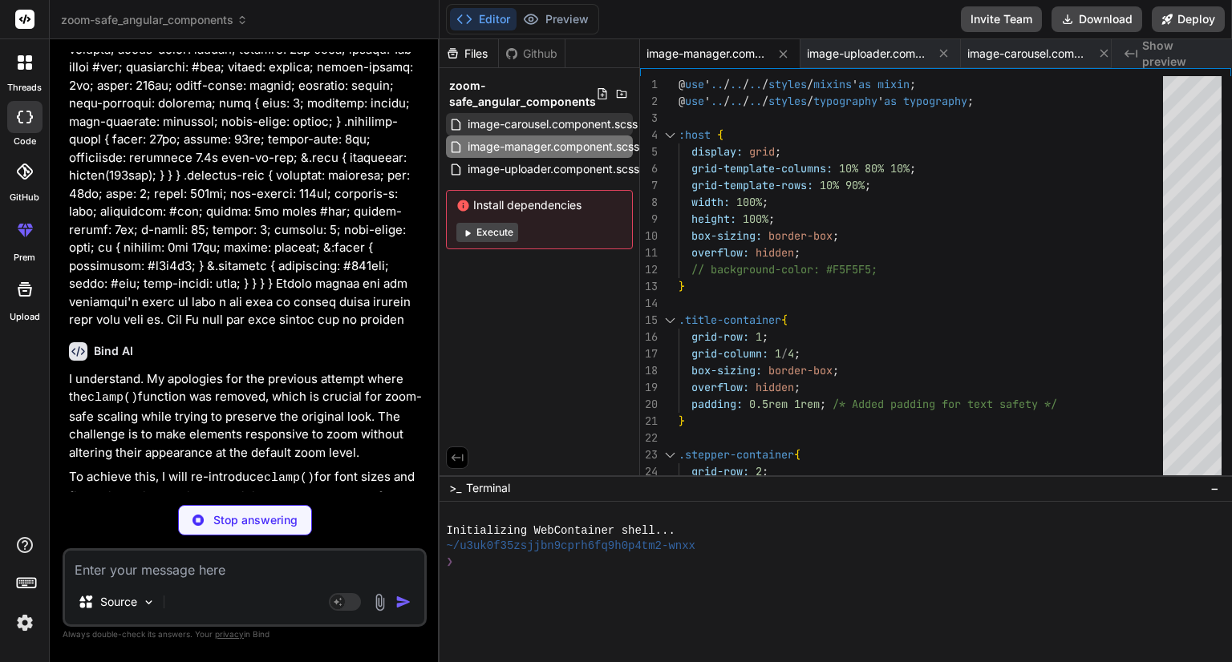
click at [497, 121] on span "image-carousel.component.scss" at bounding box center [552, 124] width 173 height 19
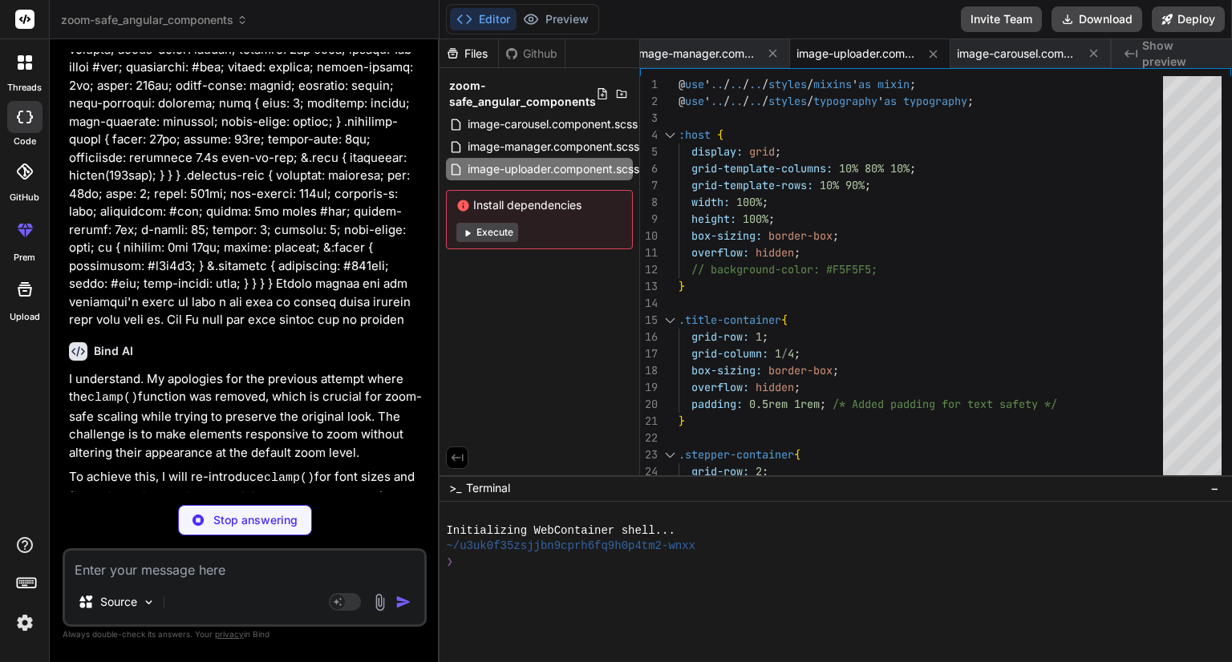
scroll to position [12846, 0]
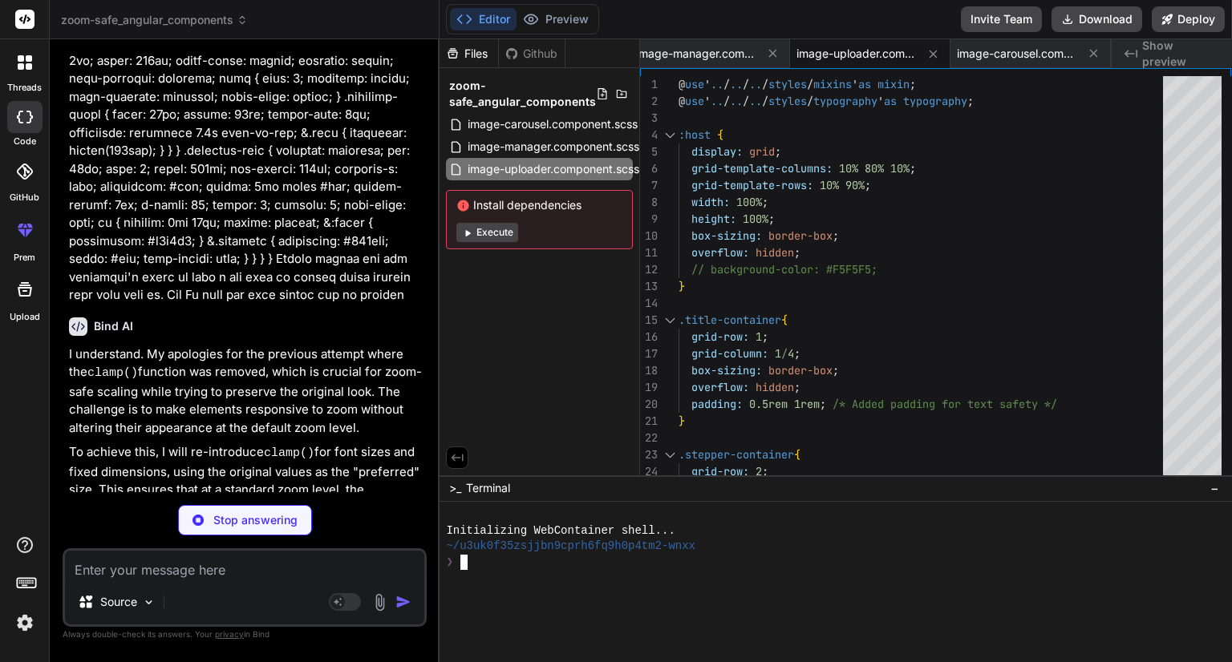
click at [872, 575] on div at bounding box center [826, 577] width 761 height 15
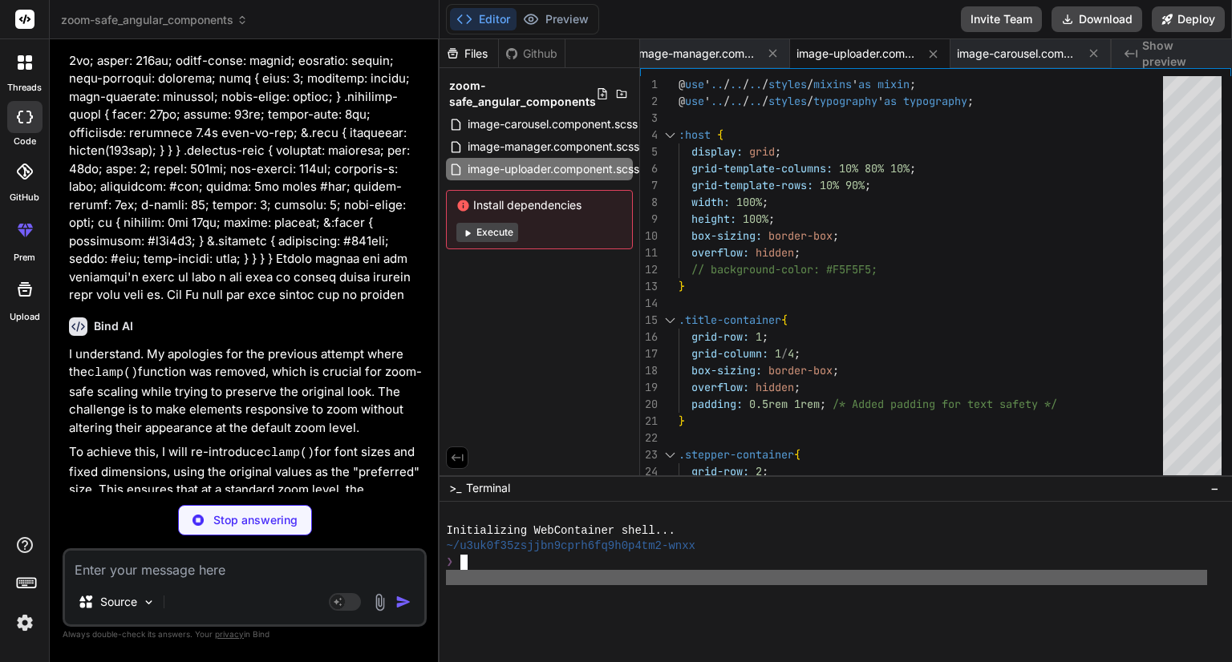
click at [872, 575] on div at bounding box center [826, 577] width 761 height 15
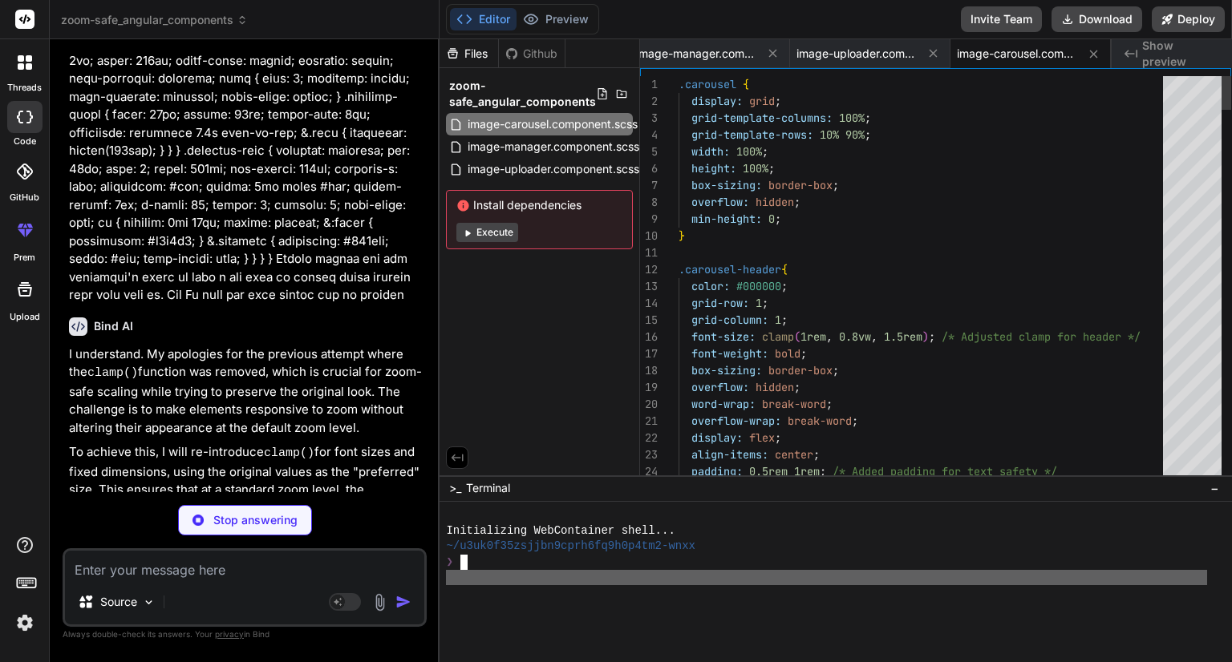
scroll to position [12791, 0]
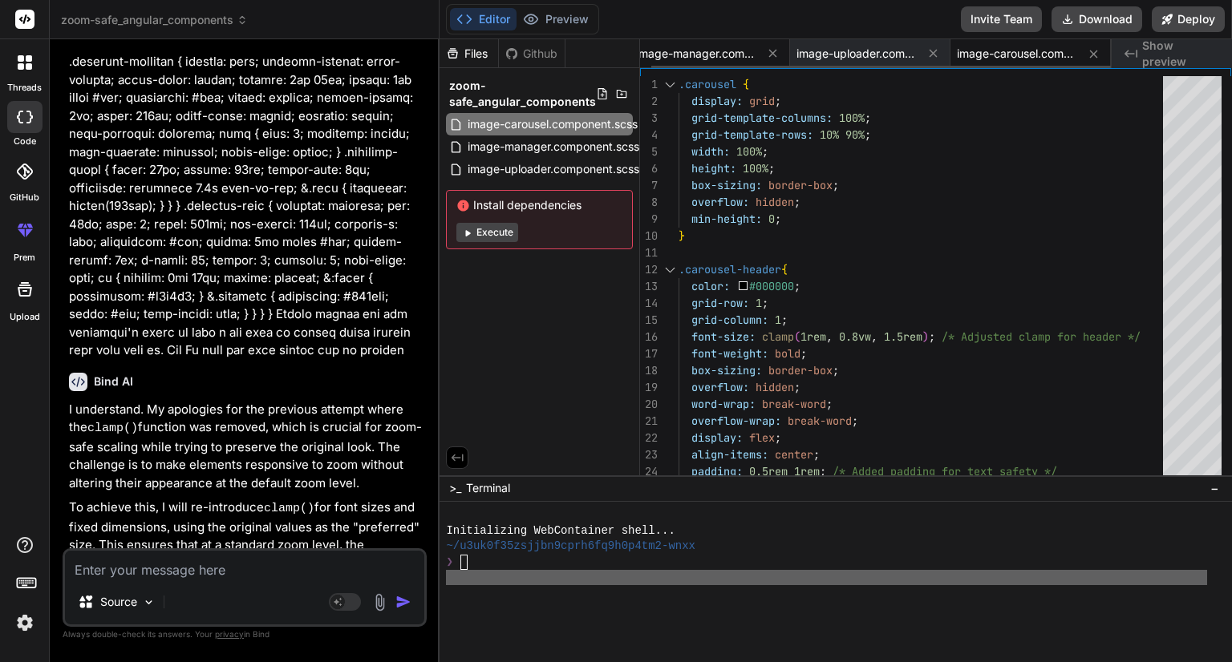
click at [733, 46] on span "image-manager.component.scss" at bounding box center [696, 54] width 120 height 16
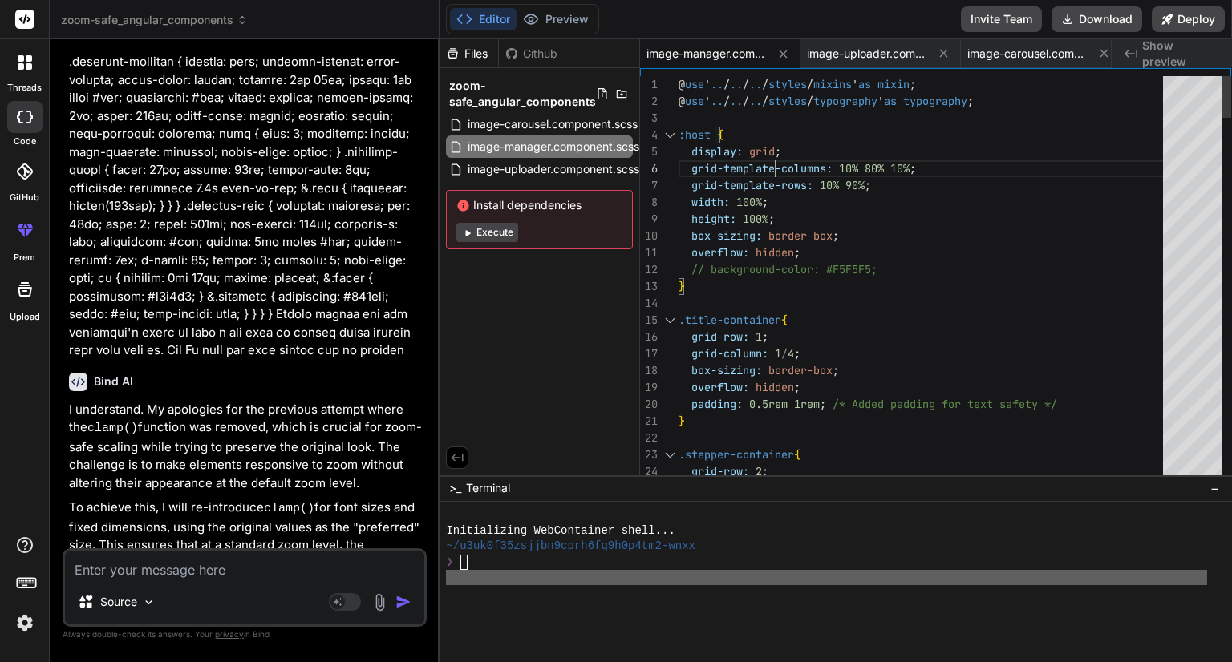
scroll to position [0, 0]
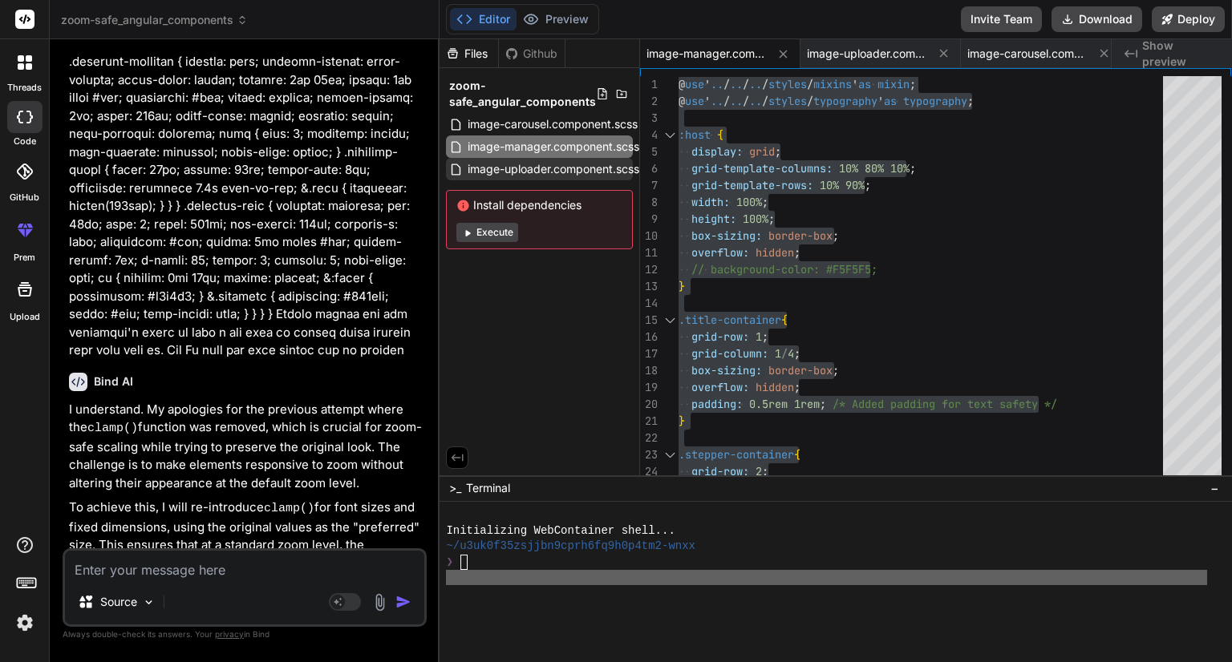
click at [540, 172] on span "image-uploader.component.scss" at bounding box center [553, 169] width 175 height 19
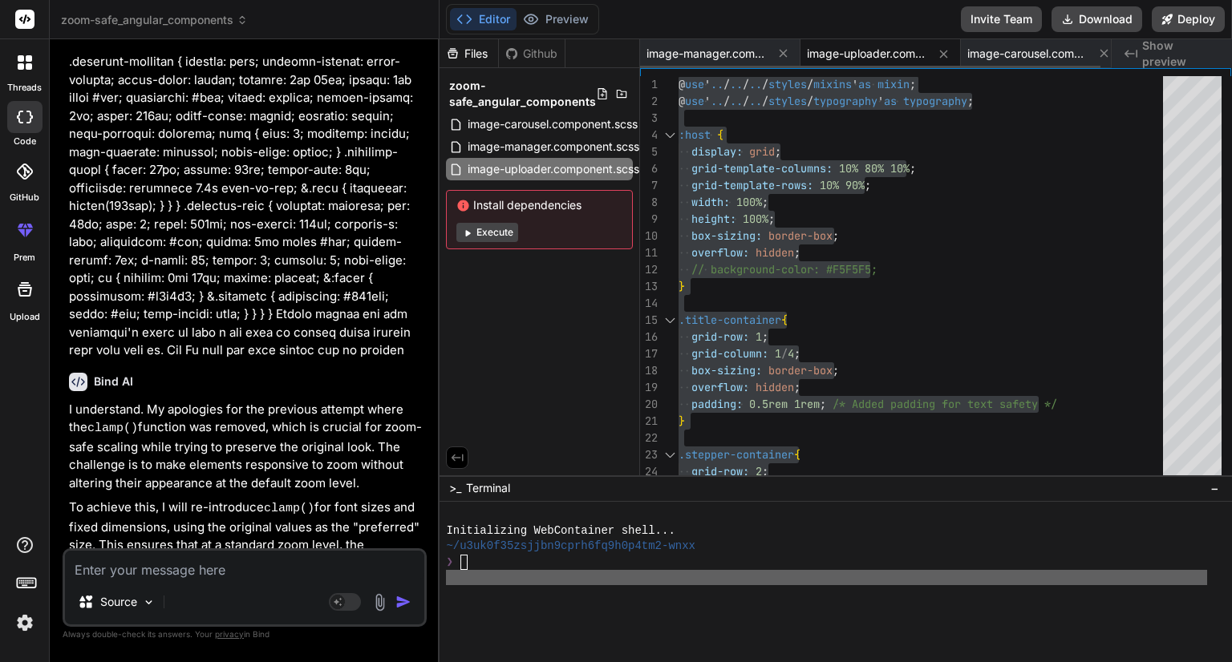
click at [855, 45] on div "image-uploader.component.scss" at bounding box center [880, 53] width 160 height 29
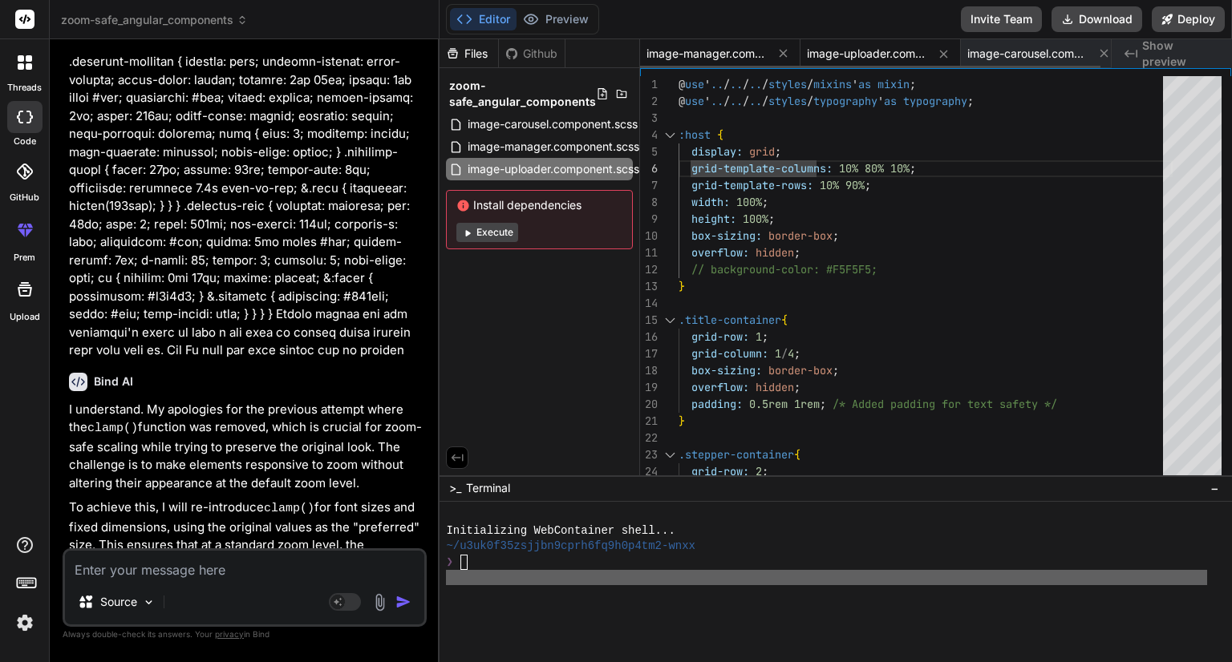
click at [718, 58] on span "image-manager.component.scss" at bounding box center [706, 54] width 120 height 16
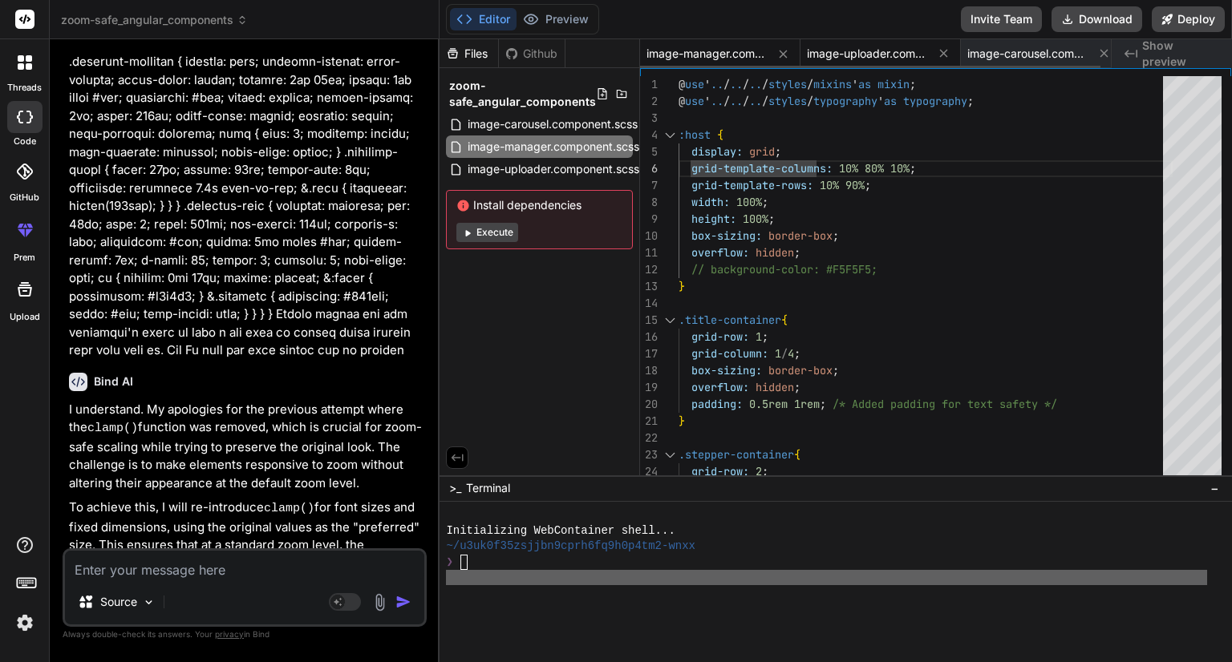
click at [848, 52] on span "image-uploader.component.scss" at bounding box center [867, 54] width 120 height 16
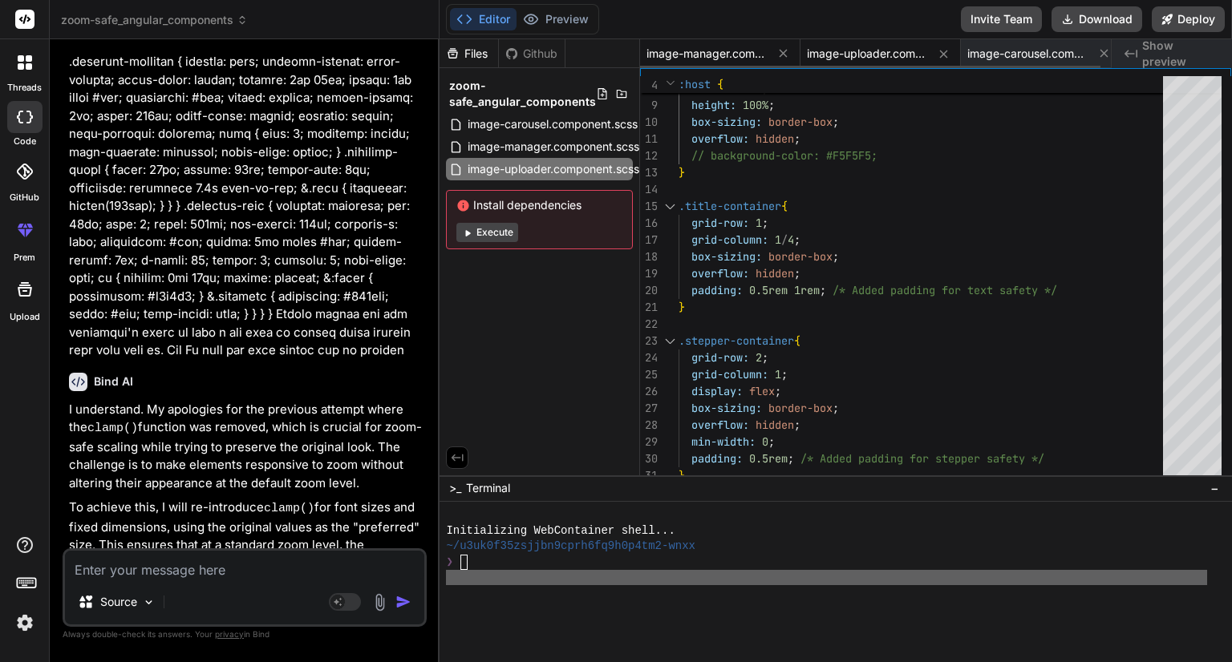
click at [705, 55] on span "image-manager.component.scss" at bounding box center [706, 54] width 120 height 16
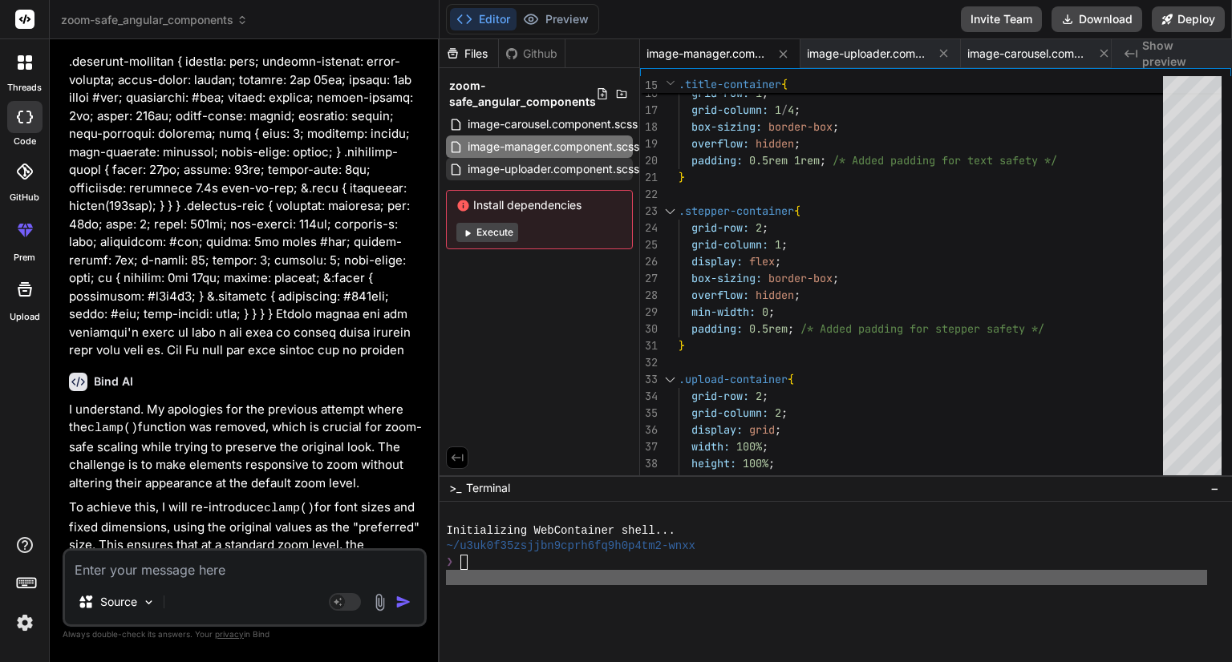
click at [558, 171] on span "image-uploader.component.scss" at bounding box center [553, 169] width 175 height 19
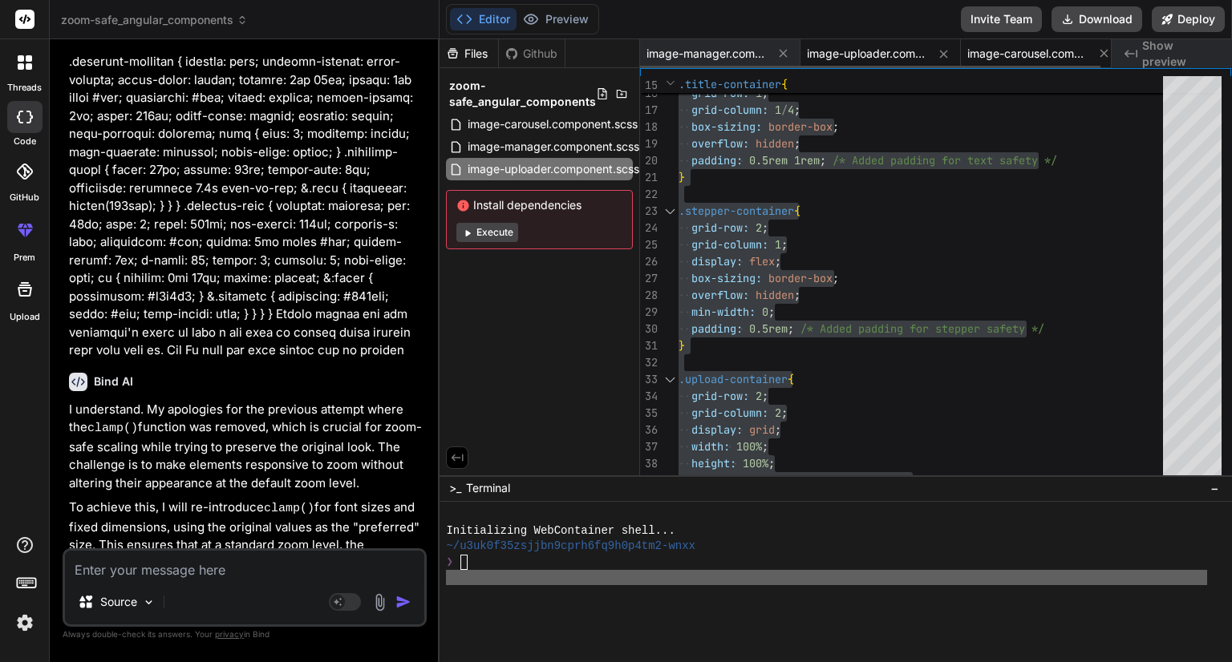
click at [1018, 52] on span "image-carousel.component.scss" at bounding box center [1027, 54] width 120 height 16
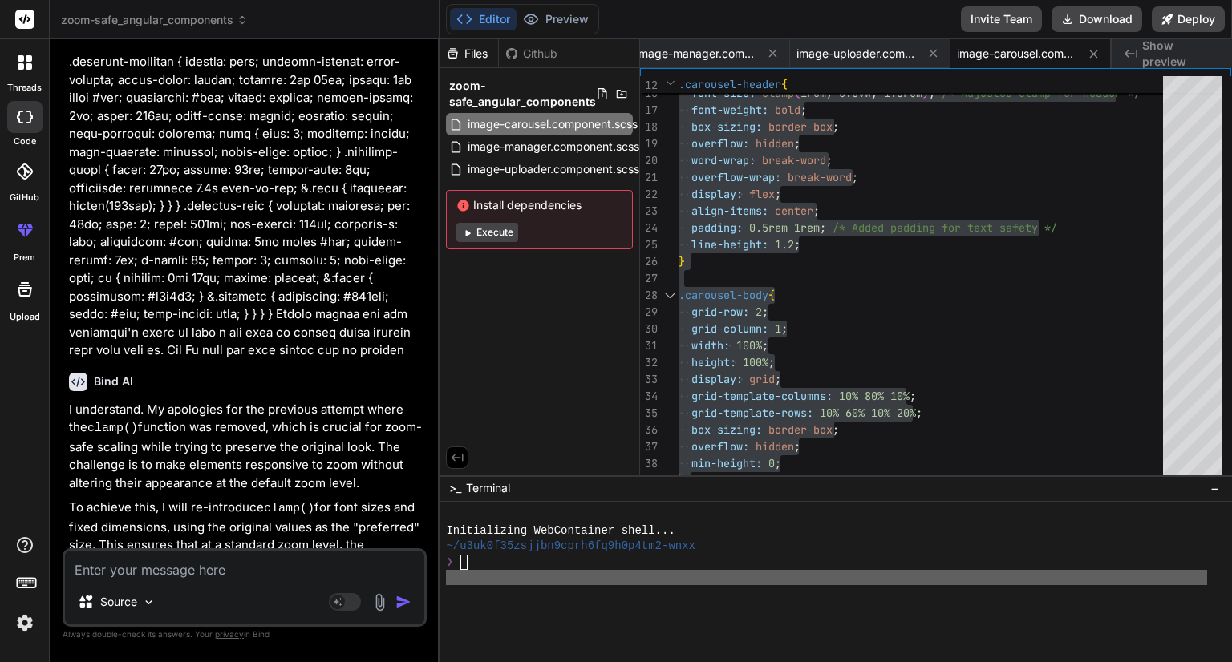
click at [378, 605] on img at bounding box center [379, 602] width 18 height 18
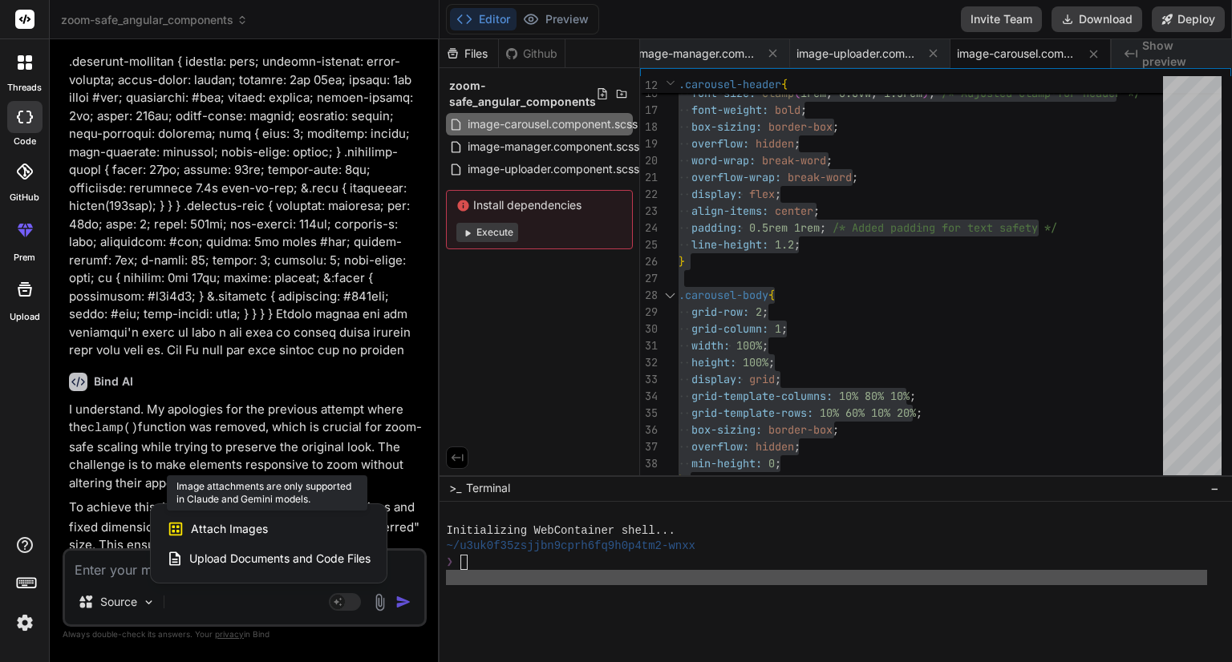
click at [238, 532] on span "Attach Images" at bounding box center [229, 529] width 77 height 16
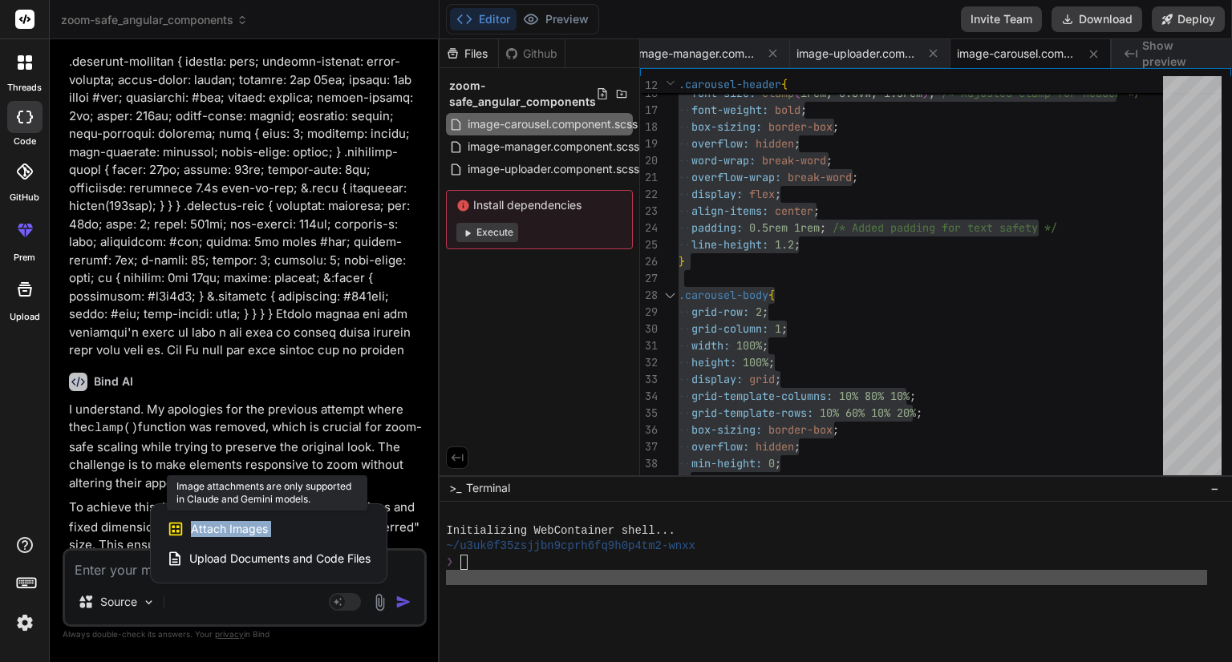
click at [238, 532] on span "Attach Images" at bounding box center [229, 529] width 77 height 16
click at [252, 560] on span "Upload Documents and Code Files" at bounding box center [279, 559] width 181 height 16
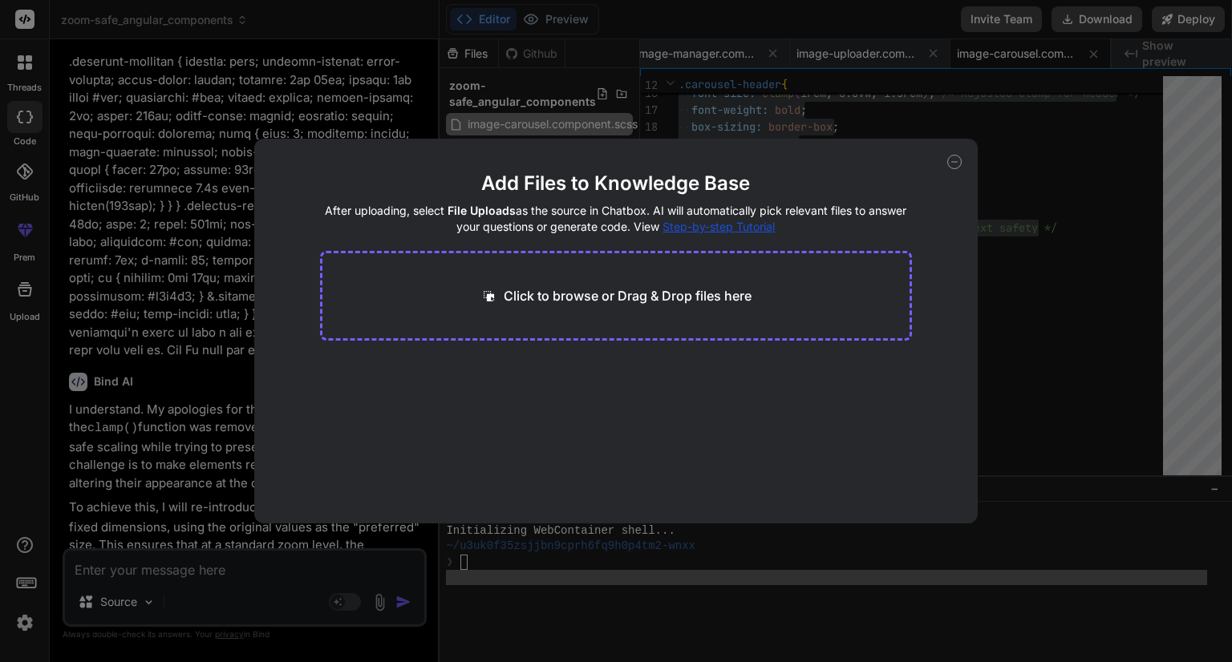
click at [252, 560] on div "Add Files to Knowledge Base After uploading, select File Uploads as the source …" at bounding box center [616, 331] width 1232 height 662
click at [252, 560] on textarea at bounding box center [244, 565] width 359 height 29
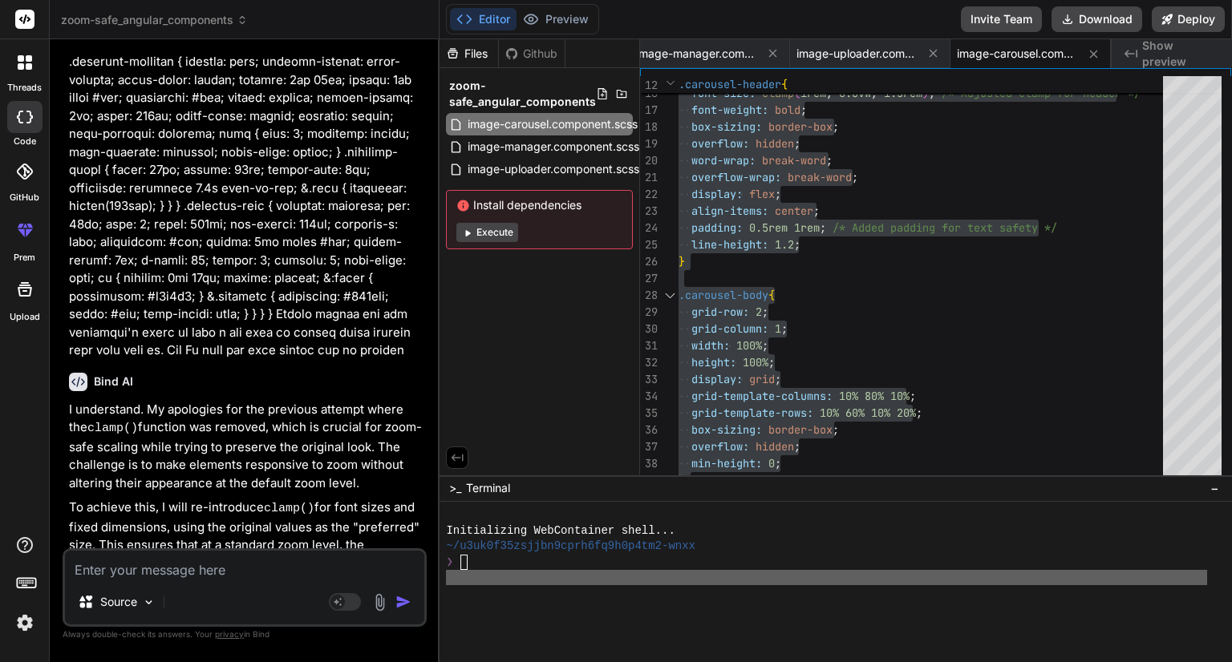
click at [378, 600] on img at bounding box center [379, 602] width 18 height 18
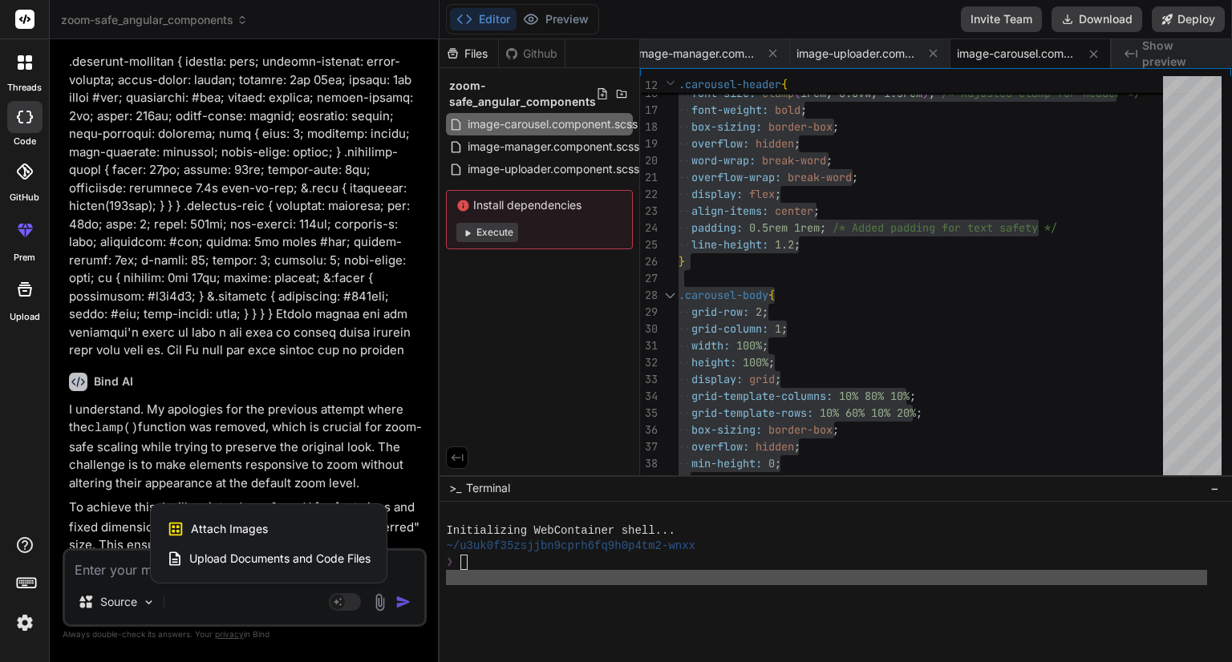
click at [317, 564] on span "Upload Documents and Code Files" at bounding box center [279, 559] width 181 height 16
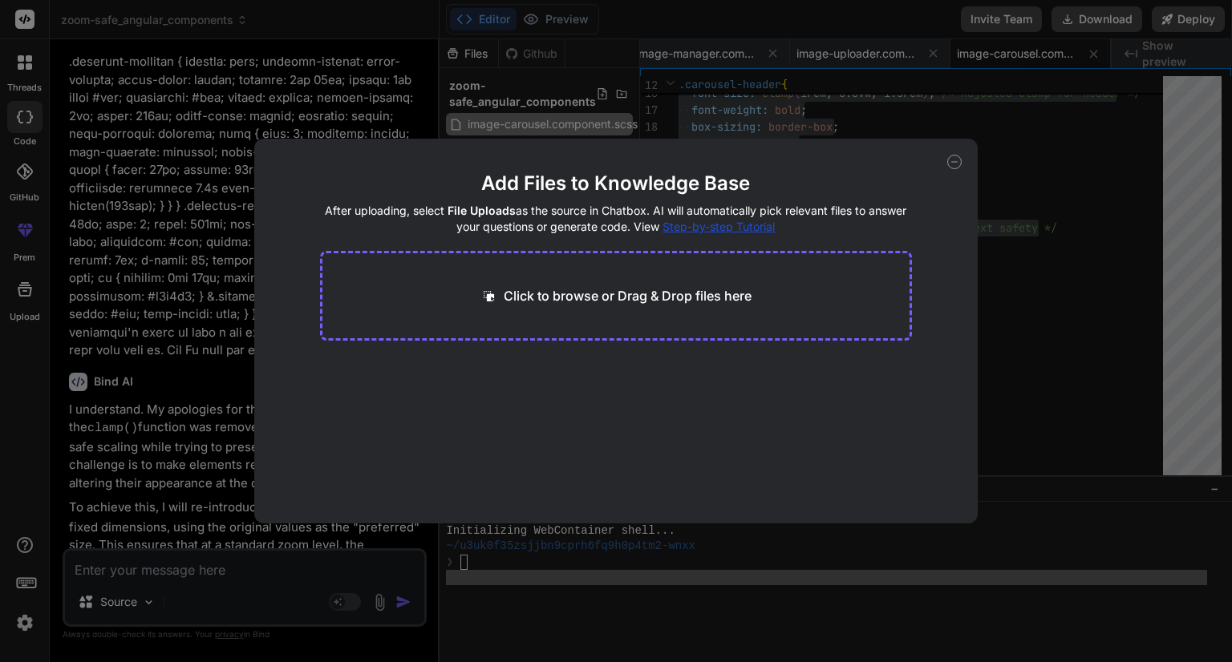
click at [525, 303] on p "Click to browse or Drag & Drop files here" at bounding box center [628, 295] width 248 height 19
click at [1169, 241] on div "Add Files to Knowledge Base After uploading, select File Uploads as the source …" at bounding box center [616, 331] width 1232 height 662
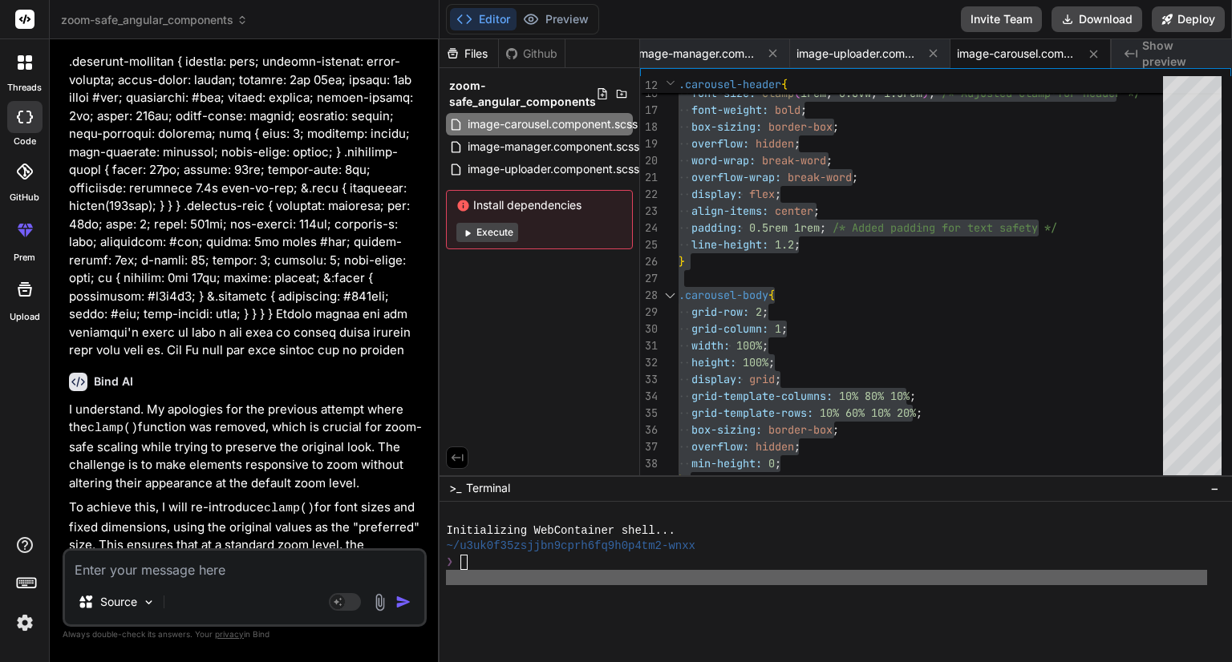
click at [382, 608] on img at bounding box center [379, 602] width 18 height 18
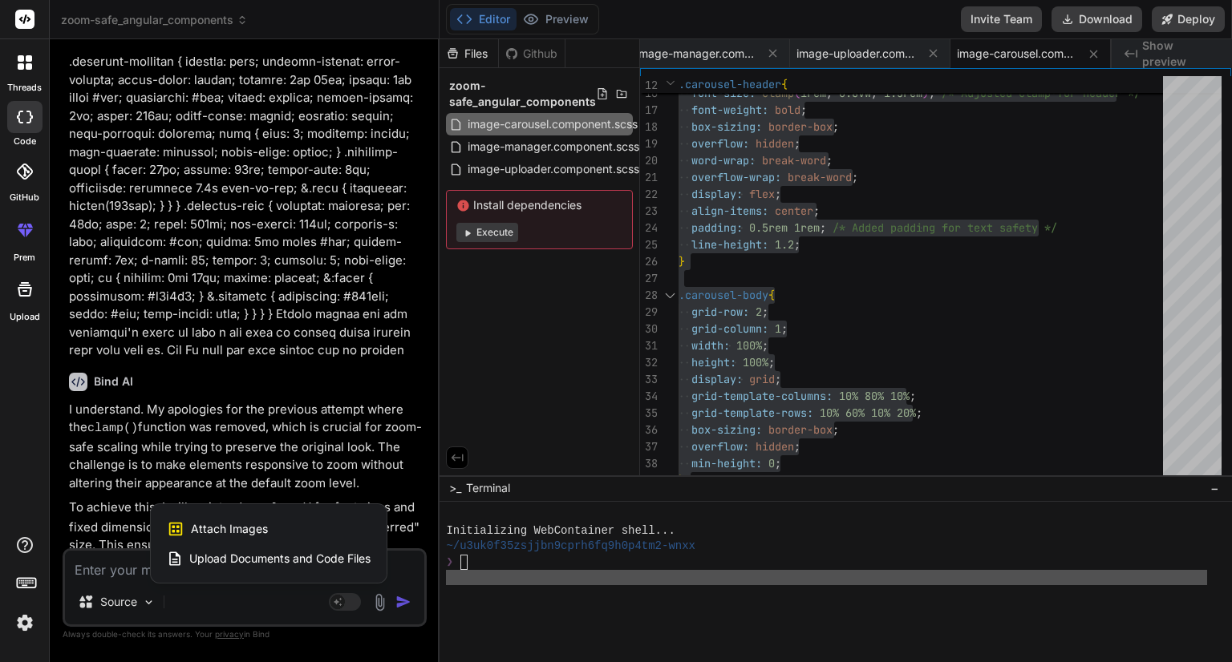
click at [291, 562] on span "Upload Documents and Code Files" at bounding box center [279, 559] width 181 height 16
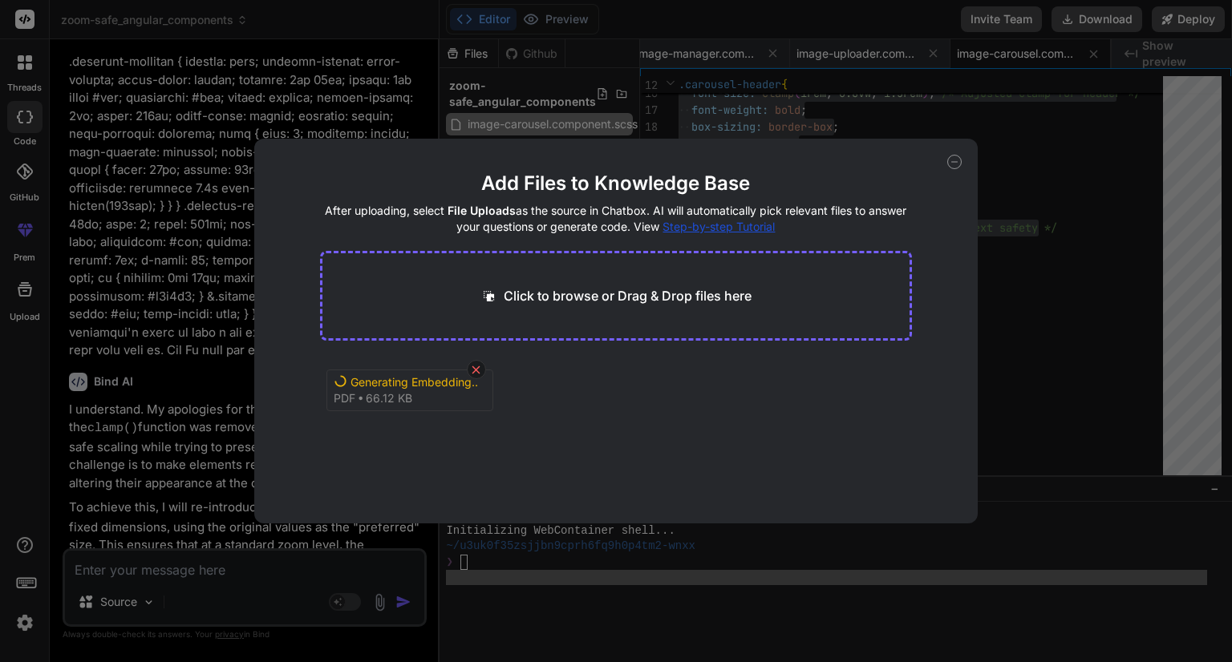
click at [474, 368] on icon at bounding box center [476, 370] width 14 height 14
click at [493, 294] on icon at bounding box center [489, 295] width 10 height 10
click at [955, 162] on icon at bounding box center [954, 162] width 14 height 14
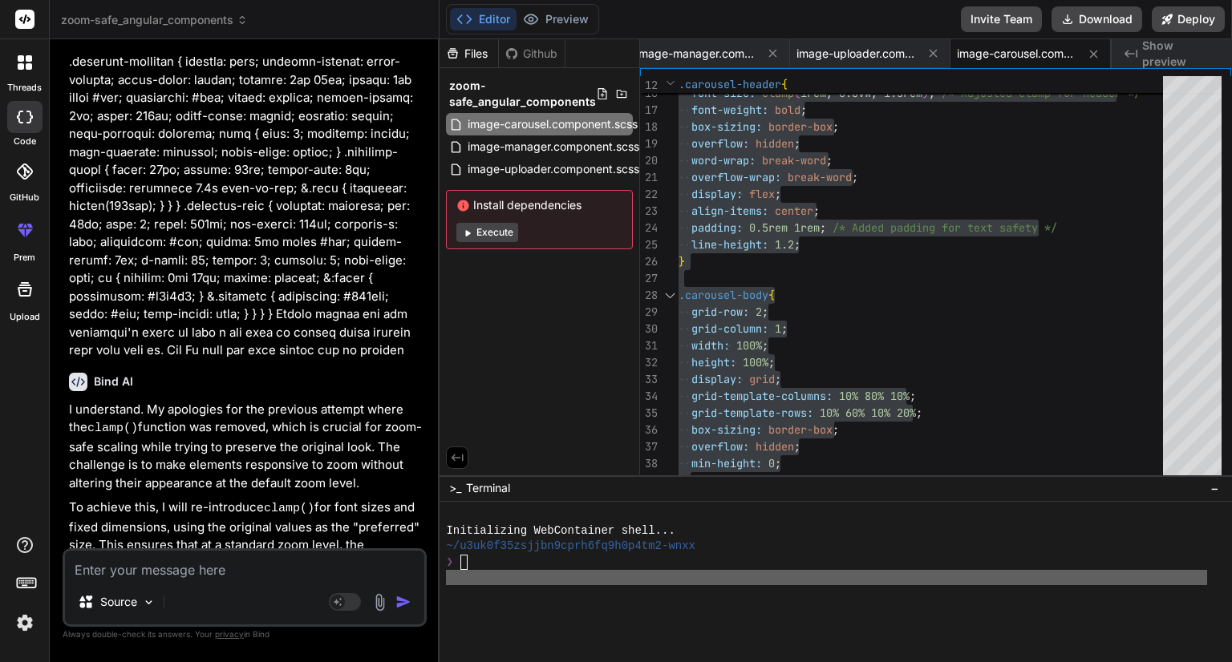
click at [376, 597] on img at bounding box center [379, 602] width 18 height 18
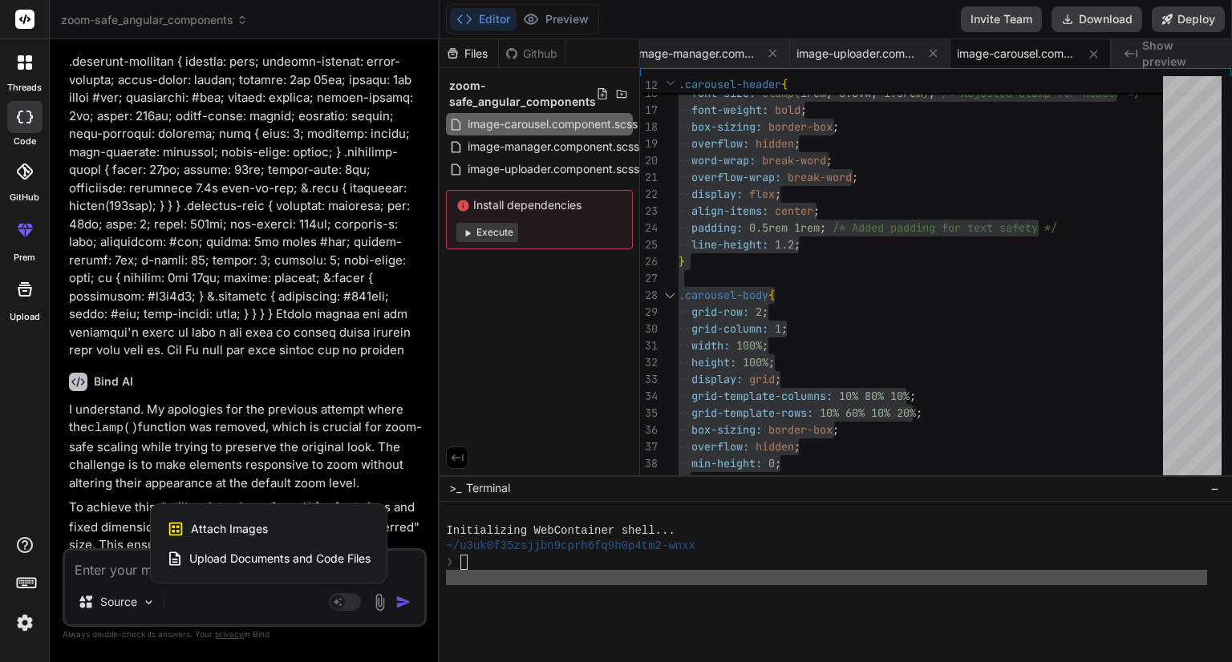
click at [322, 558] on span "Upload Documents and Code Files" at bounding box center [279, 559] width 181 height 16
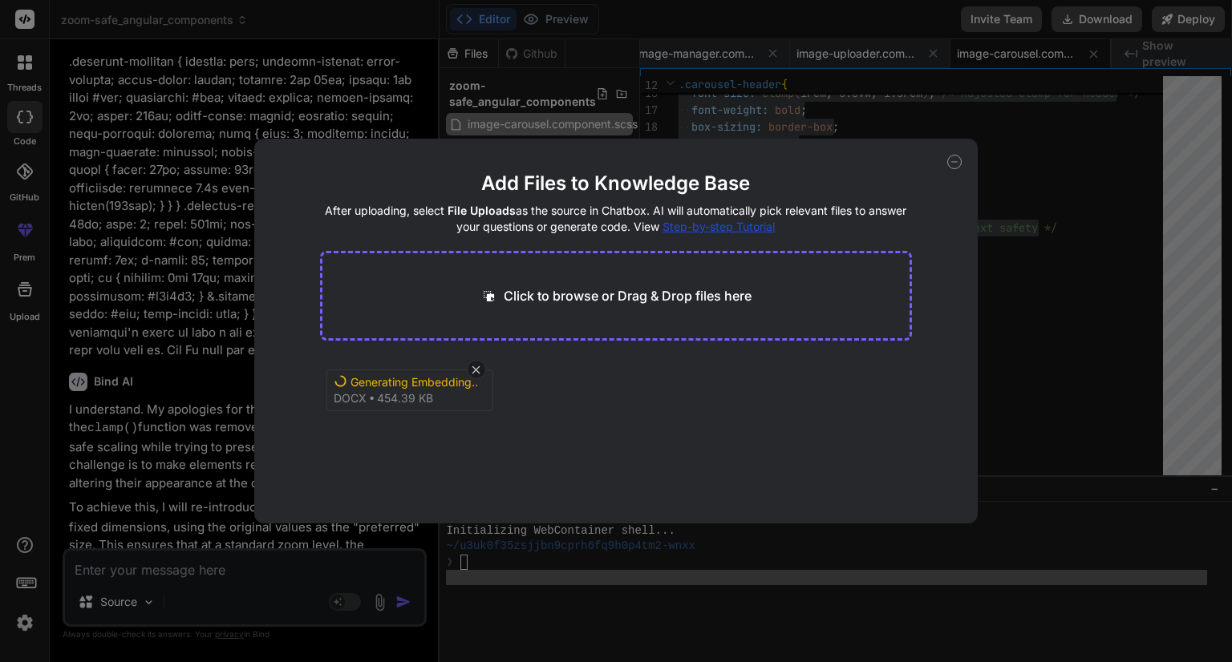
click at [957, 152] on div "Add Files to Knowledge Base After uploading, select File Uploads as the source …" at bounding box center [615, 331] width 723 height 385
click at [950, 168] on icon at bounding box center [954, 162] width 14 height 14
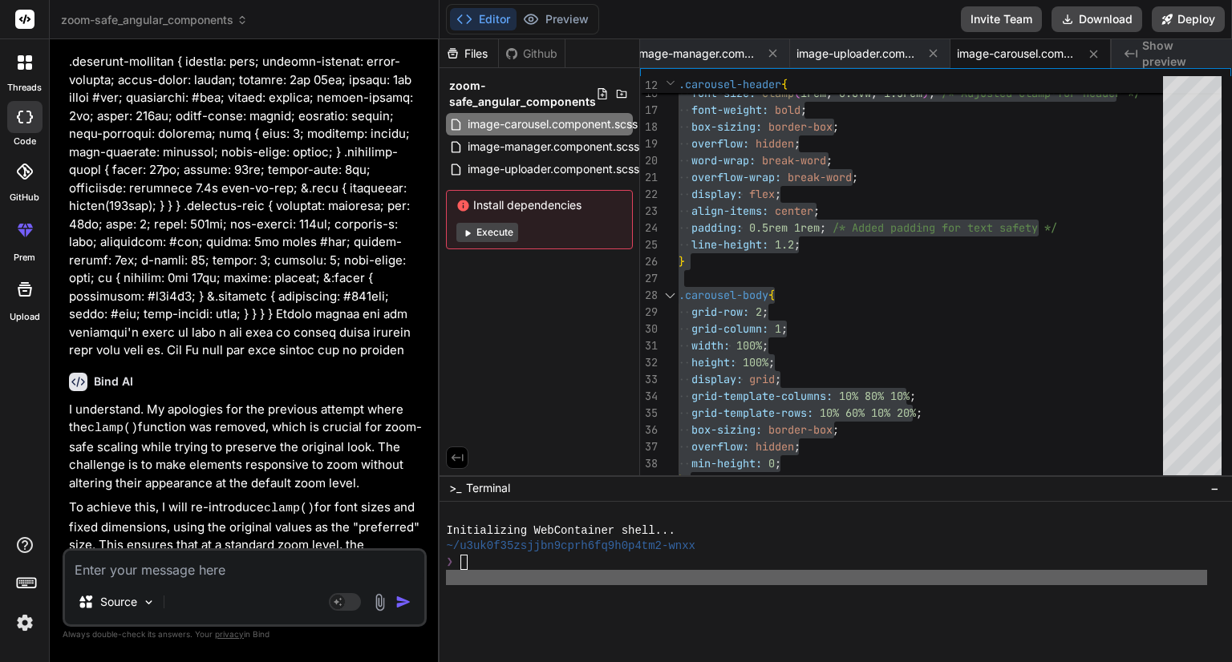
click at [382, 601] on img at bounding box center [379, 602] width 18 height 18
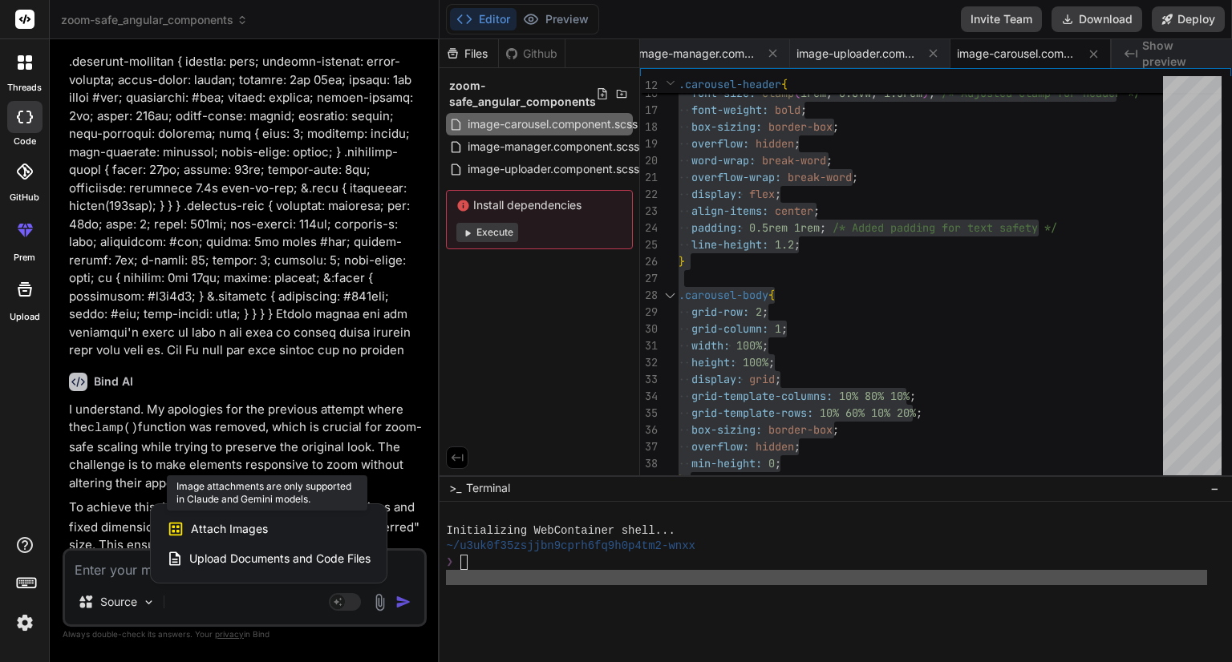
click at [201, 532] on span "Attach Images" at bounding box center [229, 529] width 77 height 16
click at [353, 558] on span "Upload Documents and Code Files" at bounding box center [279, 559] width 181 height 16
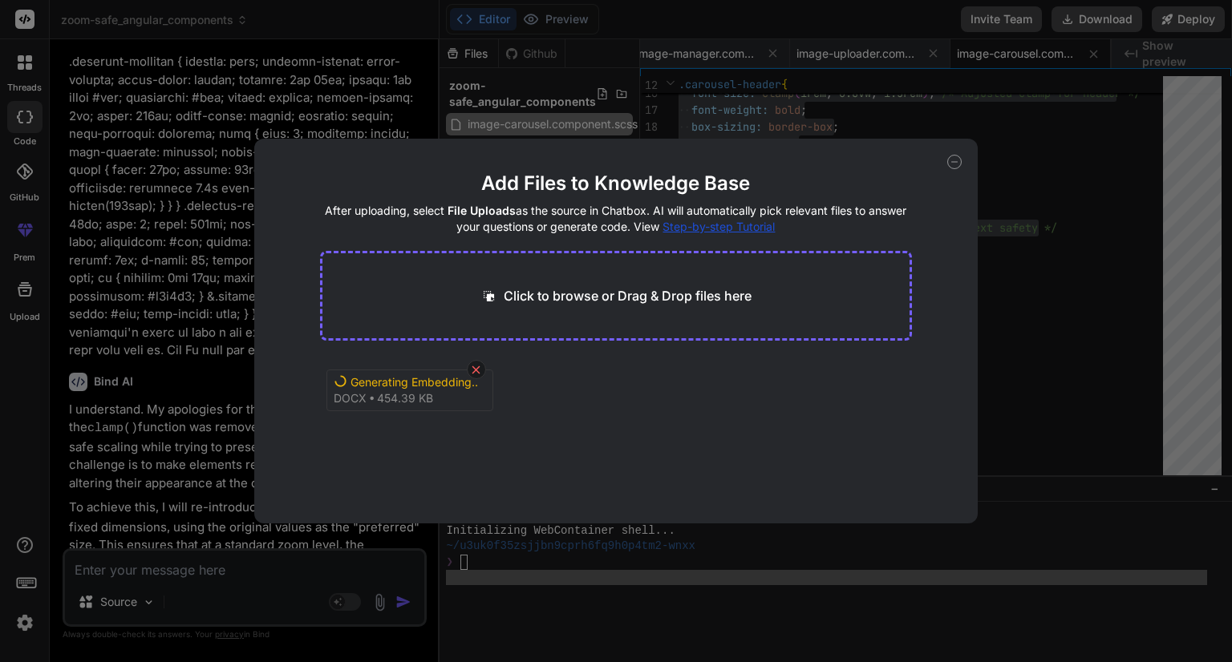
click at [479, 368] on icon at bounding box center [476, 370] width 14 height 14
drag, startPoint x: 491, startPoint y: 378, endPoint x: 523, endPoint y: 297, distance: 87.1
click at [523, 297] on main "Add Files to Knowledge Base After uploading, select File Uploads as the source …" at bounding box center [616, 347] width 593 height 353
click at [523, 297] on p "Click to browse or Drag & Drop files here" at bounding box center [628, 295] width 248 height 19
click at [985, 165] on div "Add Files to Knowledge Base After uploading, select File Uploads as the source …" at bounding box center [616, 331] width 1232 height 662
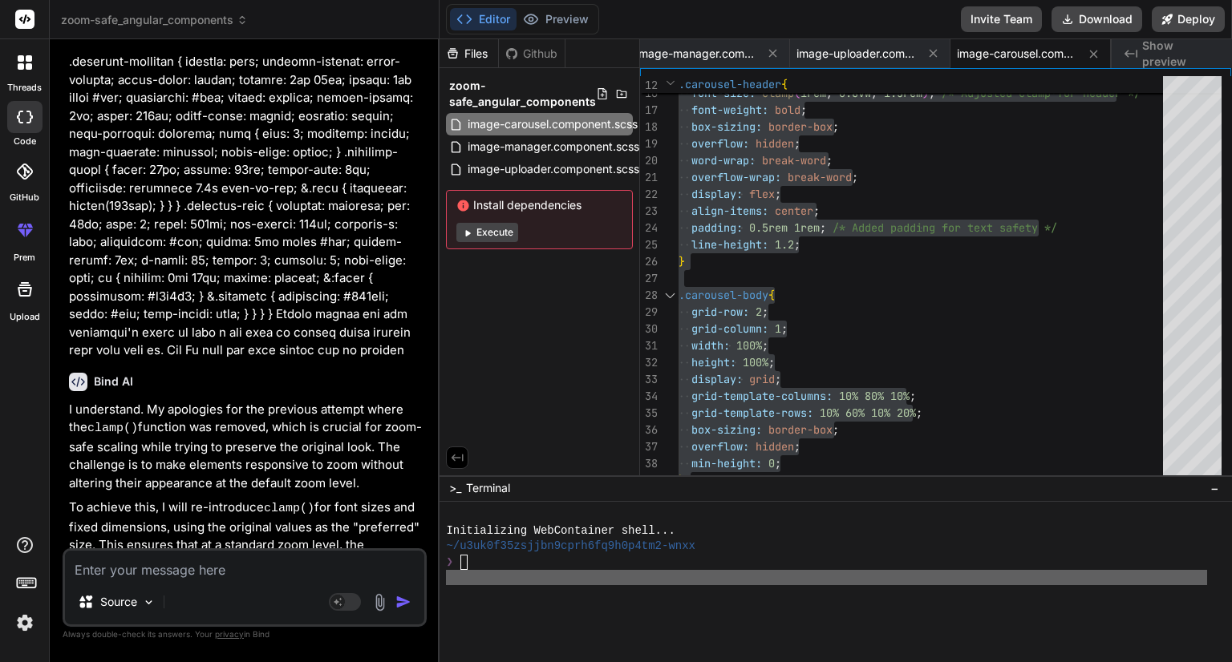
click at [382, 602] on img at bounding box center [379, 602] width 18 height 18
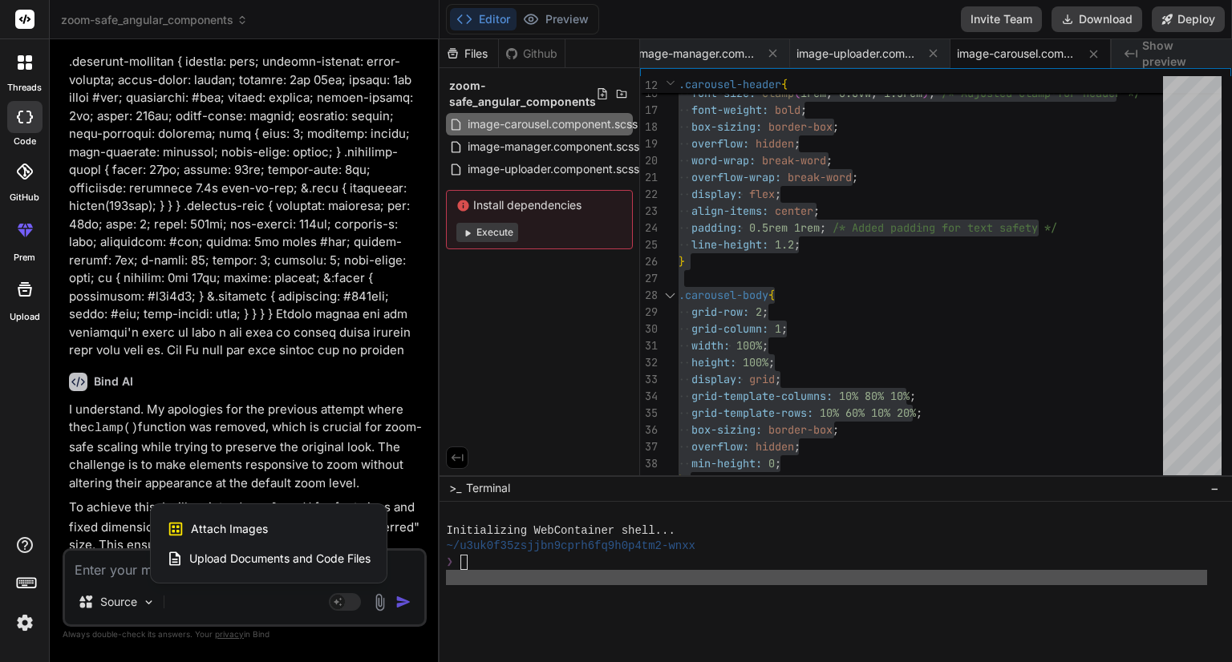
click at [330, 551] on span "Upload Documents and Code Files" at bounding box center [279, 559] width 181 height 16
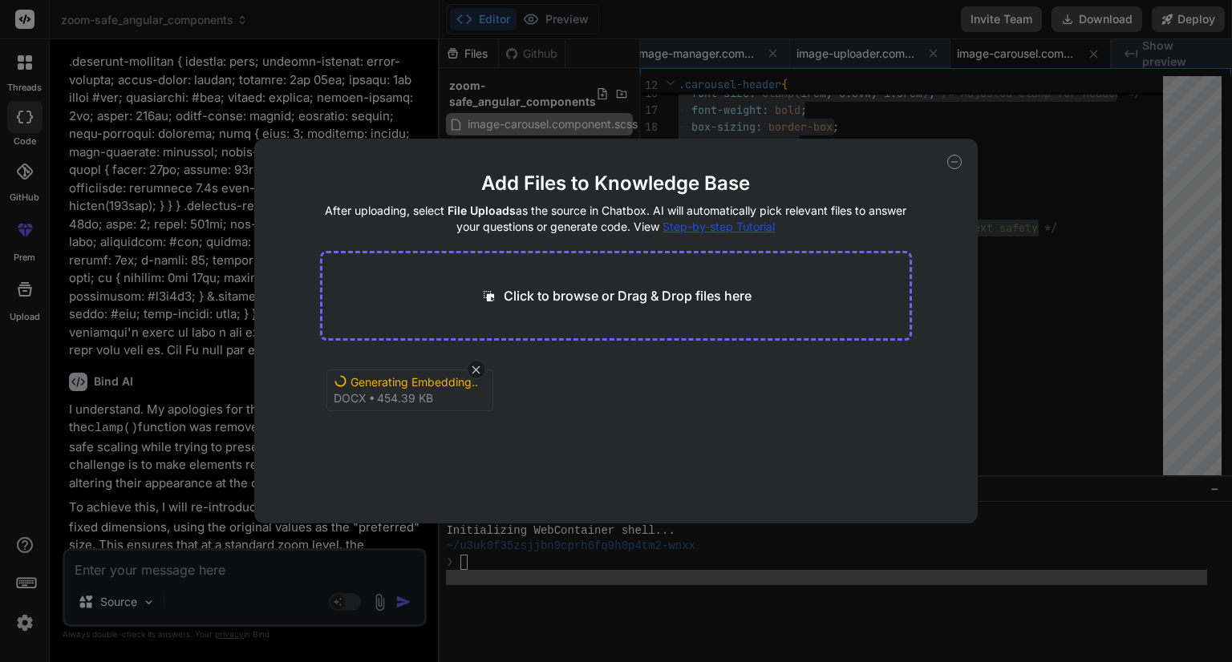
click at [1036, 174] on div "Add Files to Knowledge Base After uploading, select File Uploads as the source …" at bounding box center [616, 331] width 1232 height 662
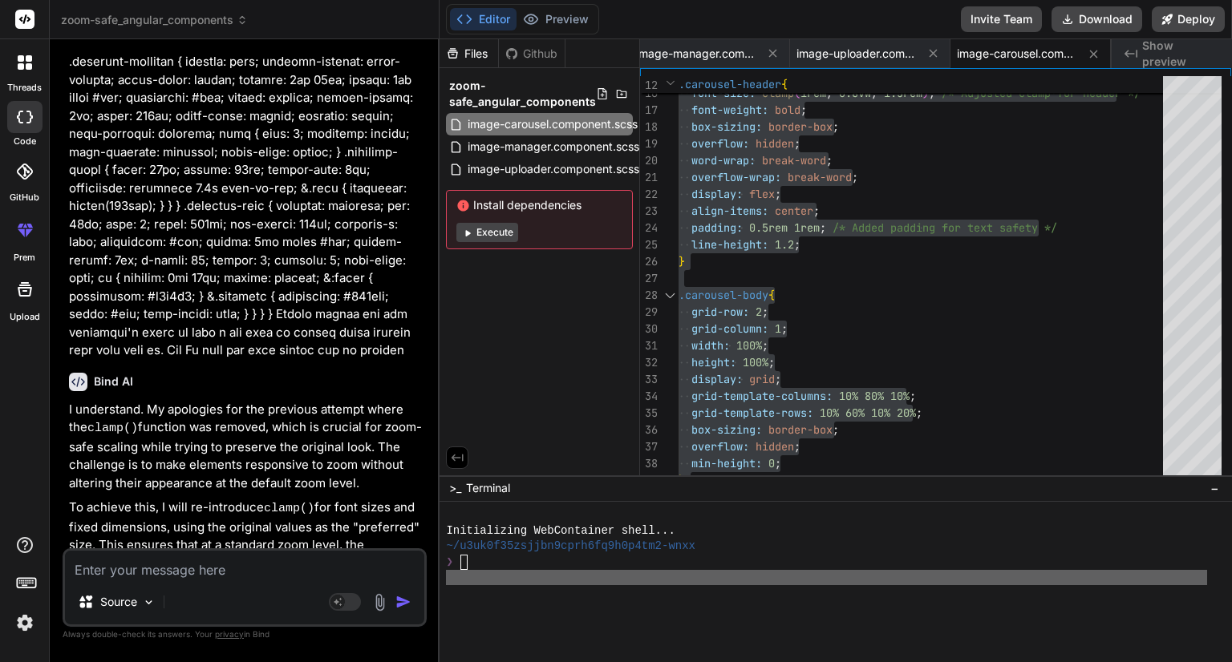
click at [374, 607] on img at bounding box center [379, 602] width 18 height 18
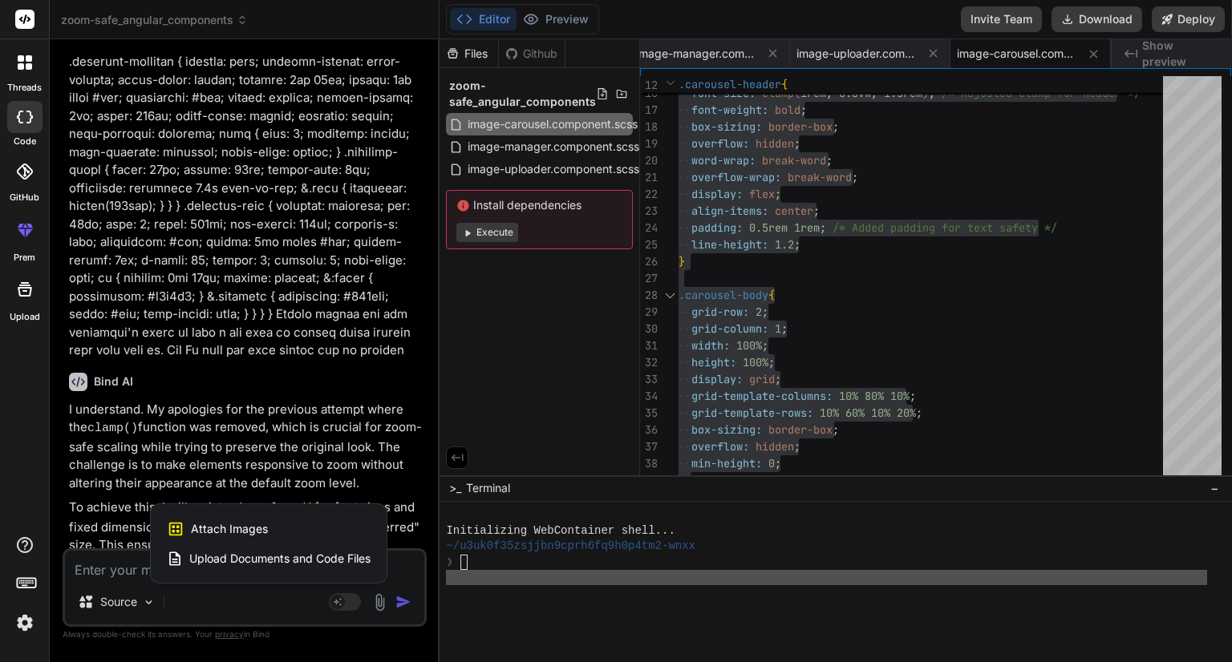
click at [278, 552] on span "Upload Documents and Code Files" at bounding box center [279, 559] width 181 height 16
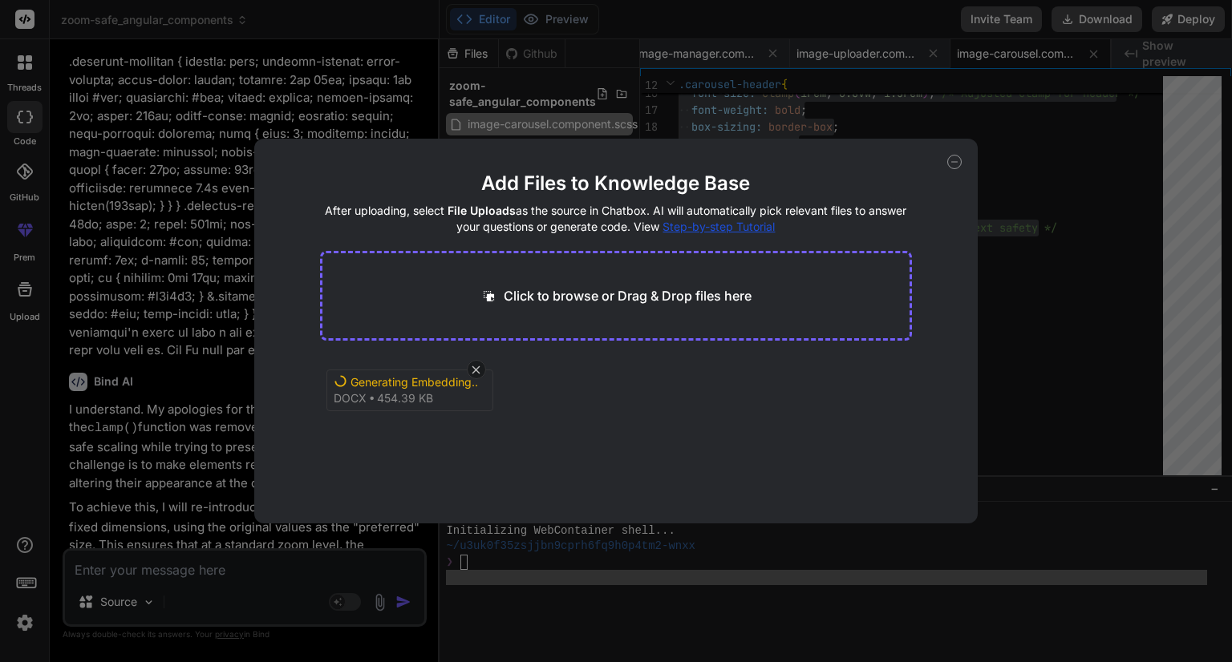
click at [956, 163] on icon at bounding box center [954, 162] width 14 height 14
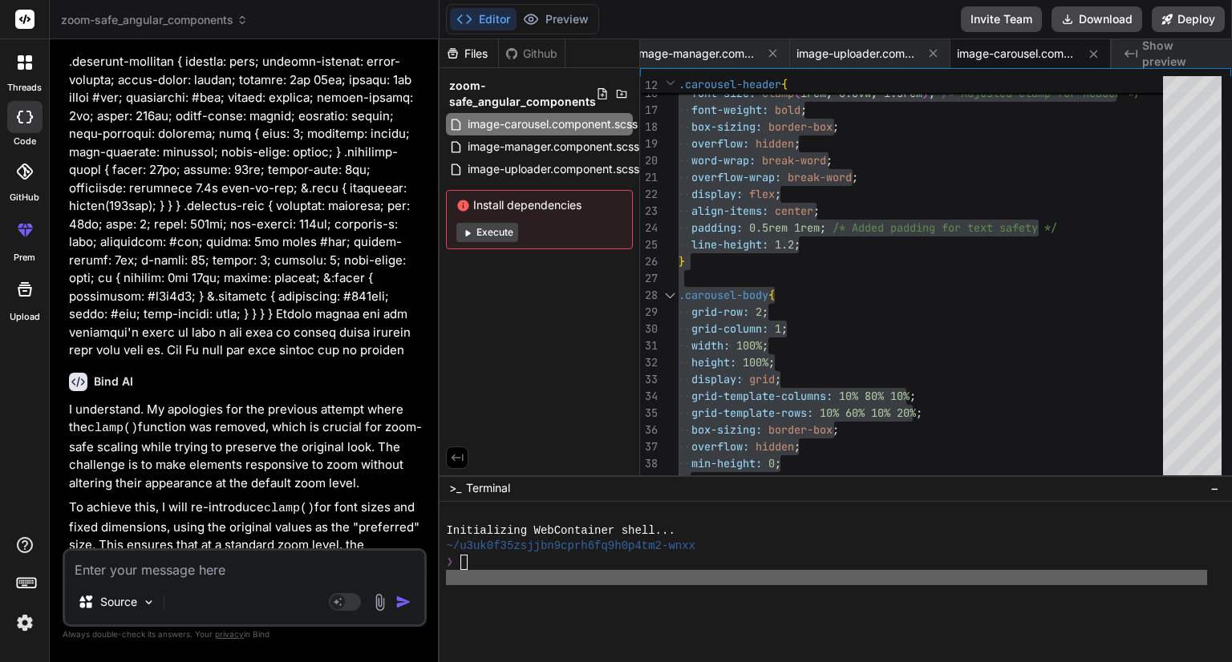
click at [199, 577] on textarea at bounding box center [244, 565] width 359 height 29
click at [138, 574] on textarea at bounding box center [244, 565] width 359 height 29
click at [292, 499] on p "To achieve this, I will re-introduce clamp() for font sizes and fixed dimension…" at bounding box center [246, 564] width 354 height 130
click at [164, 569] on textarea at bounding box center [244, 565] width 359 height 29
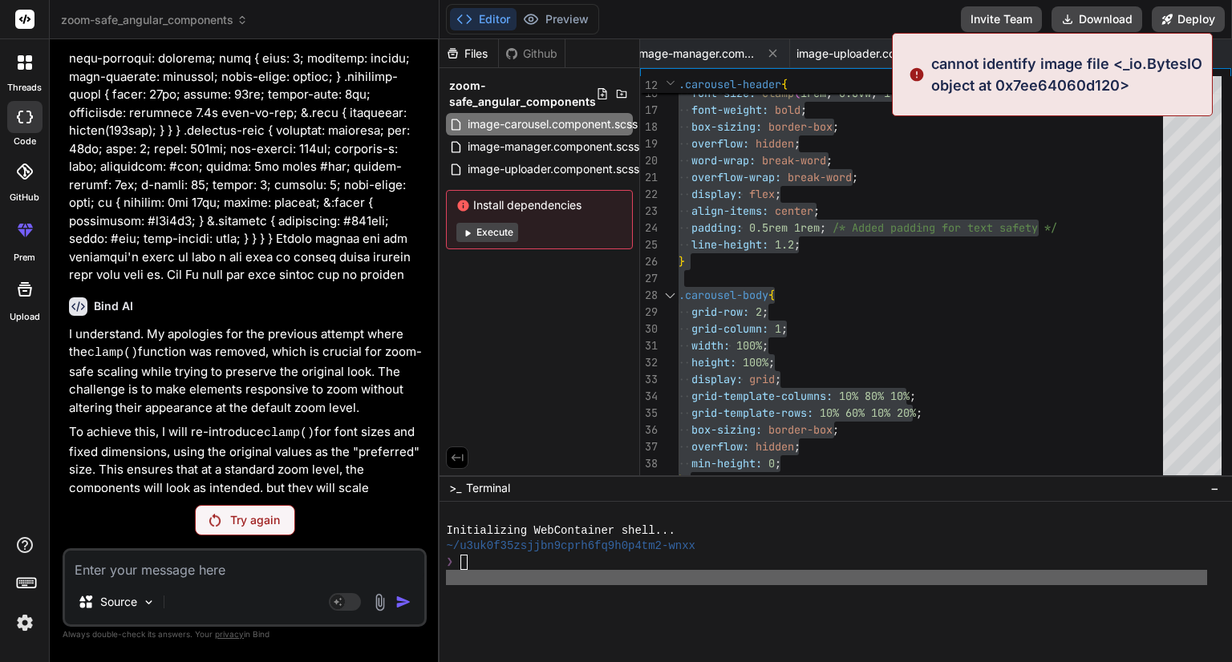
scroll to position [12843, 0]
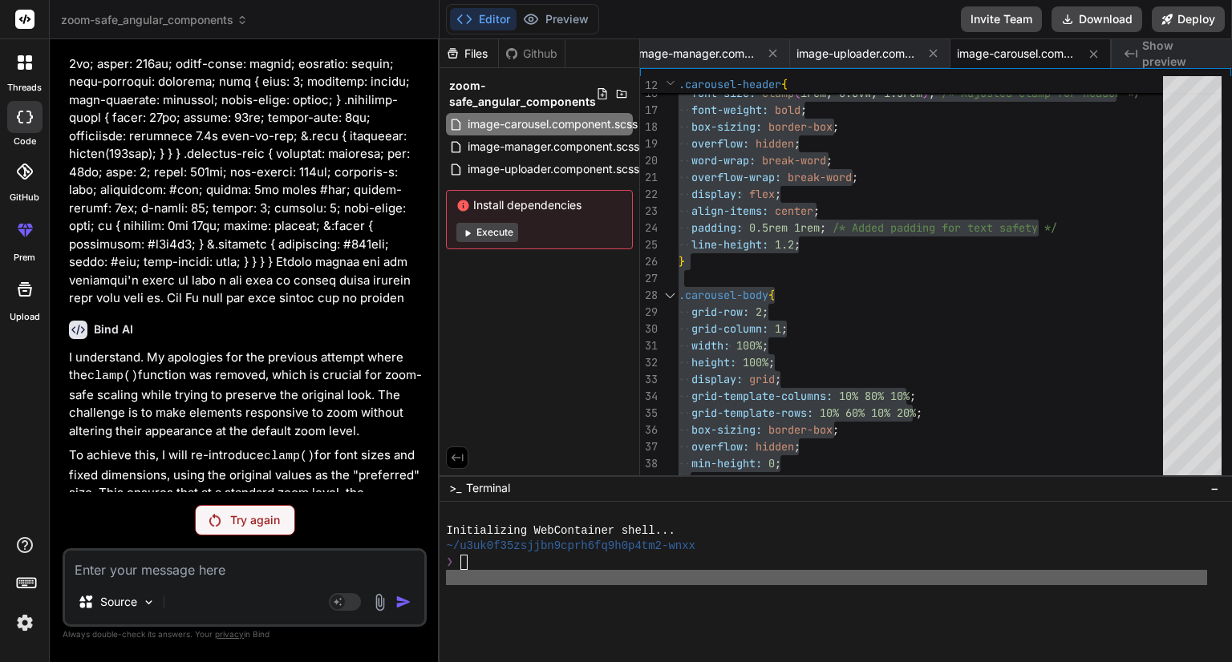
click at [205, 517] on div "Try again" at bounding box center [245, 520] width 100 height 30
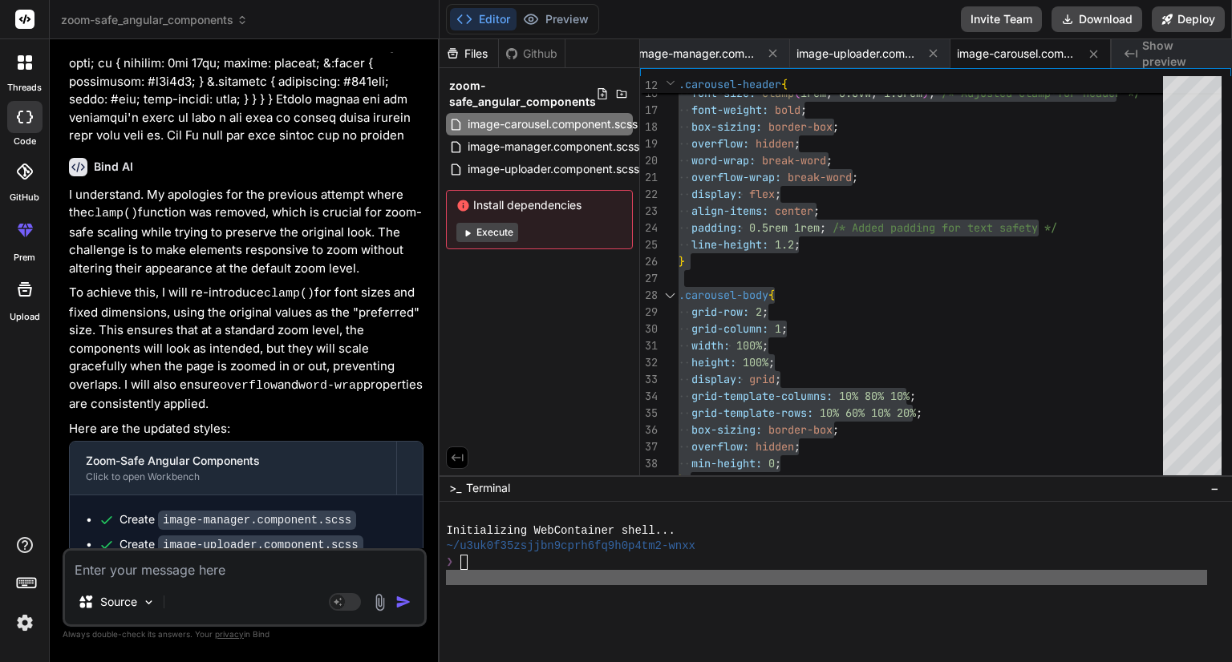
scroll to position [13011, 0]
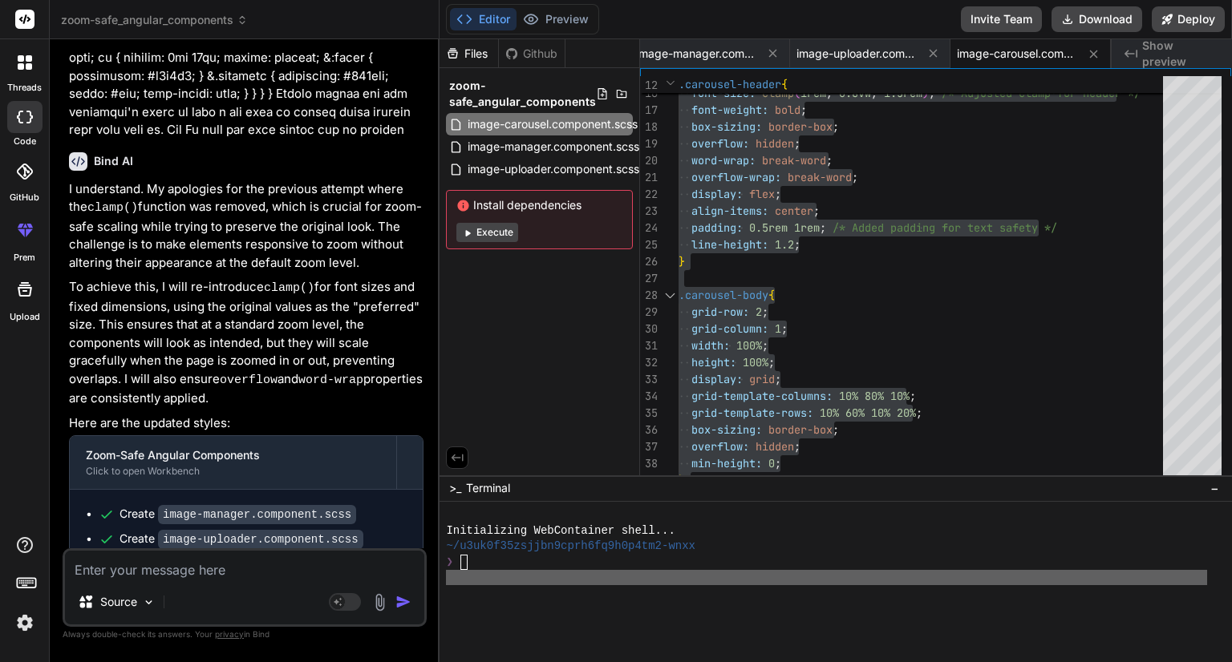
click at [378, 609] on img at bounding box center [379, 602] width 18 height 18
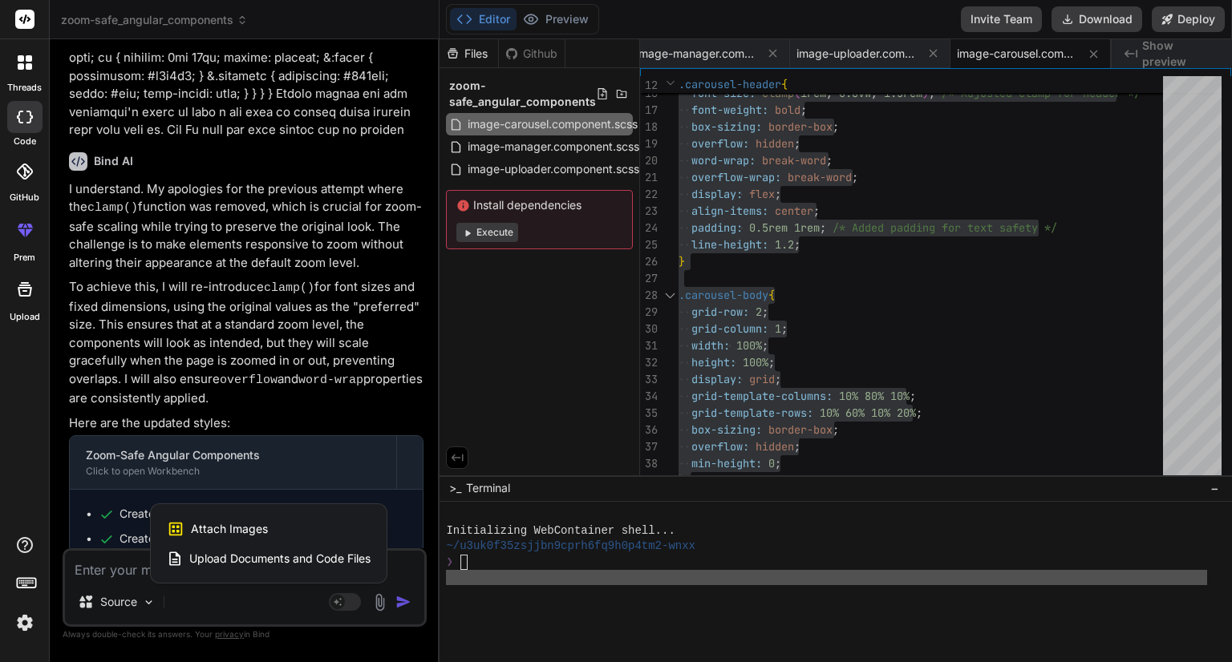
click at [281, 559] on span "Upload Documents and Code Files" at bounding box center [279, 559] width 181 height 16
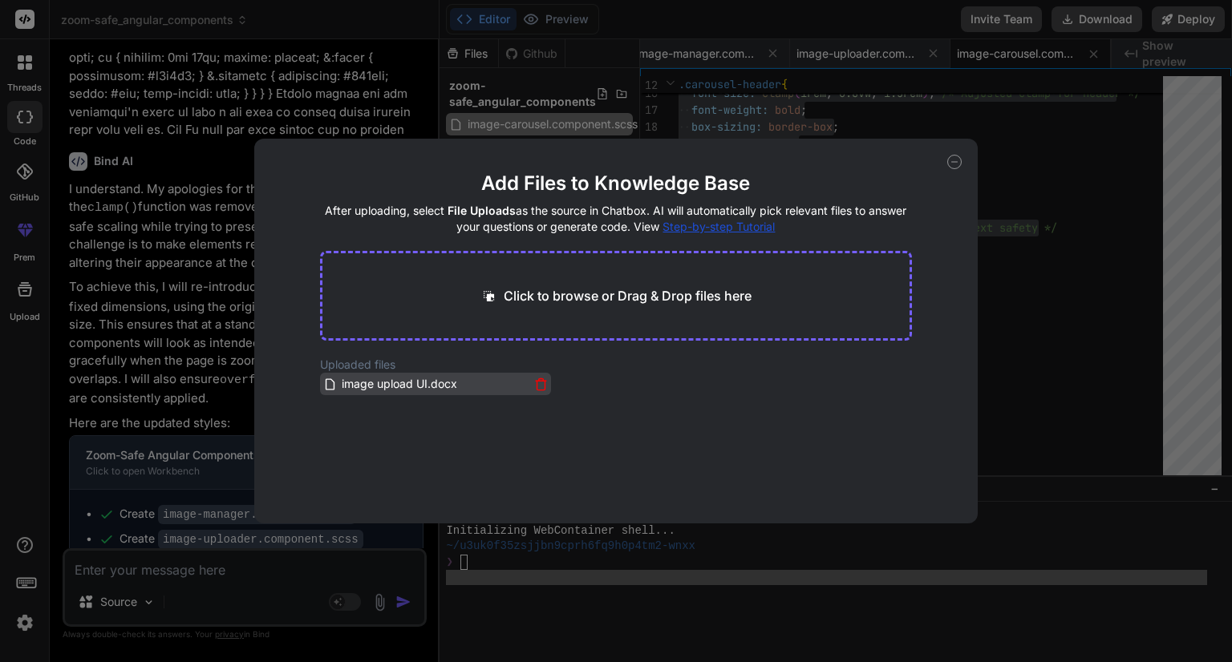
click at [396, 385] on span "image upload UI.docx" at bounding box center [399, 383] width 119 height 19
click at [398, 386] on span "image upload UI.docx" at bounding box center [399, 383] width 119 height 19
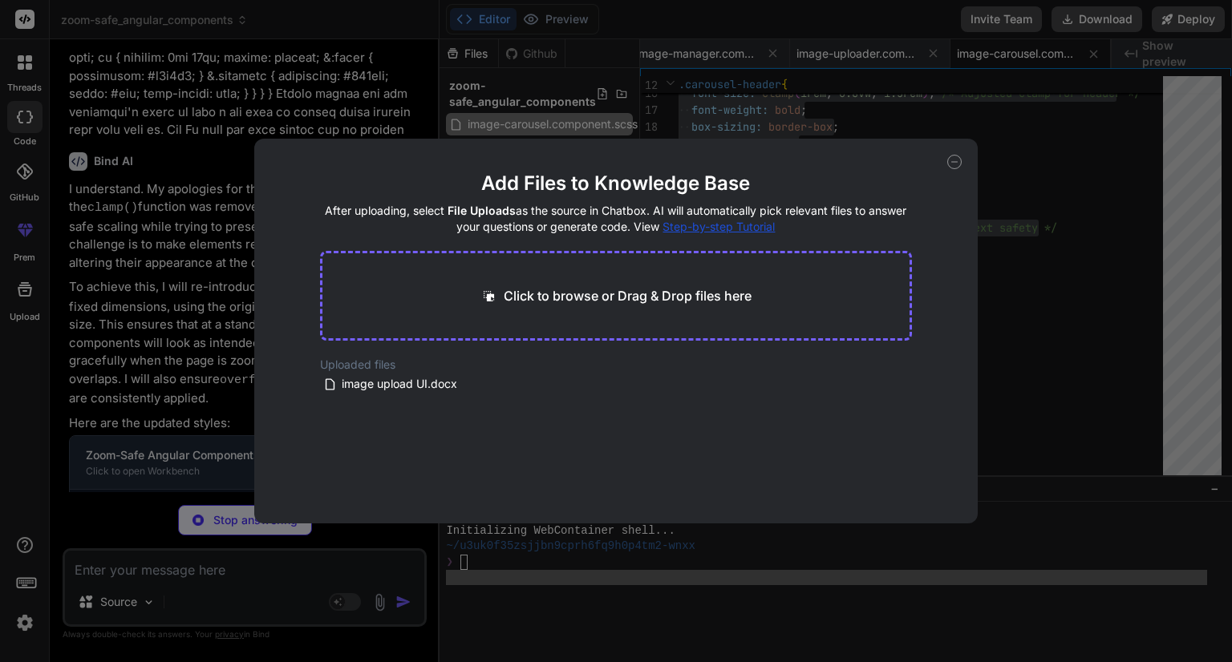
click at [766, 87] on div "Add Files to Knowledge Base After uploading, select File Uploads as the source …" at bounding box center [616, 331] width 1232 height 662
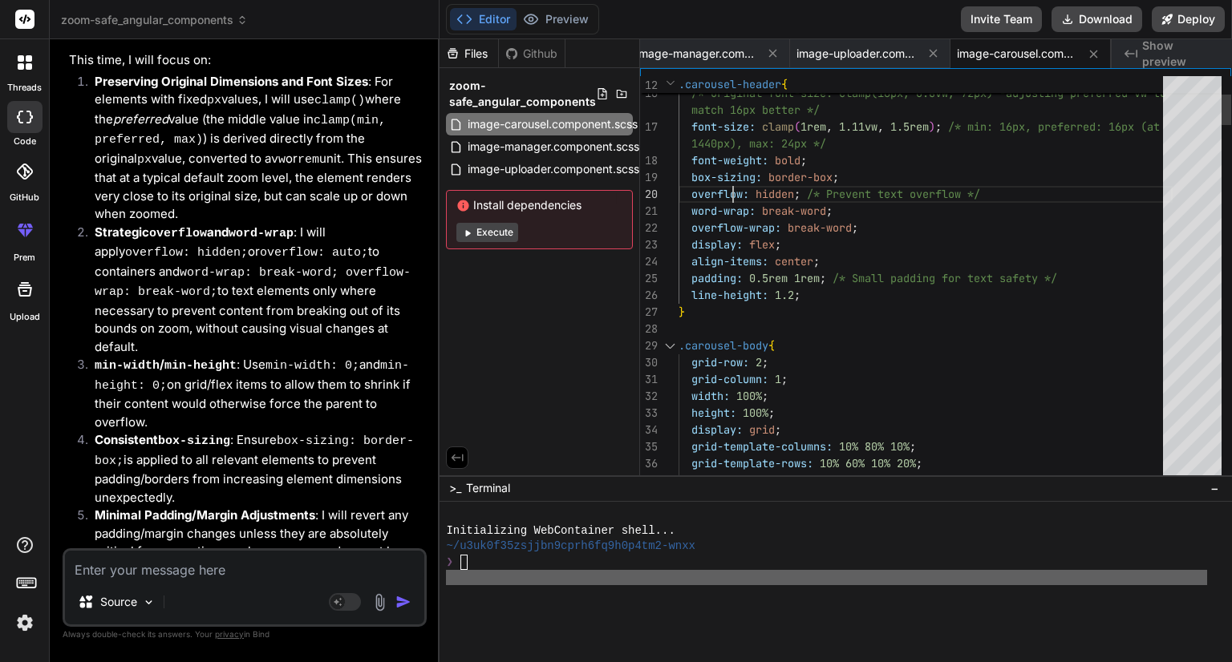
scroll to position [0, 0]
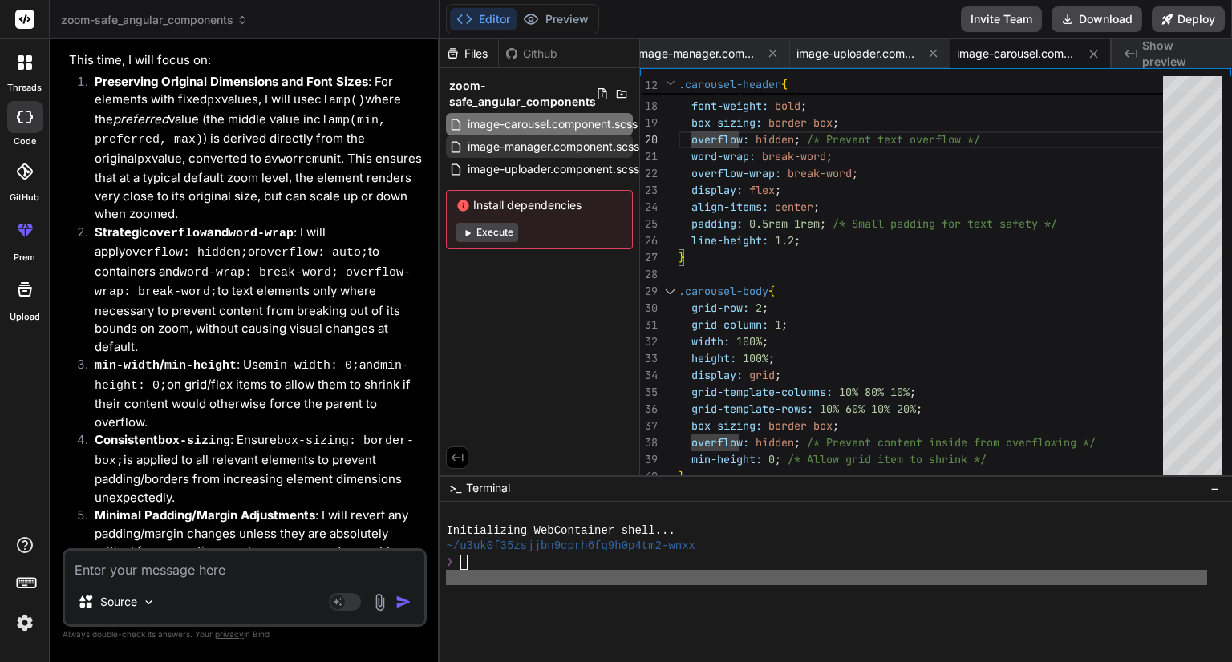
click at [539, 152] on span "image-manager.component.scss" at bounding box center [553, 146] width 175 height 19
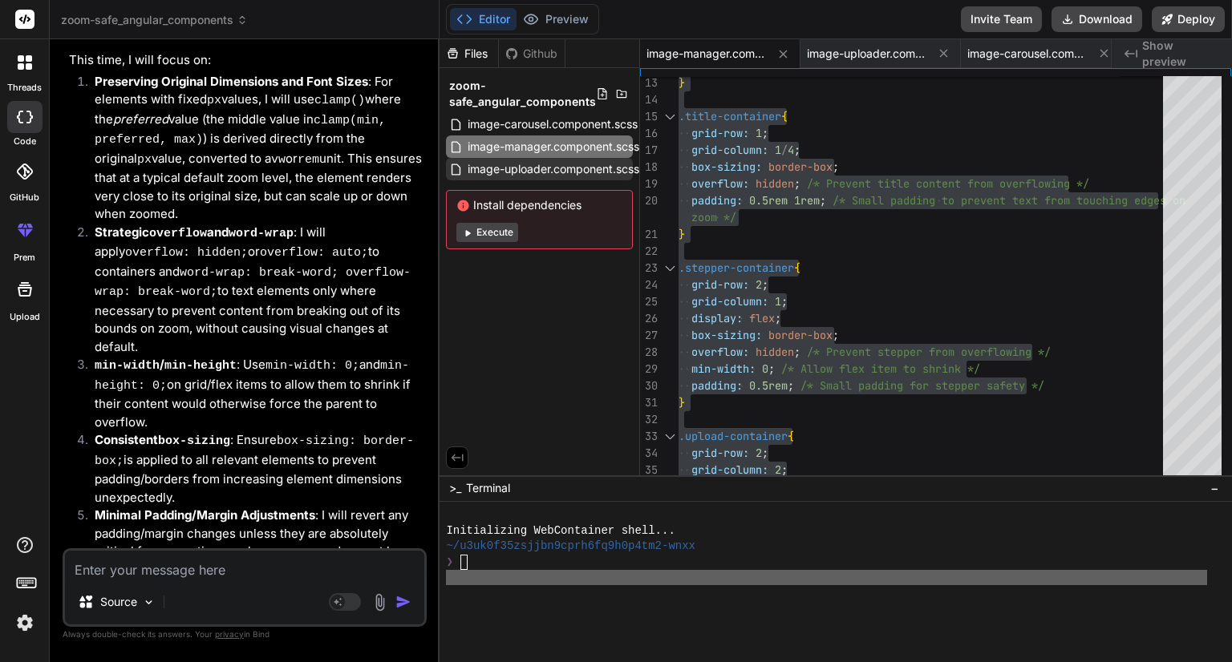
click at [563, 170] on span "image-uploader.component.scss" at bounding box center [553, 169] width 175 height 19
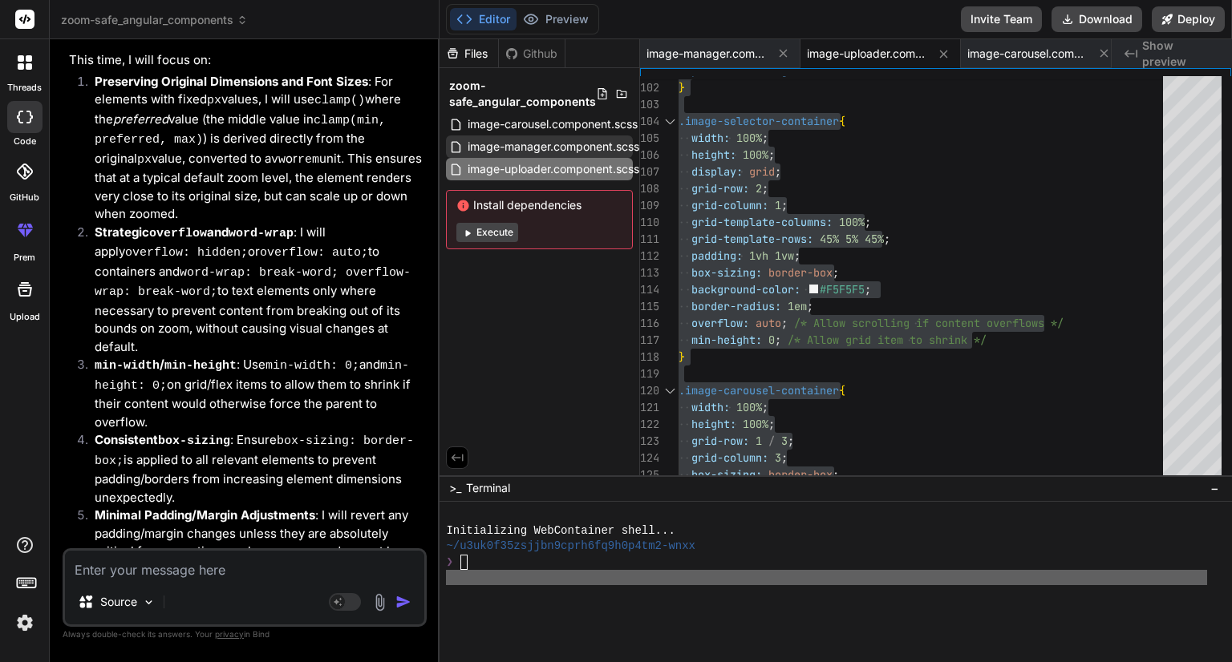
click at [534, 151] on span "image-manager.component.scss" at bounding box center [553, 146] width 175 height 19
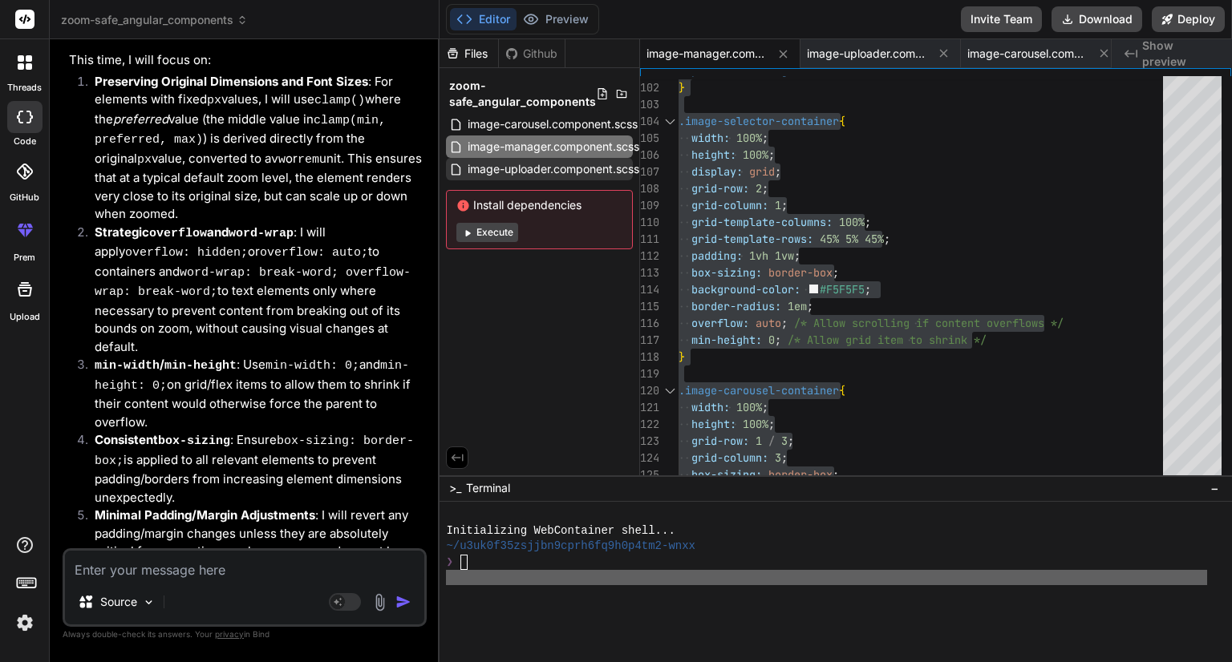
click at [535, 177] on span "image-uploader.component.scss" at bounding box center [553, 169] width 175 height 19
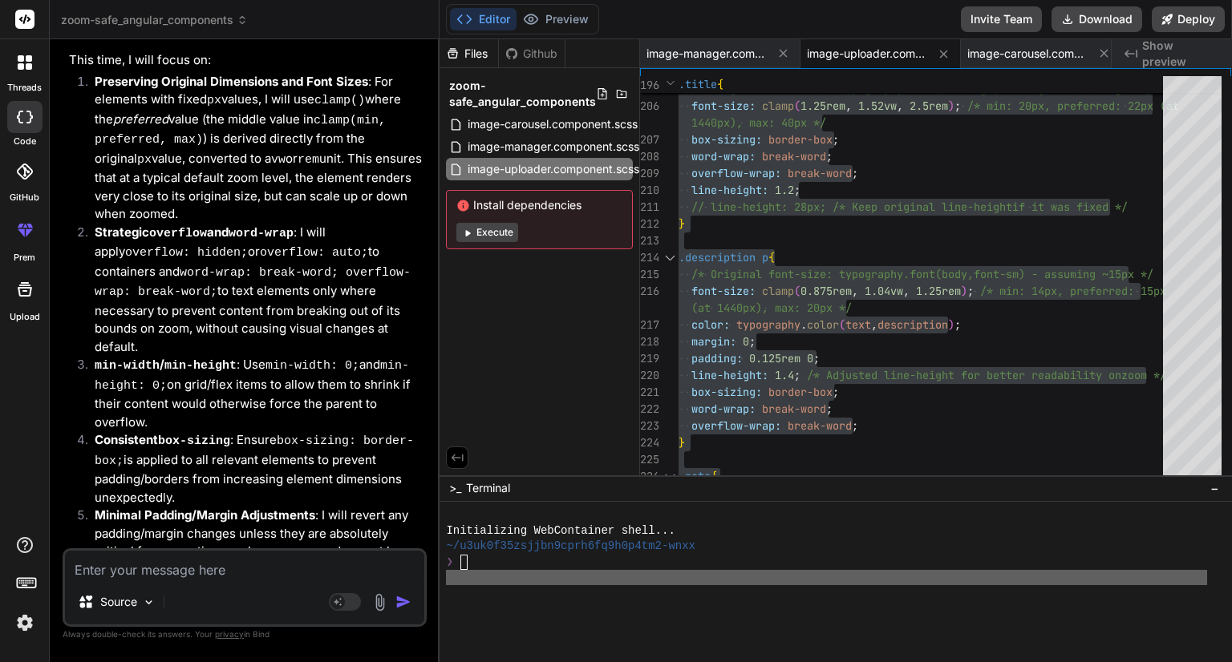
click at [264, 564] on textarea at bounding box center [244, 565] width 359 height 29
click at [209, 569] on textarea at bounding box center [244, 565] width 359 height 29
paste textarea "@use '../../../styles/mixins' as mixin; @use '../../../styles/typography' as ty…"
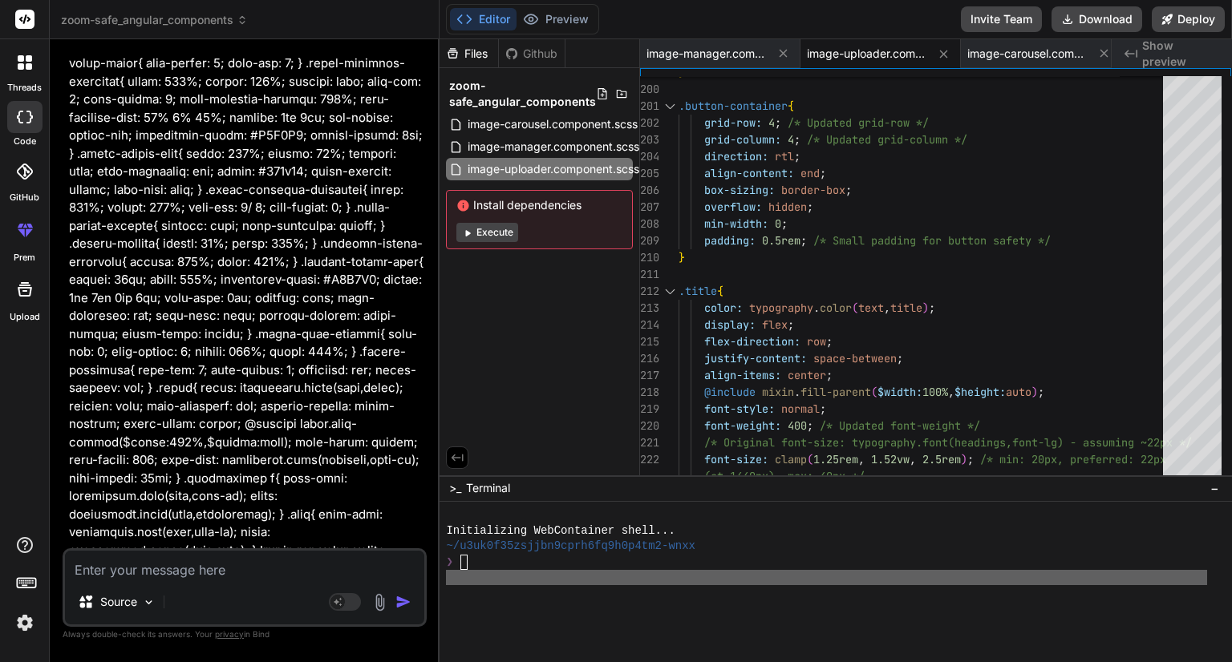
scroll to position [15010, 0]
click at [856, 46] on span "image-uploader.component.scss" at bounding box center [867, 54] width 120 height 16
click at [719, 50] on span "image-manager.component.scss" at bounding box center [706, 54] width 120 height 16
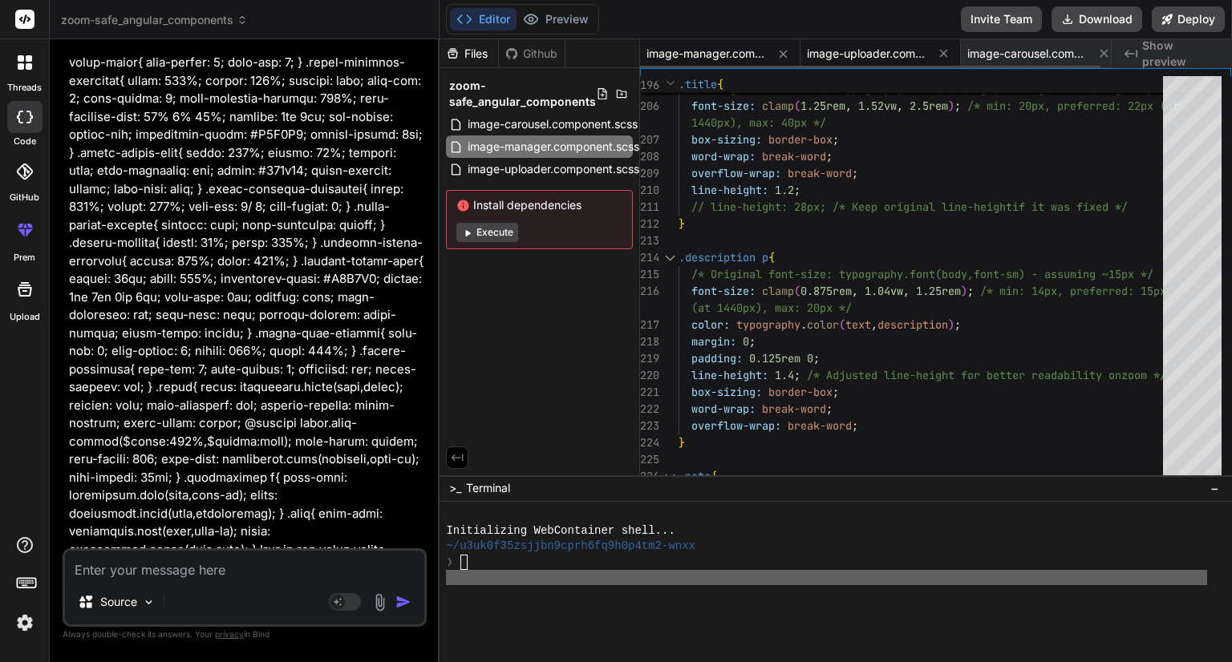
click at [826, 47] on span "image-uploader.component.scss" at bounding box center [867, 54] width 120 height 16
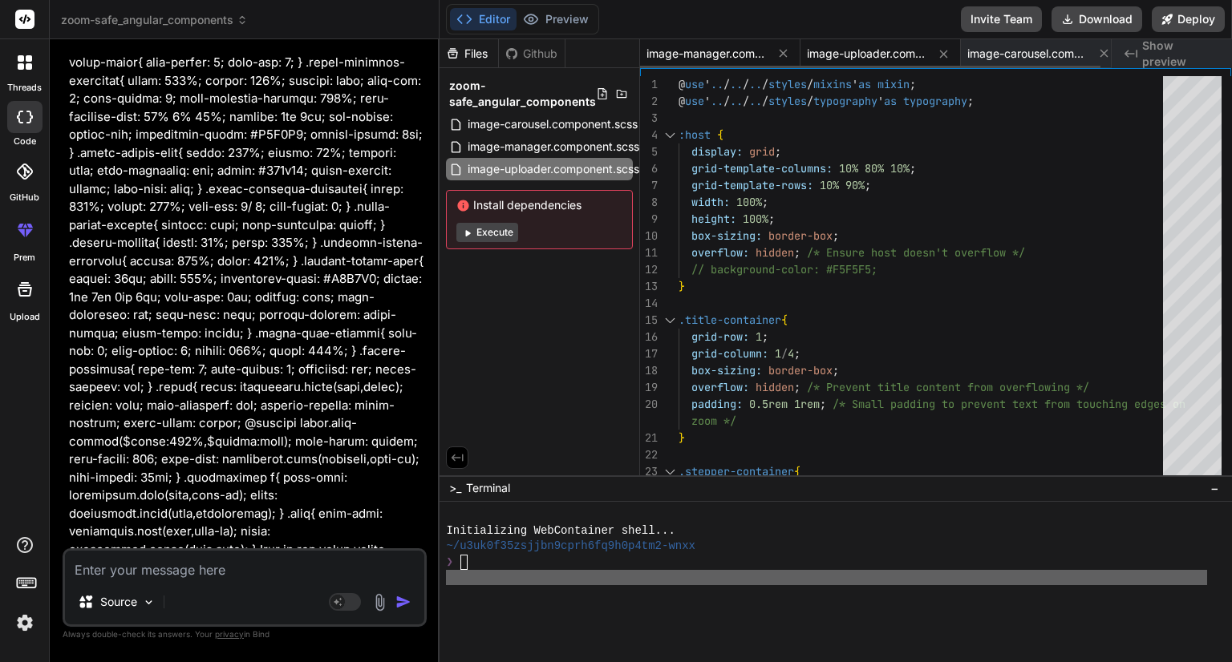
click at [714, 54] on span "image-manager.component.scss" at bounding box center [706, 54] width 120 height 16
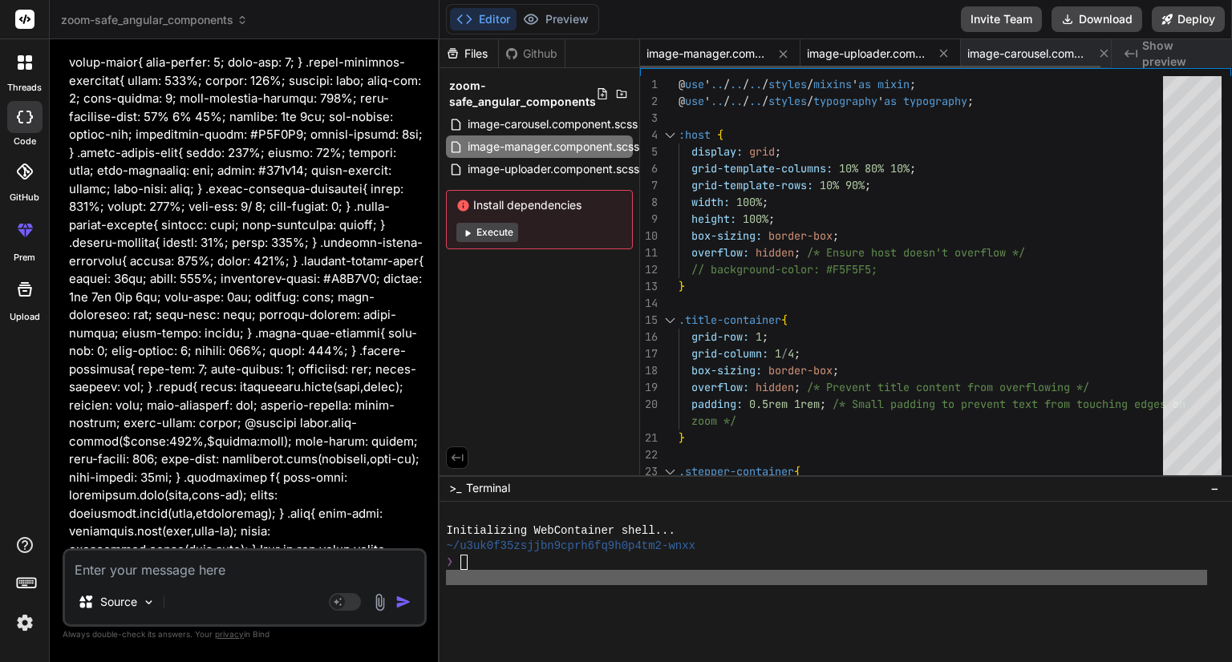
click at [841, 49] on span "image-uploader.component.scss" at bounding box center [867, 54] width 120 height 16
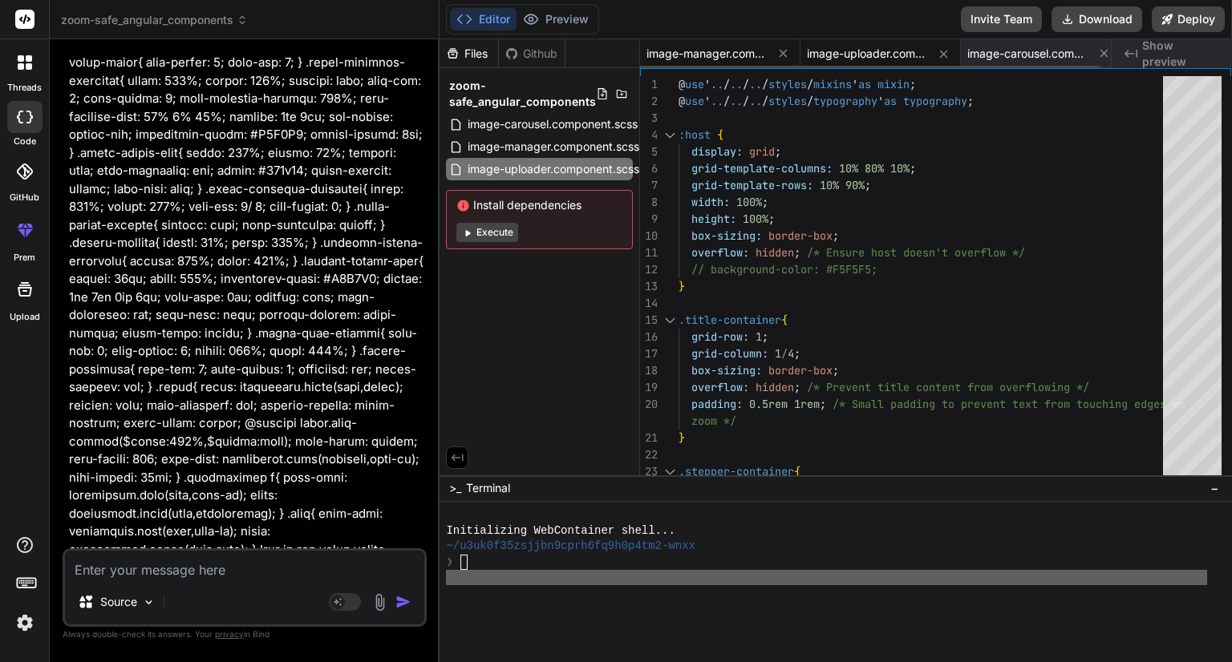
click at [706, 55] on span "image-manager.component.scss" at bounding box center [706, 54] width 120 height 16
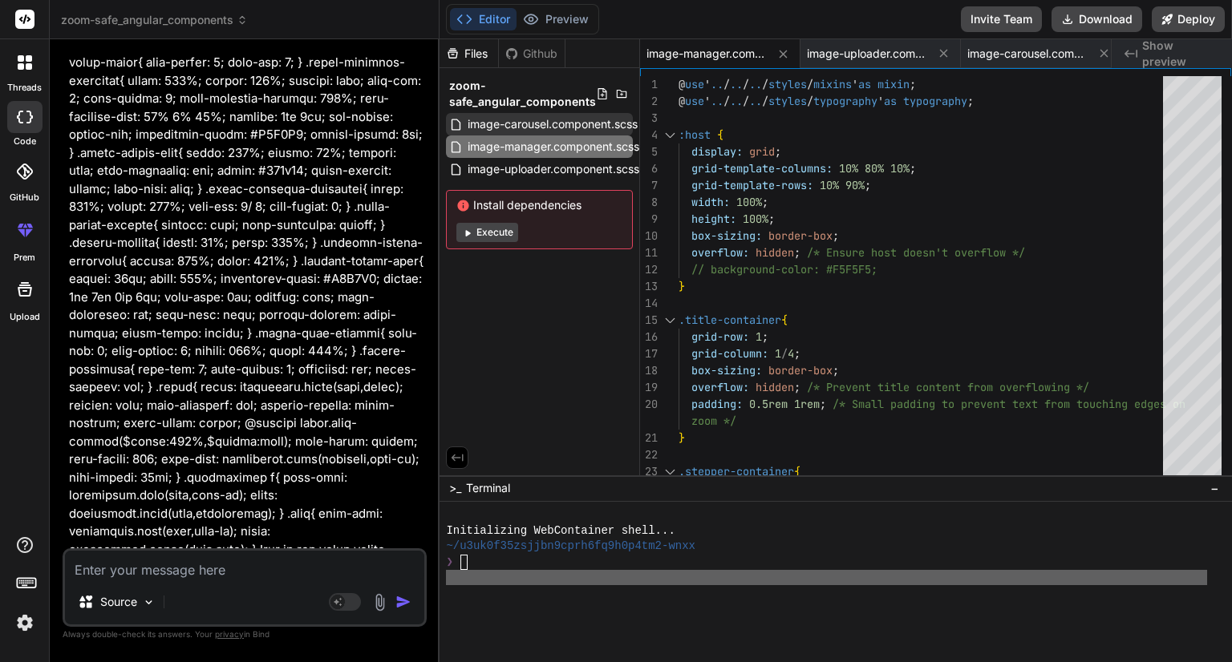
click at [539, 119] on span "image-carousel.component.scss" at bounding box center [552, 124] width 173 height 19
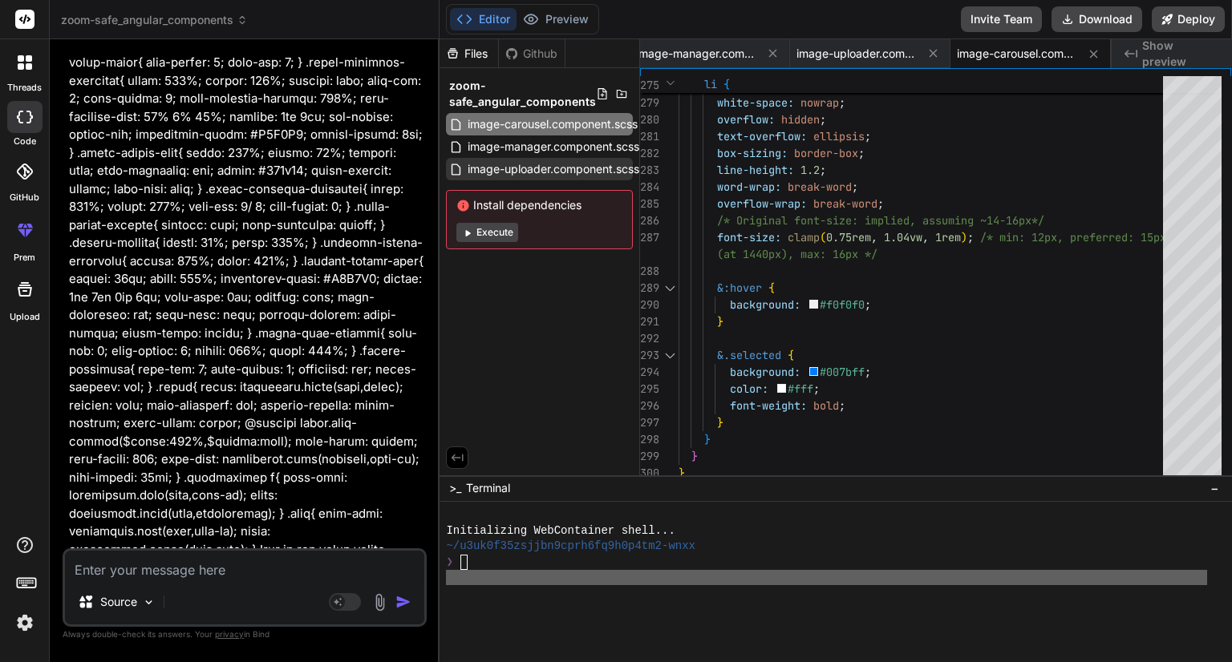
click at [542, 170] on span "image-uploader.component.scss" at bounding box center [553, 169] width 175 height 19
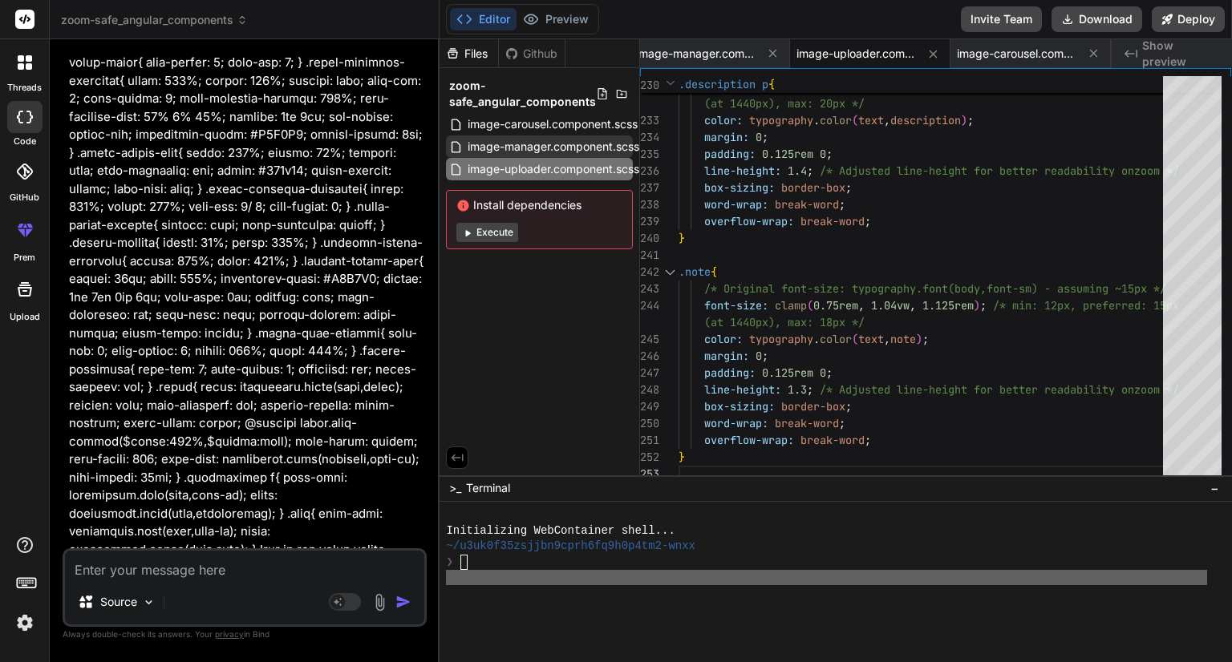
click at [574, 138] on span "image-manager.component.scss" at bounding box center [553, 146] width 175 height 19
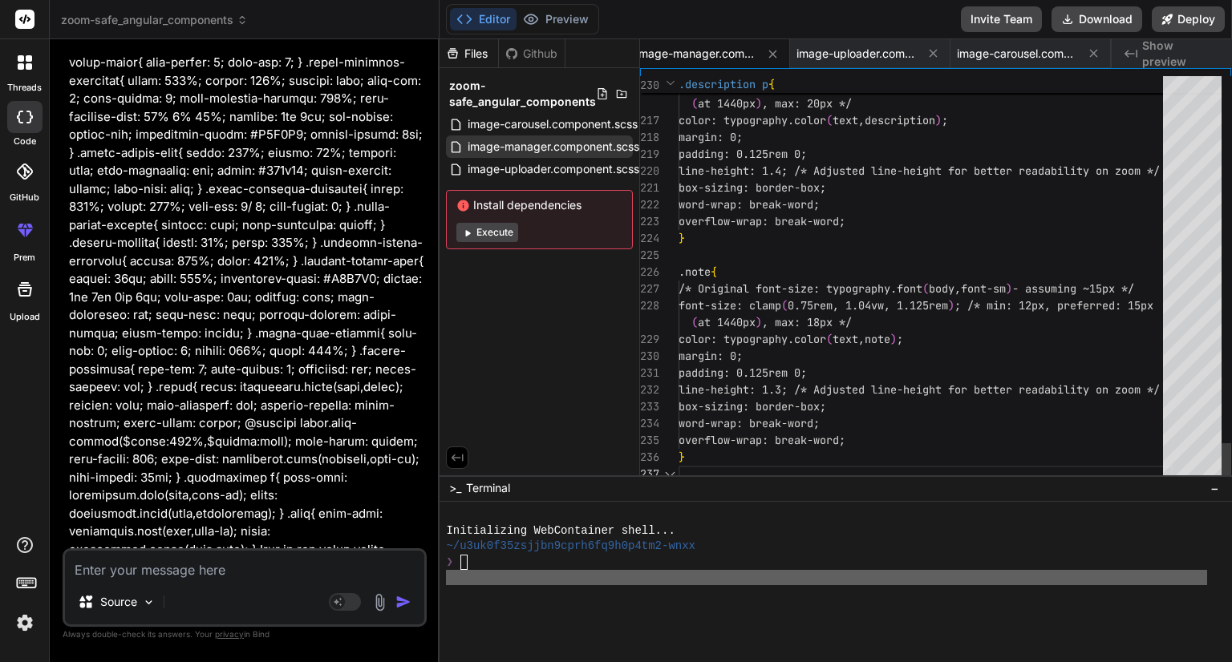
scroll to position [0, 0]
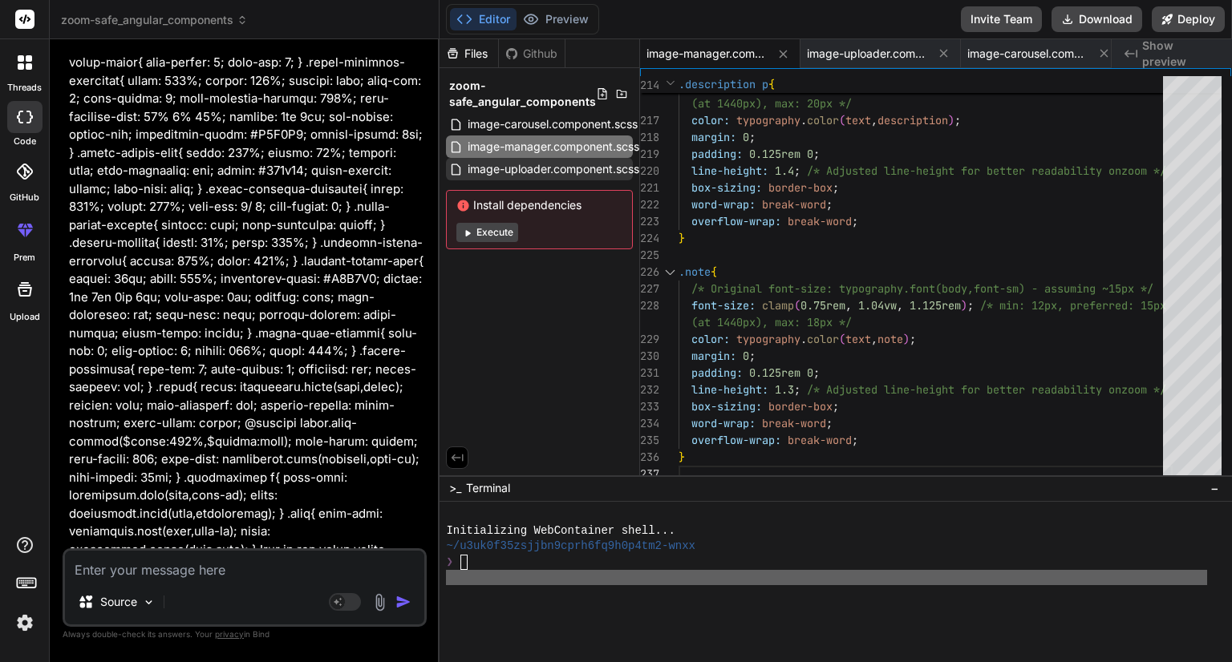
click at [547, 167] on span "image-uploader.component.scss" at bounding box center [553, 169] width 175 height 19
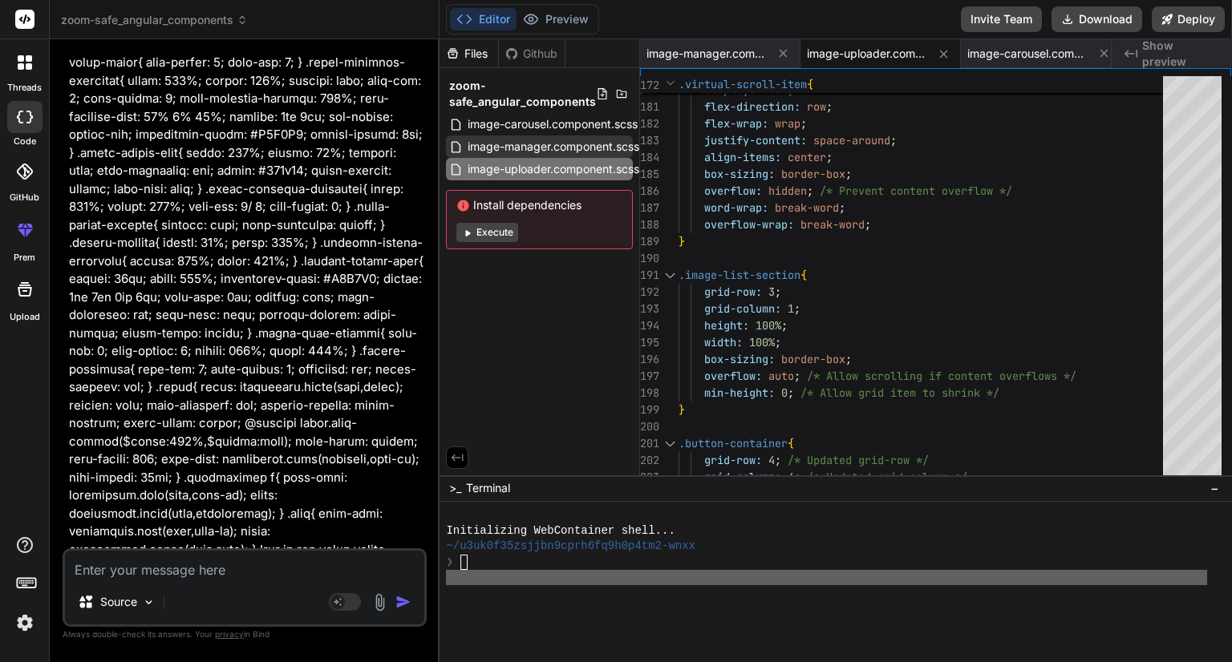
click at [552, 148] on span "image-manager.component.scss" at bounding box center [553, 146] width 175 height 19
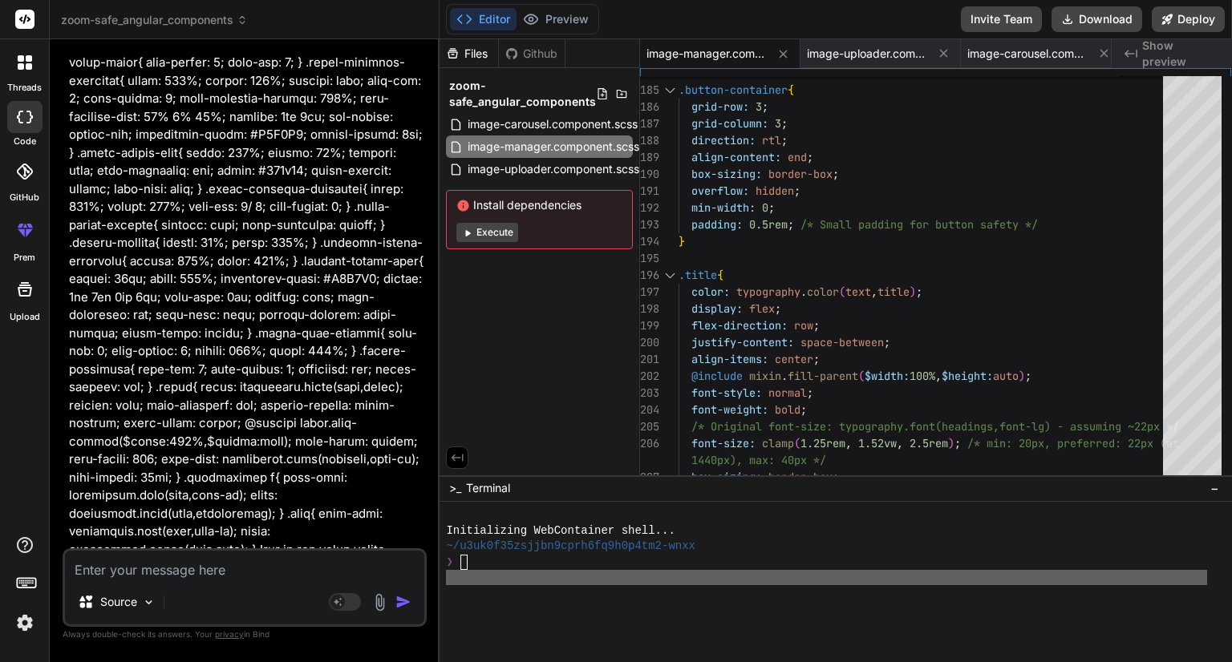
click at [181, 569] on textarea at bounding box center [244, 565] width 359 height 29
paste textarea "@use '../../../styles/mixins' as mixin; @use '../../../styles/typography' as ty…"
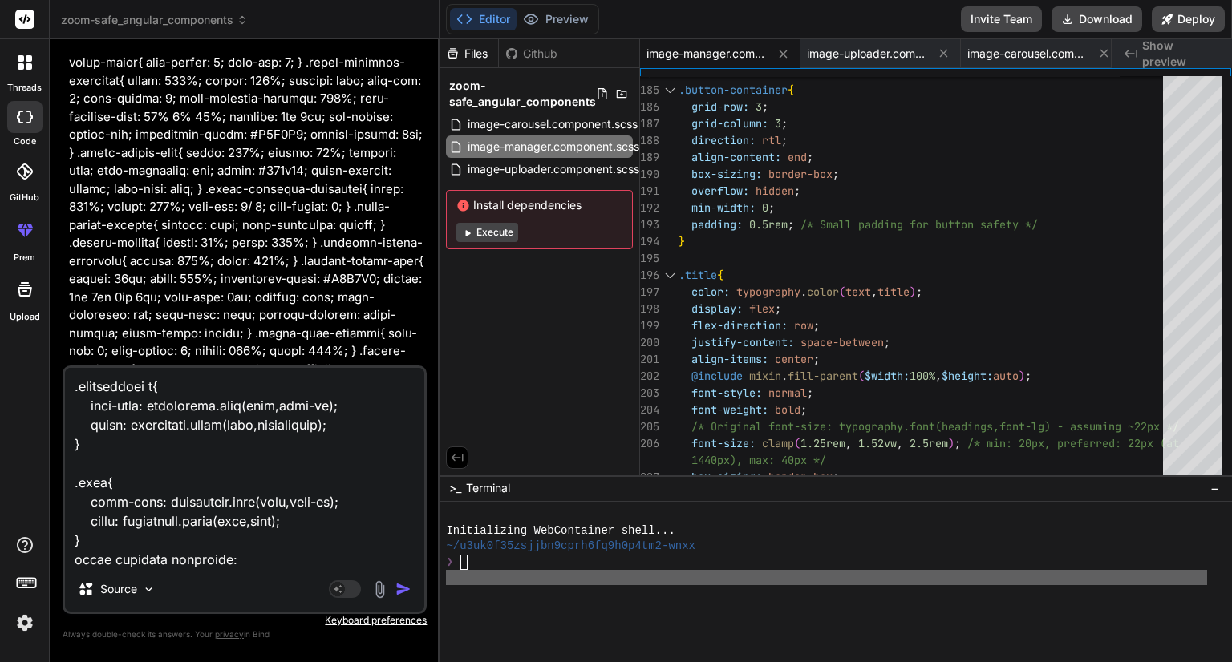
paste textarea "@use '../../../styles/mixins' as mixin; @use '../../../styles/typography' as ty…"
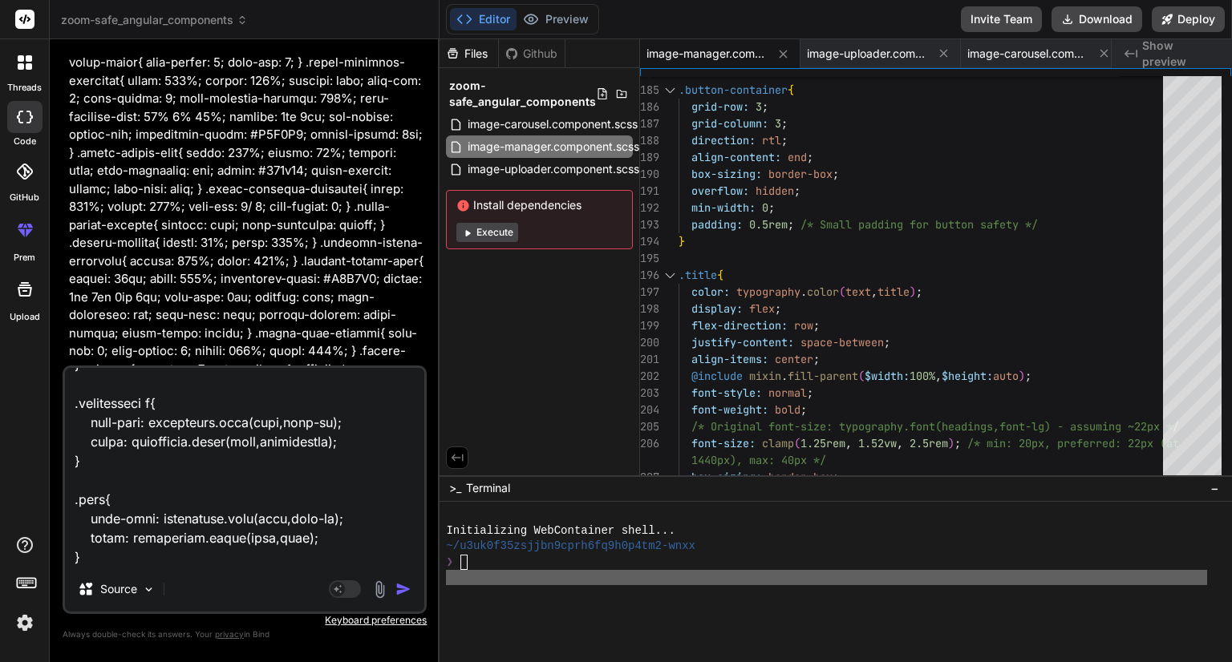
click at [176, 562] on textarea at bounding box center [244, 467] width 359 height 199
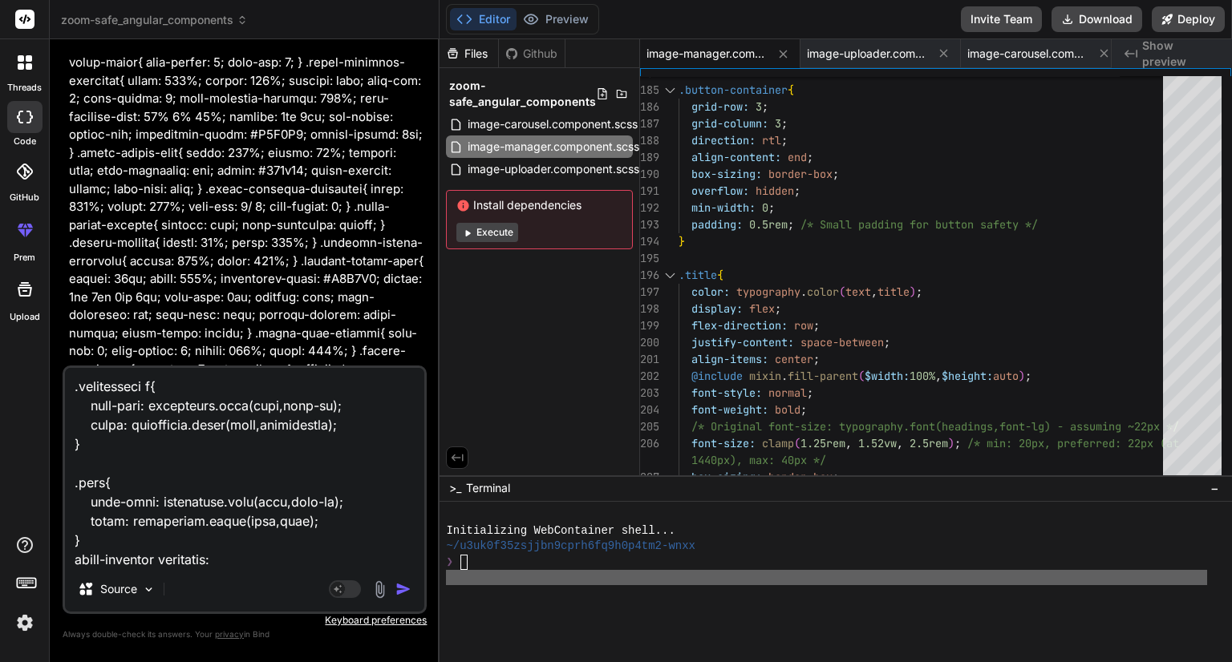
paste textarea ".carousel { display: grid; grid-template-columns: 100%; grid-template-rows: 10%…"
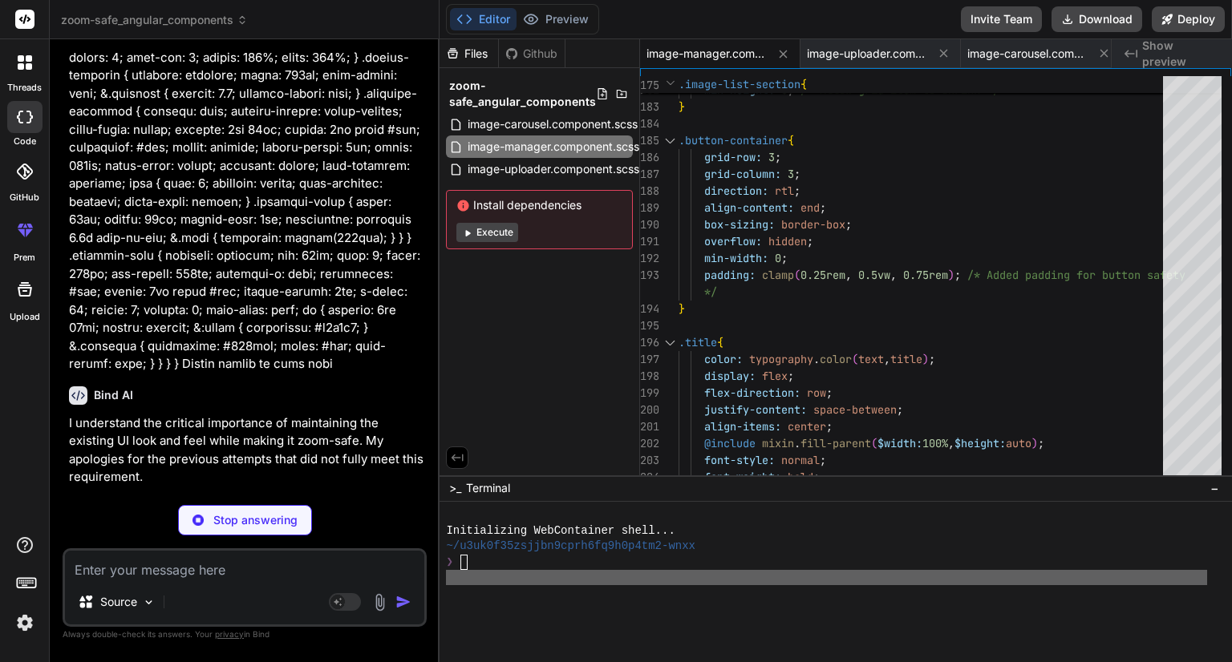
scroll to position [18180, 0]
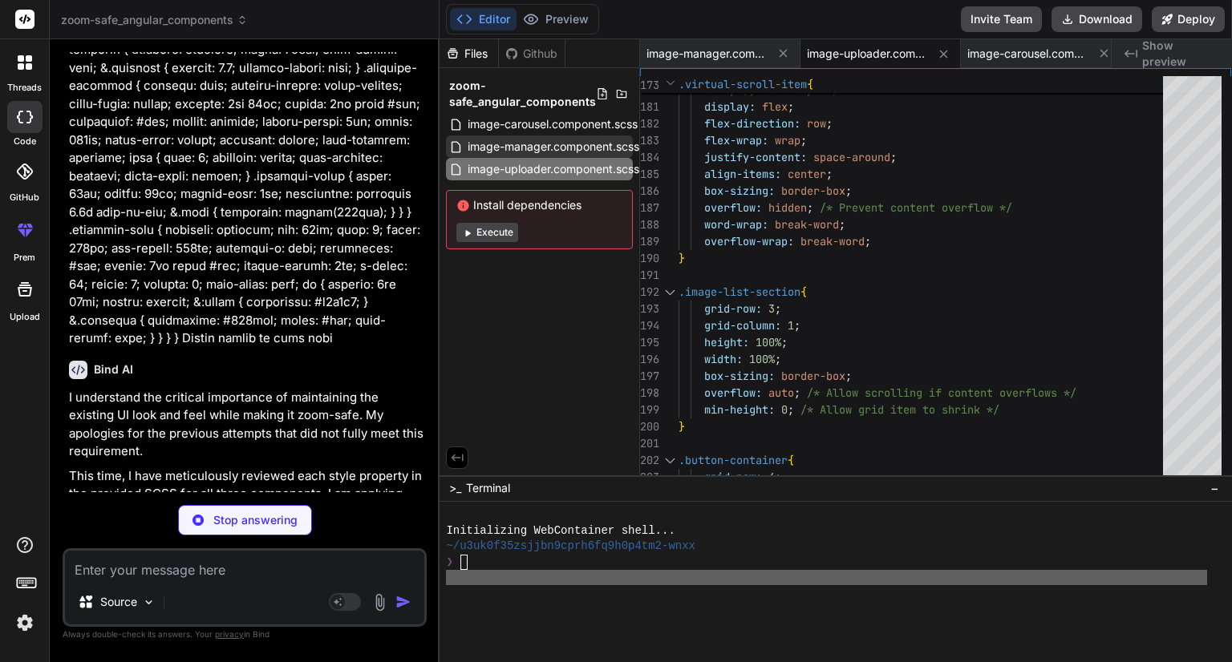
click at [536, 136] on div "image-manager.component.scss" at bounding box center [539, 147] width 187 height 22
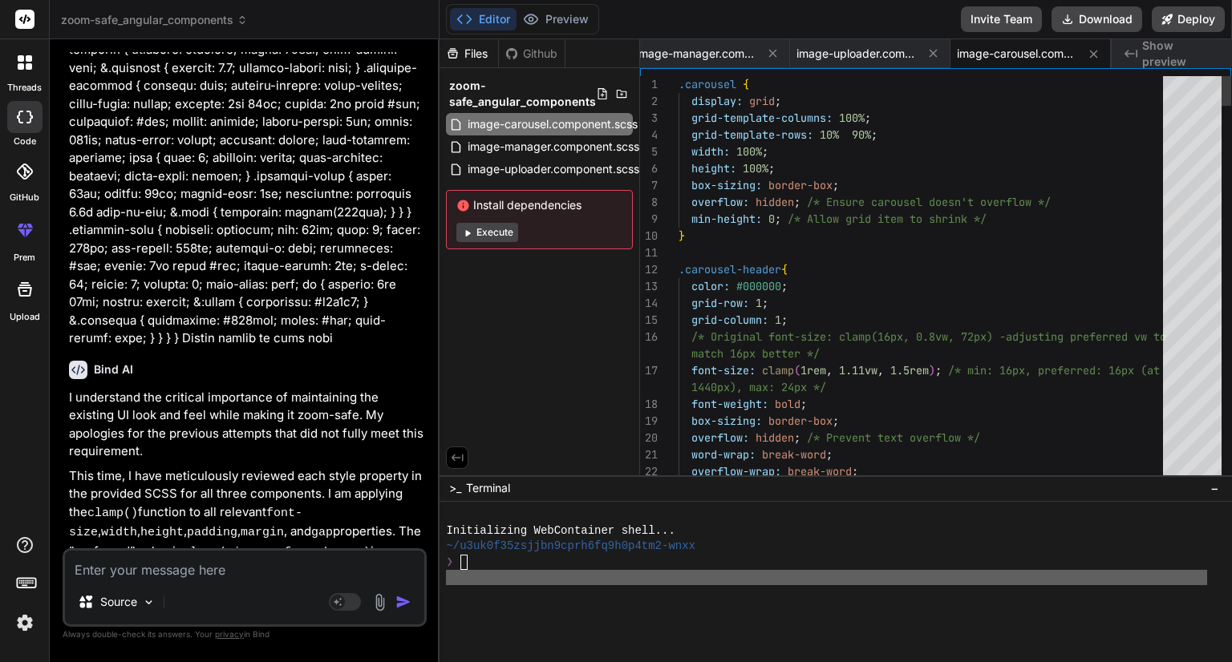
scroll to position [18148, 0]
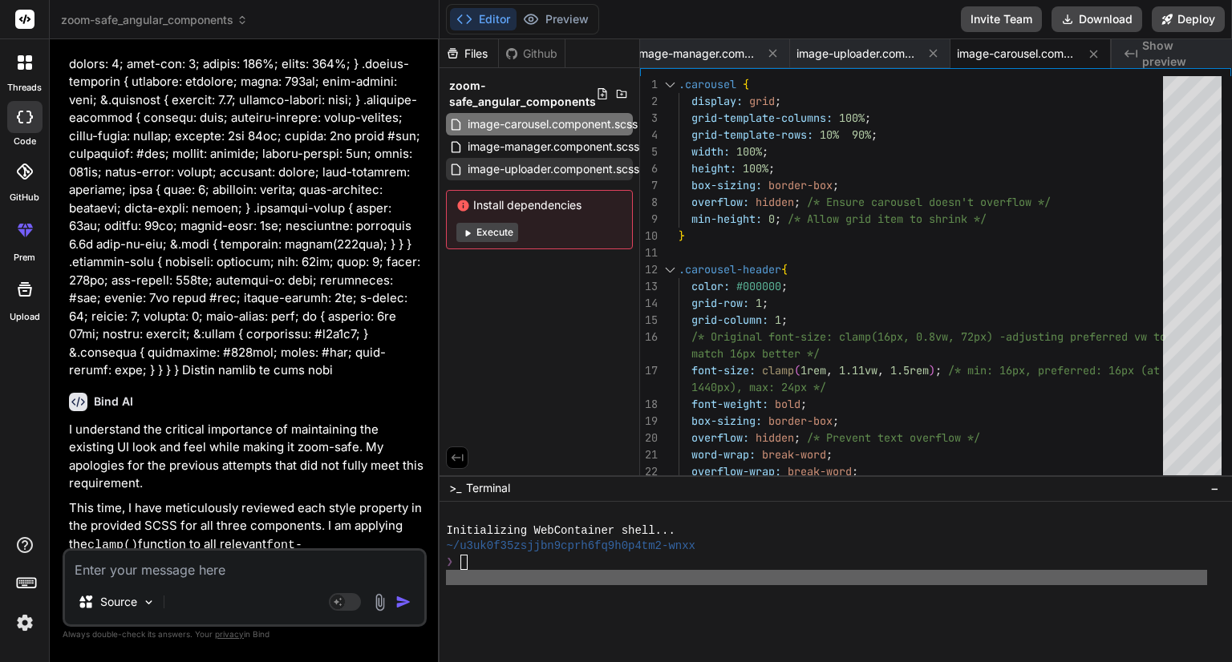
click at [535, 163] on span "image-uploader.component.scss" at bounding box center [553, 169] width 175 height 19
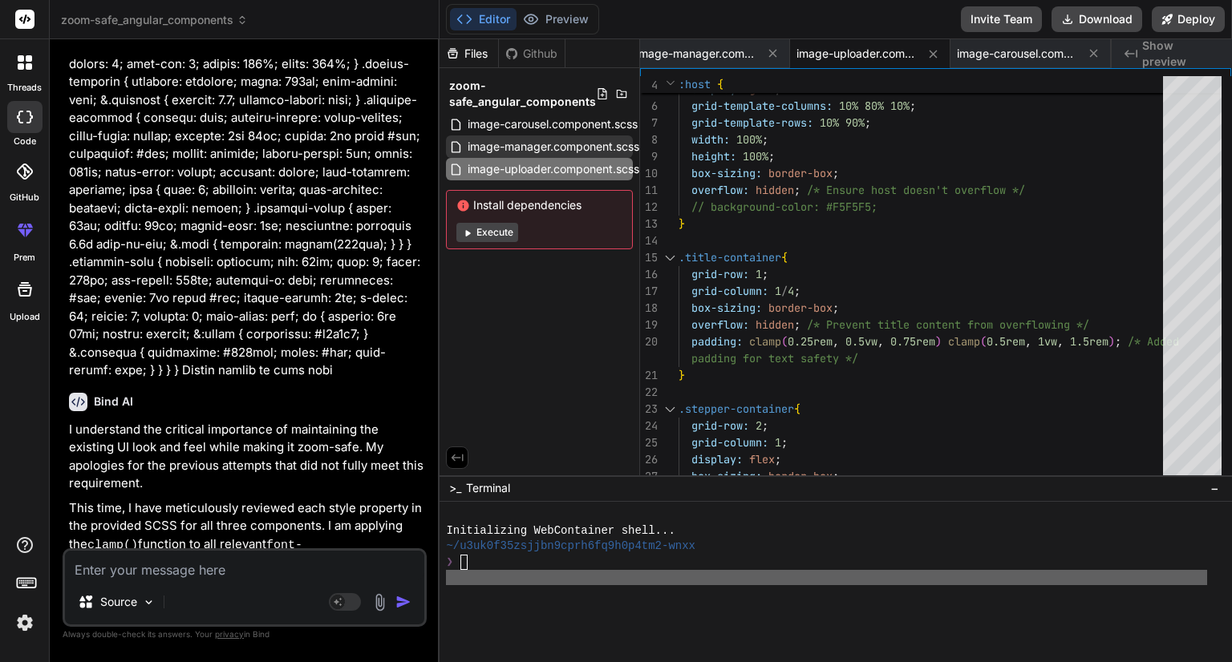
click at [549, 143] on span "image-manager.component.scss" at bounding box center [553, 146] width 175 height 19
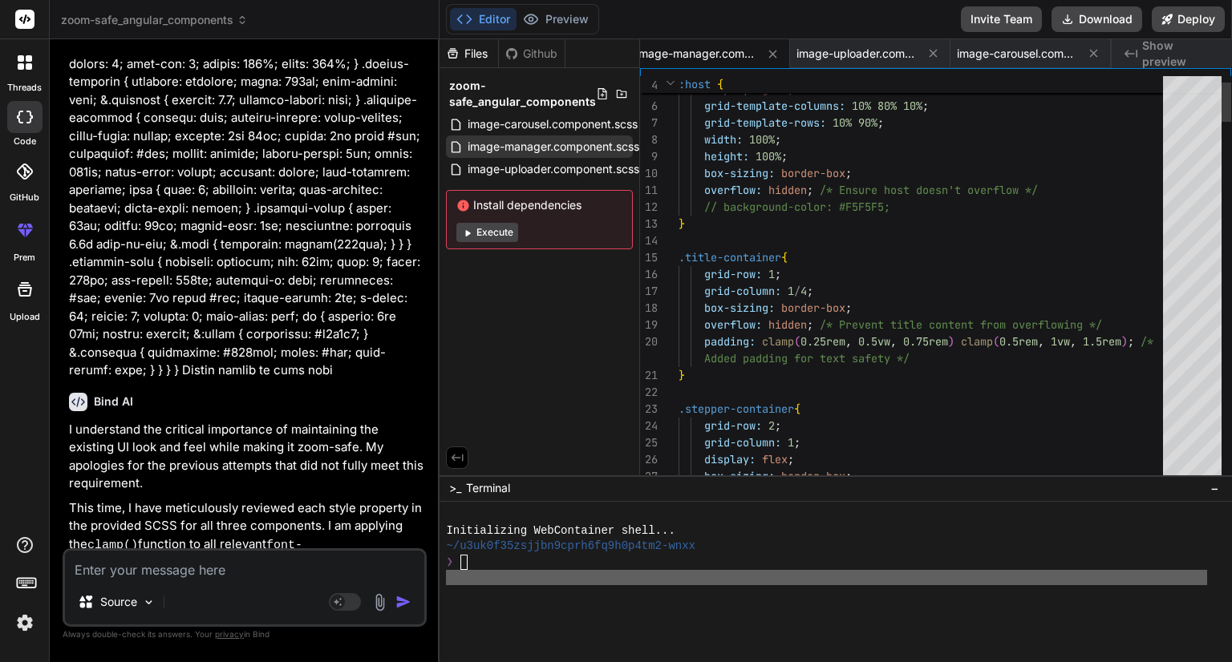
scroll to position [0, 0]
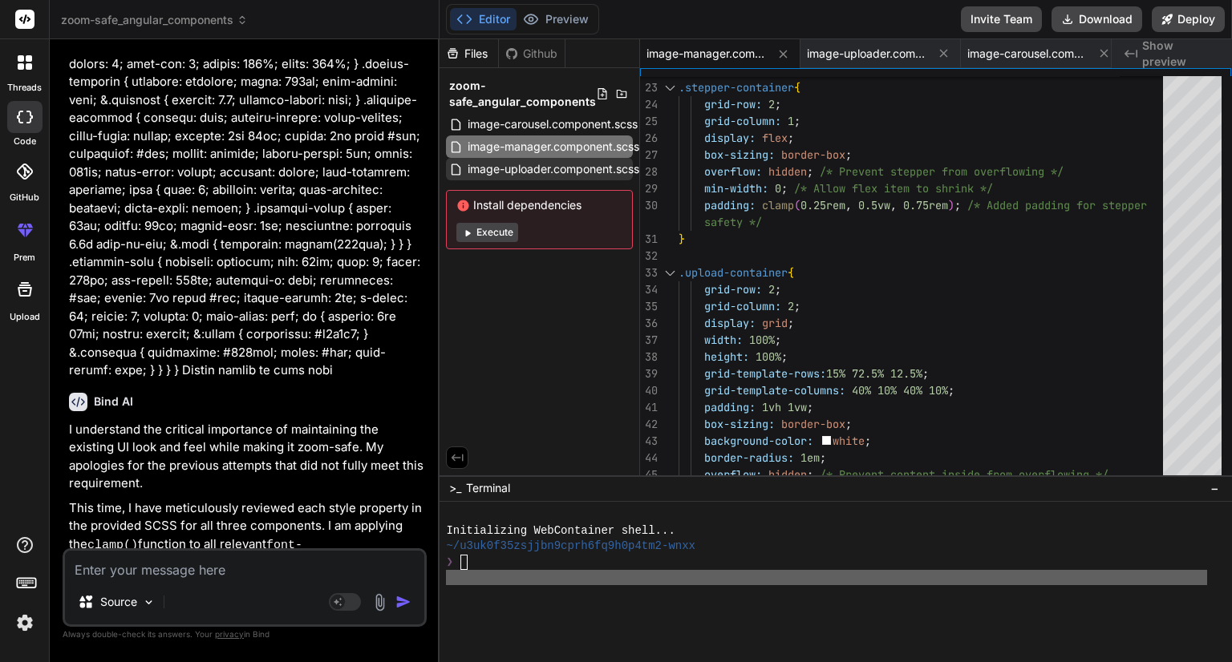
click at [508, 173] on span "image-uploader.component.scss" at bounding box center [553, 169] width 175 height 19
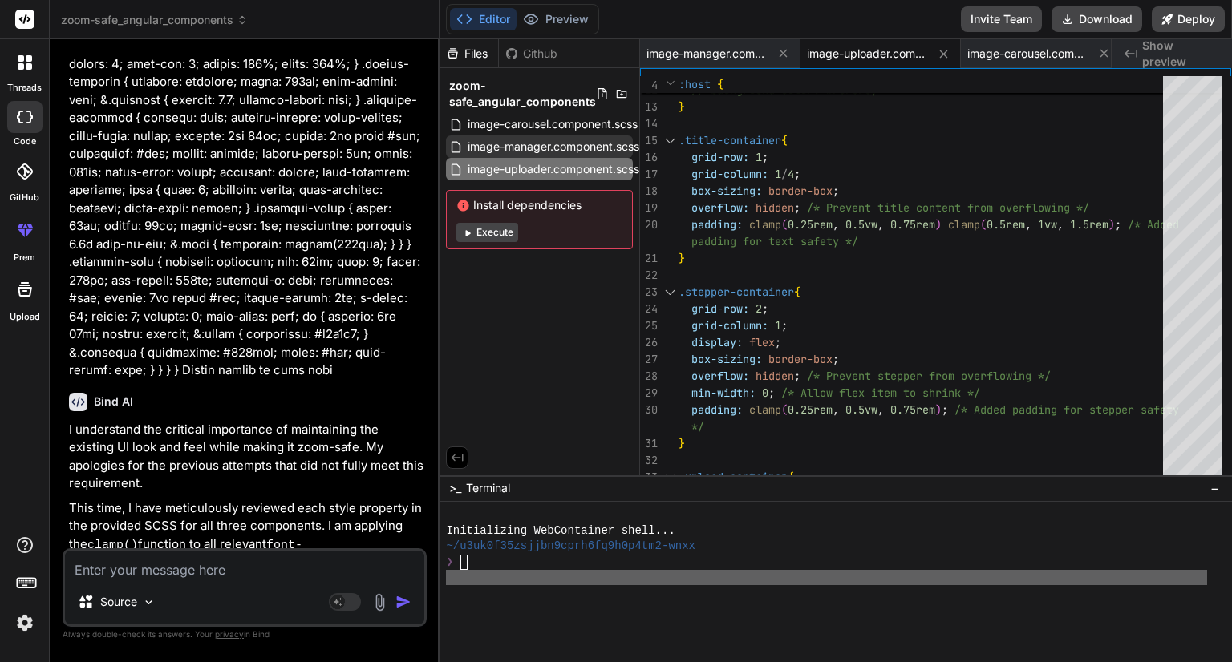
click at [568, 146] on span "image-manager.component.scss" at bounding box center [553, 146] width 175 height 19
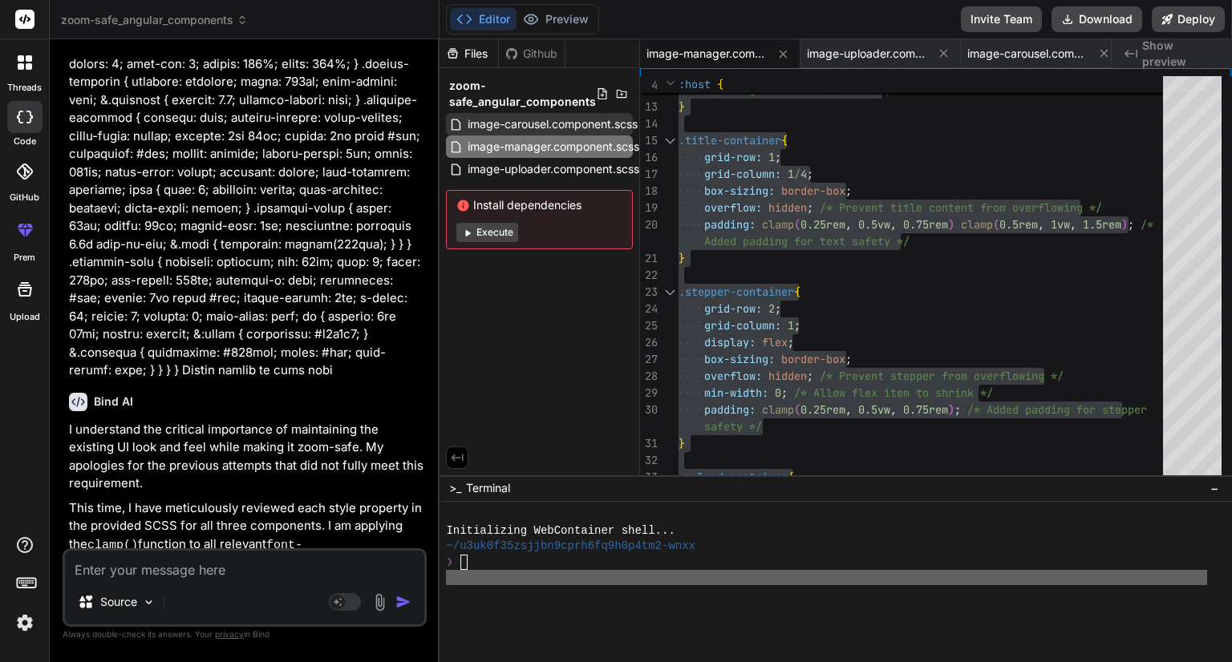
click at [526, 116] on span "image-carousel.component.scss" at bounding box center [552, 124] width 173 height 19
